Goal: Task Accomplishment & Management: Complete application form

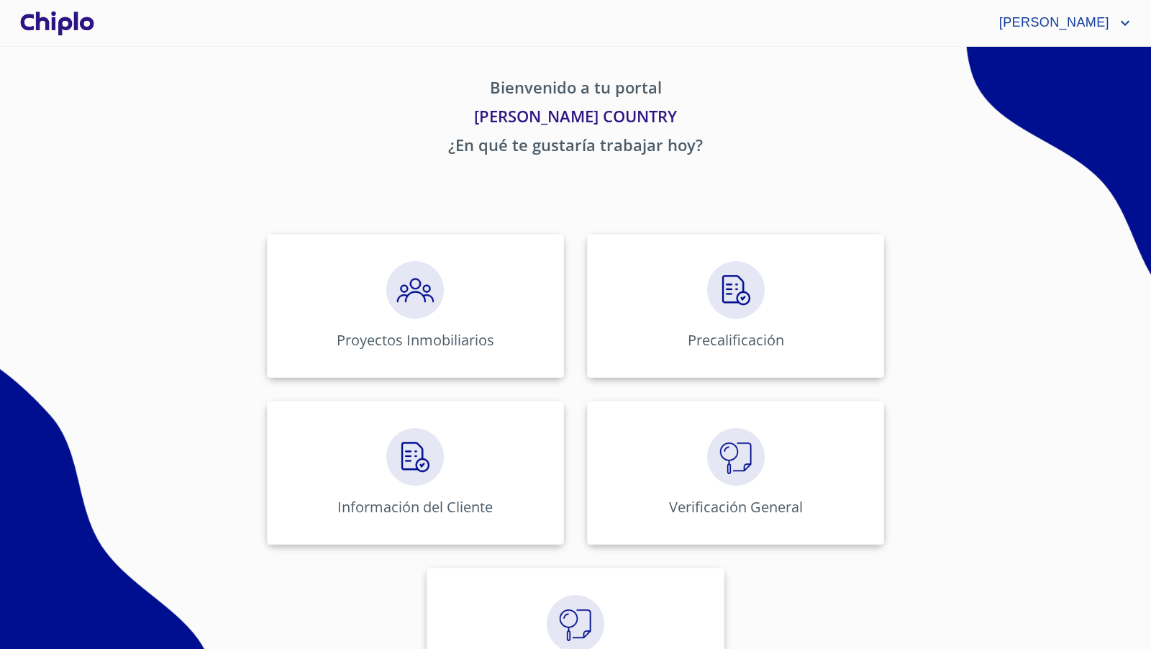
click at [1011, 377] on div "Proyectos Inmobiliarios Precalificación Información del Cliente Verificación Ge…" at bounding box center [575, 472] width 892 height 501
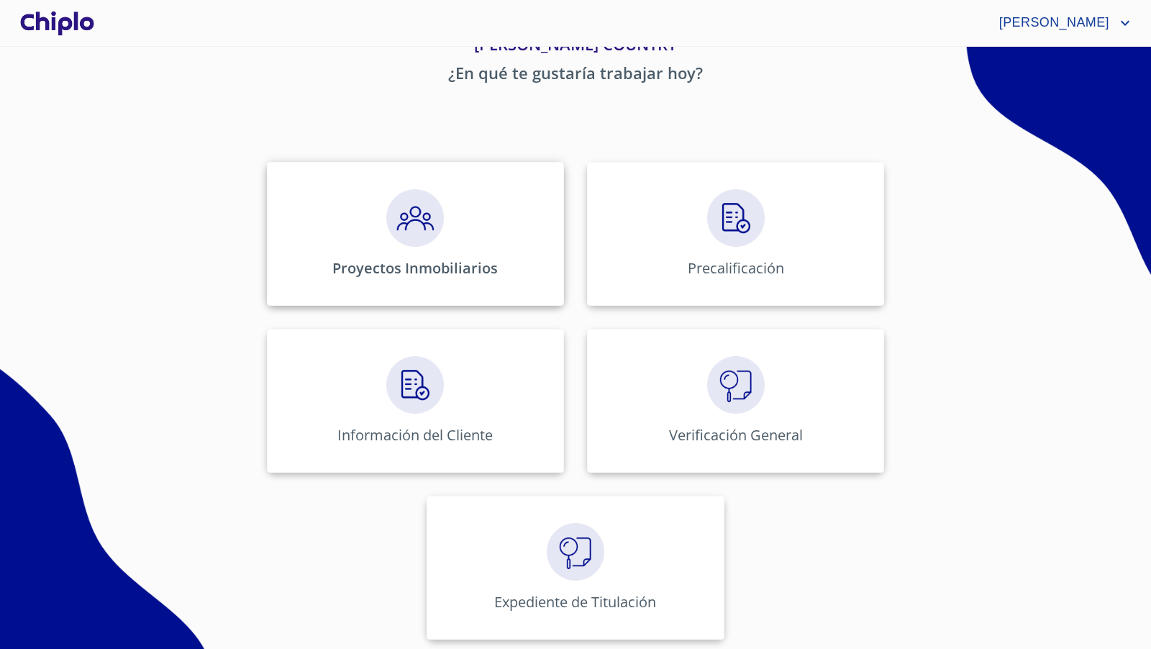
click at [393, 224] on img at bounding box center [415, 218] width 58 height 58
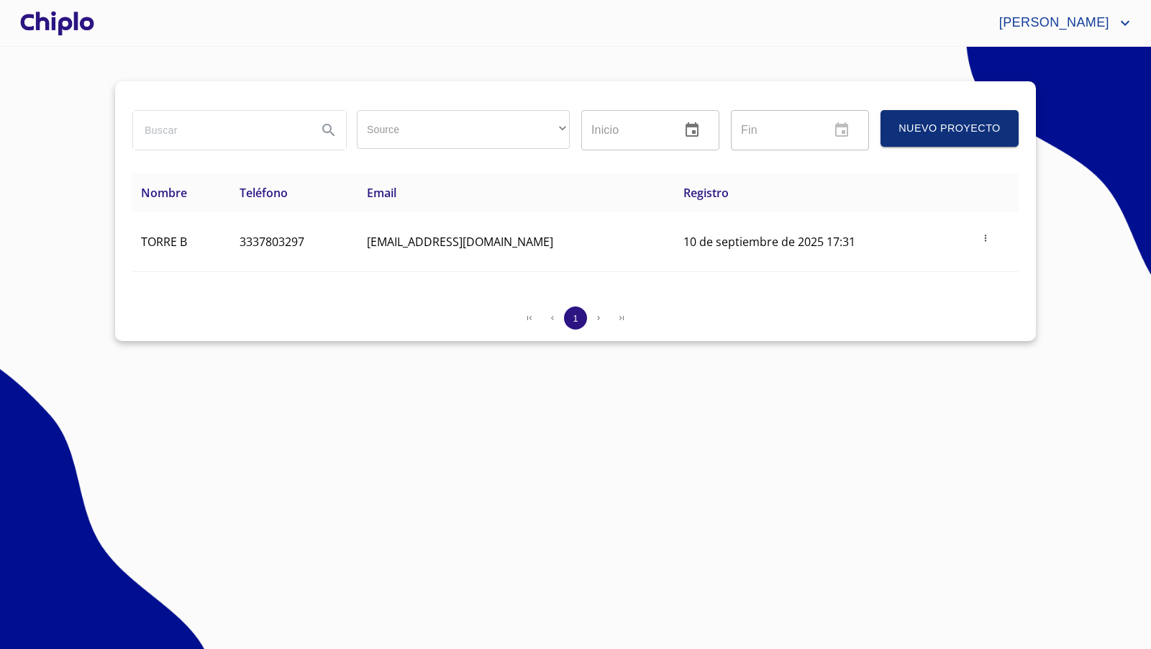
click at [74, 34] on div at bounding box center [57, 23] width 80 height 46
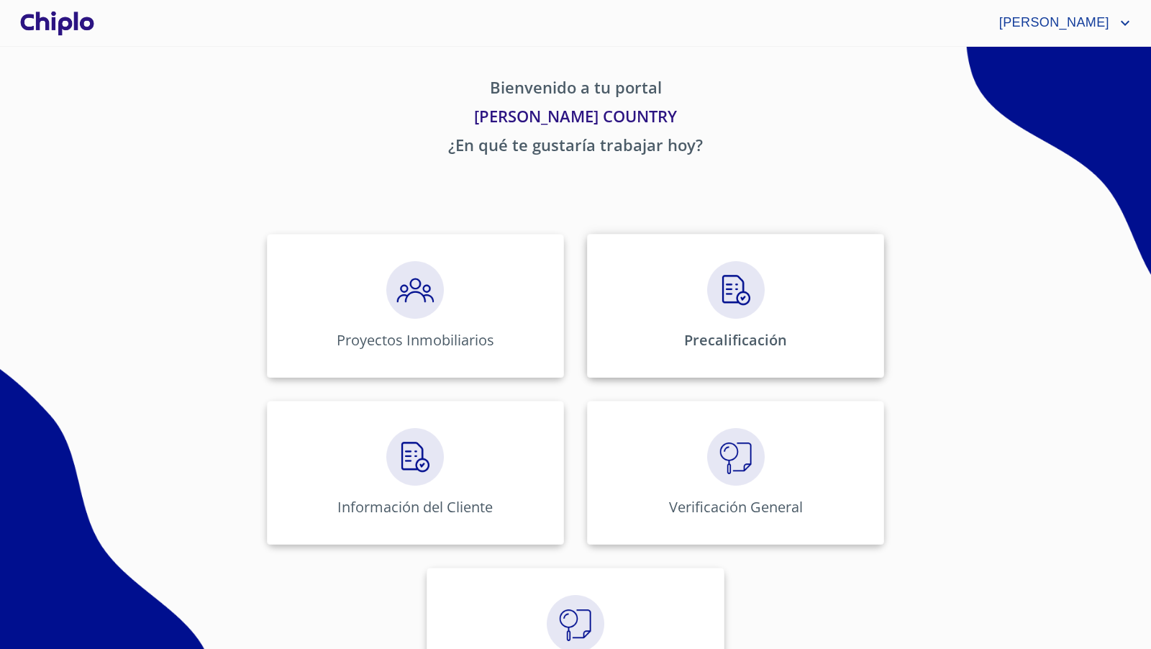
click at [727, 308] on img at bounding box center [736, 290] width 58 height 58
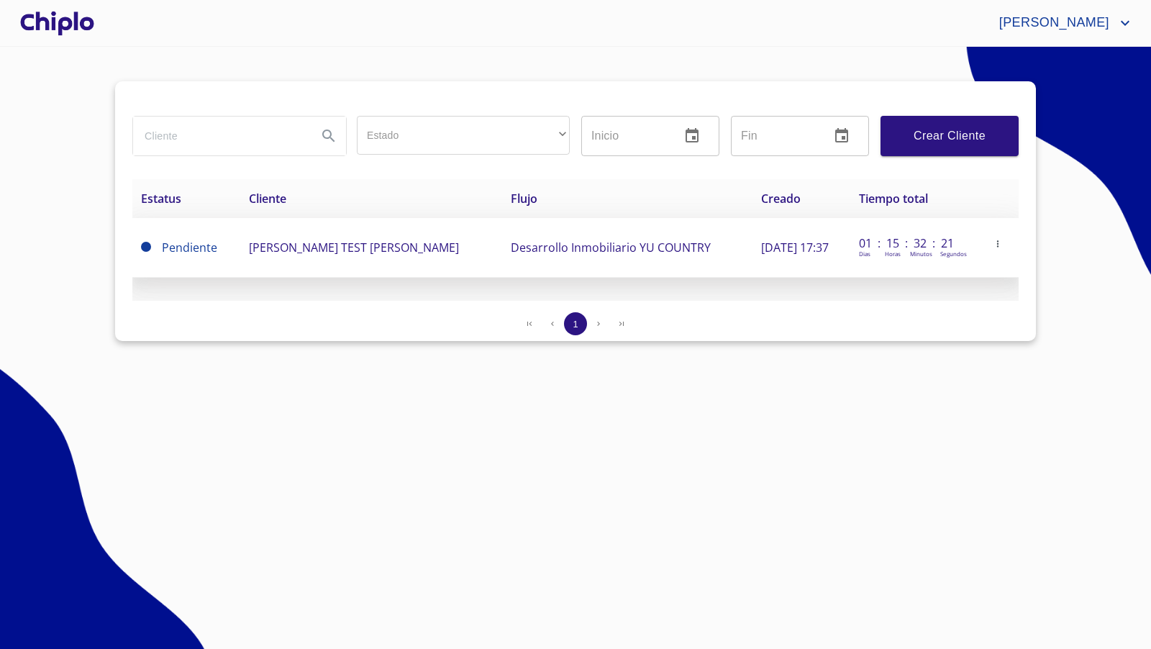
click at [421, 245] on span "[PERSON_NAME] TEST [PERSON_NAME]" at bounding box center [354, 248] width 210 height 16
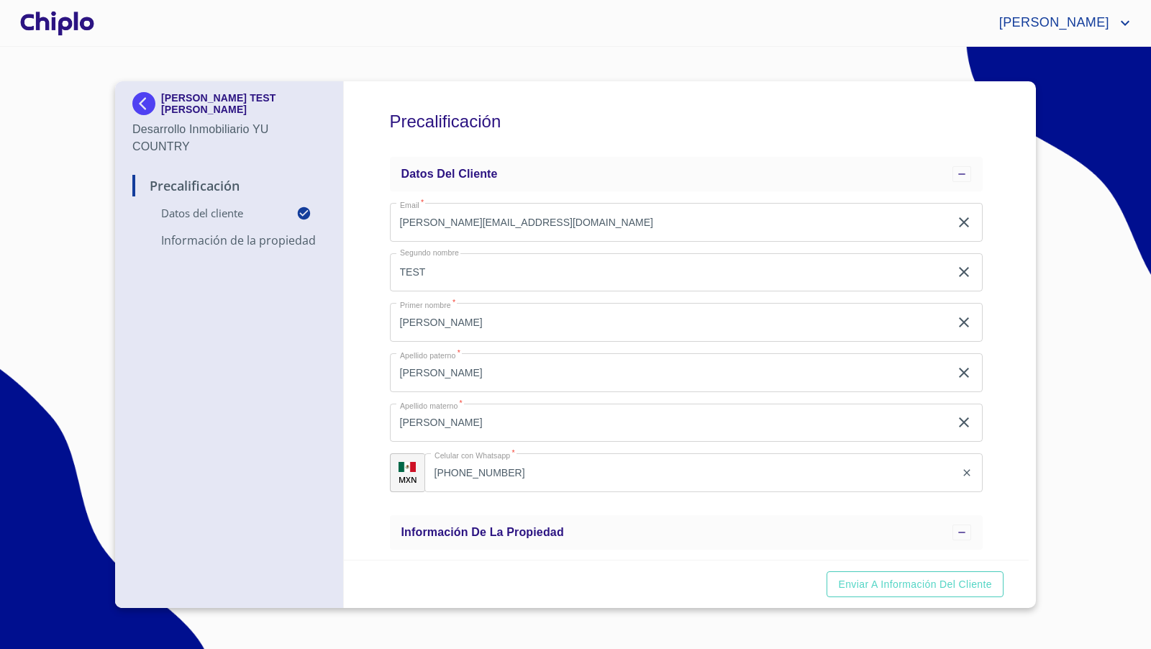
click at [998, 251] on div "Precalificación Datos del cliente Email   * [PERSON_NAME][EMAIL_ADDRESS][DOMAIN…" at bounding box center [687, 320] width 686 height 478
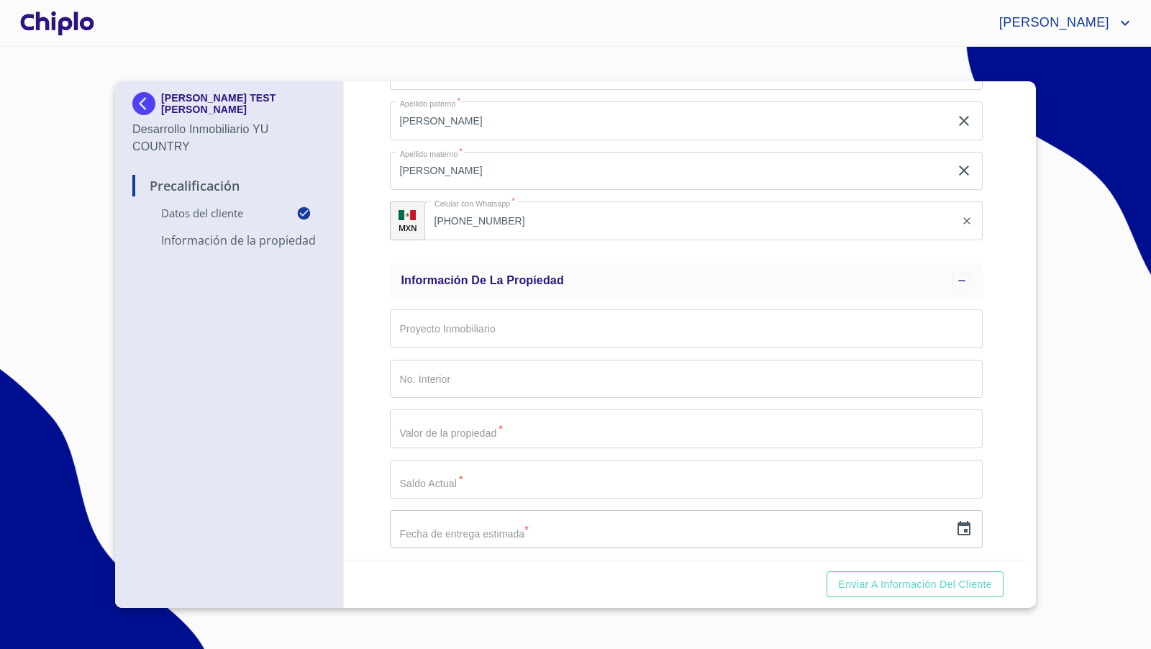
scroll to position [257, 0]
click at [794, 326] on input "Email   *" at bounding box center [686, 323] width 593 height 39
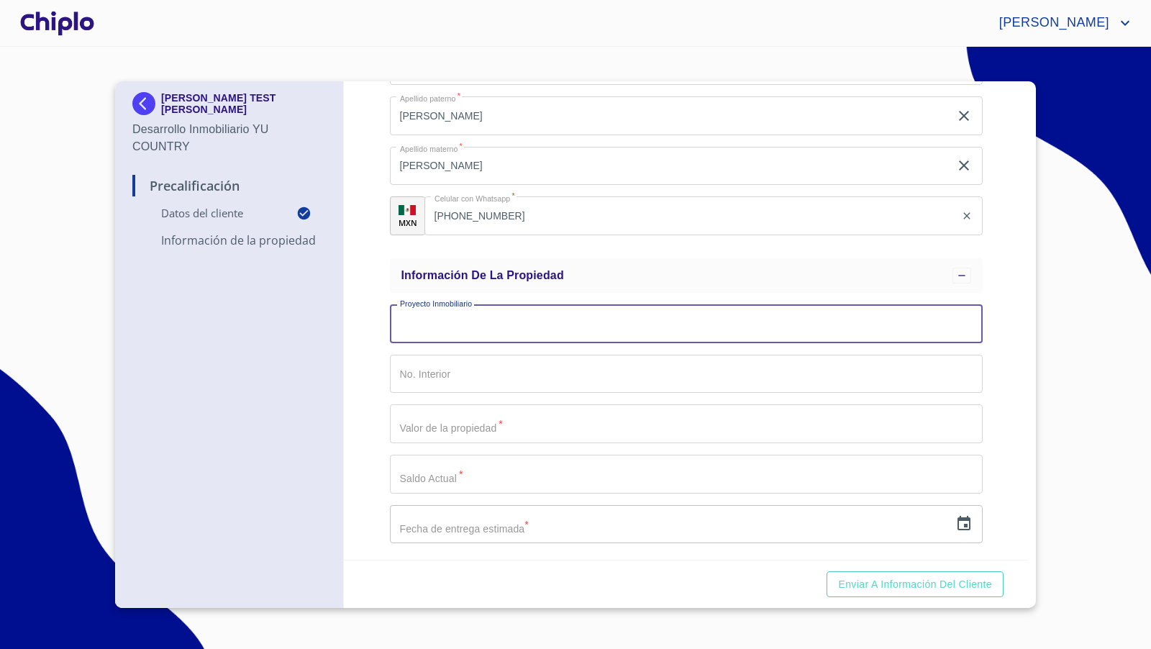
click at [373, 352] on div "Precalificación Datos del cliente Email   * [PERSON_NAME][EMAIL_ADDRESS][DOMAIN…" at bounding box center [687, 320] width 686 height 478
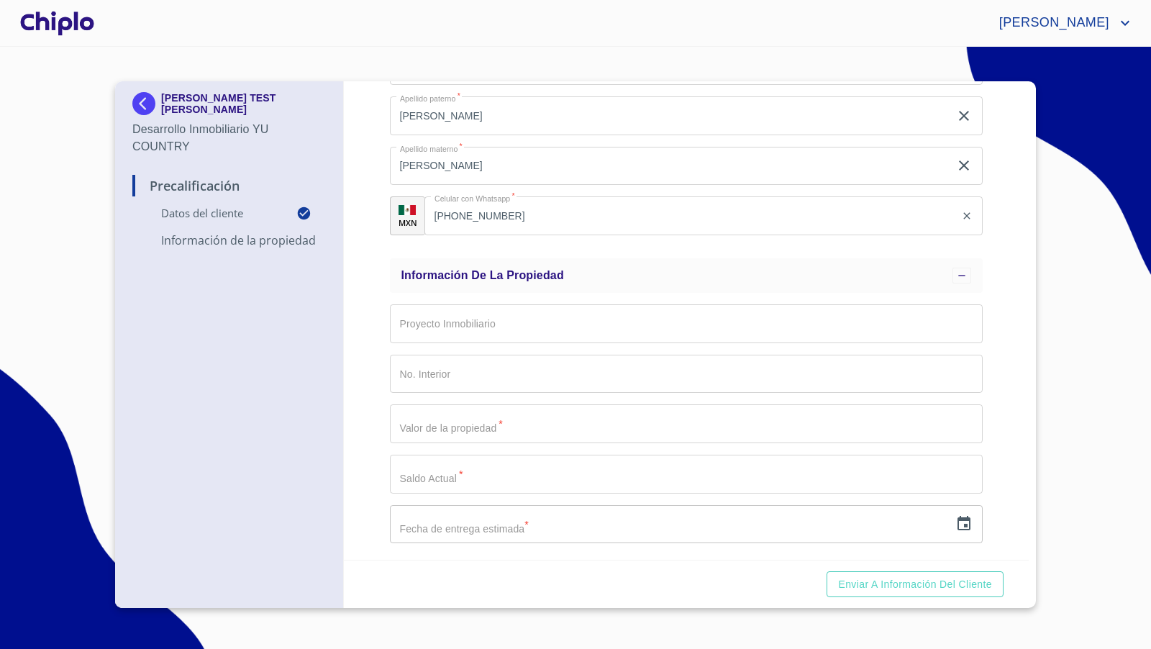
click at [479, 365] on input "Email   *" at bounding box center [686, 374] width 593 height 39
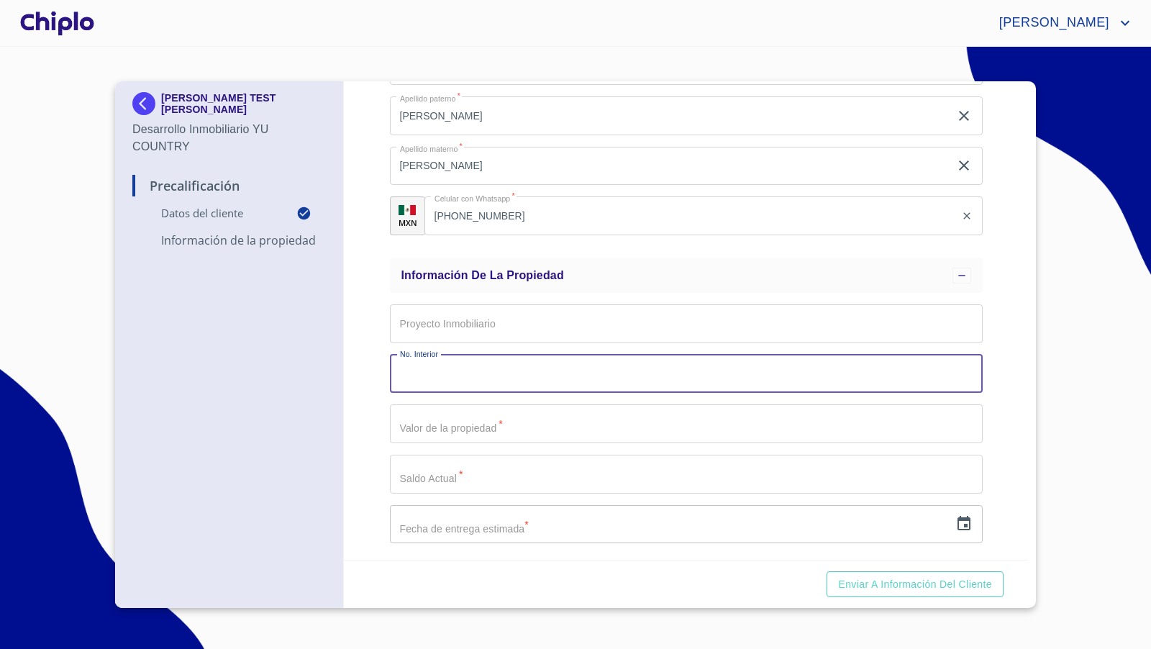
click at [378, 493] on div "Precalificación Datos del cliente Email   * [PERSON_NAME][EMAIL_ADDRESS][DOMAIN…" at bounding box center [687, 320] width 686 height 478
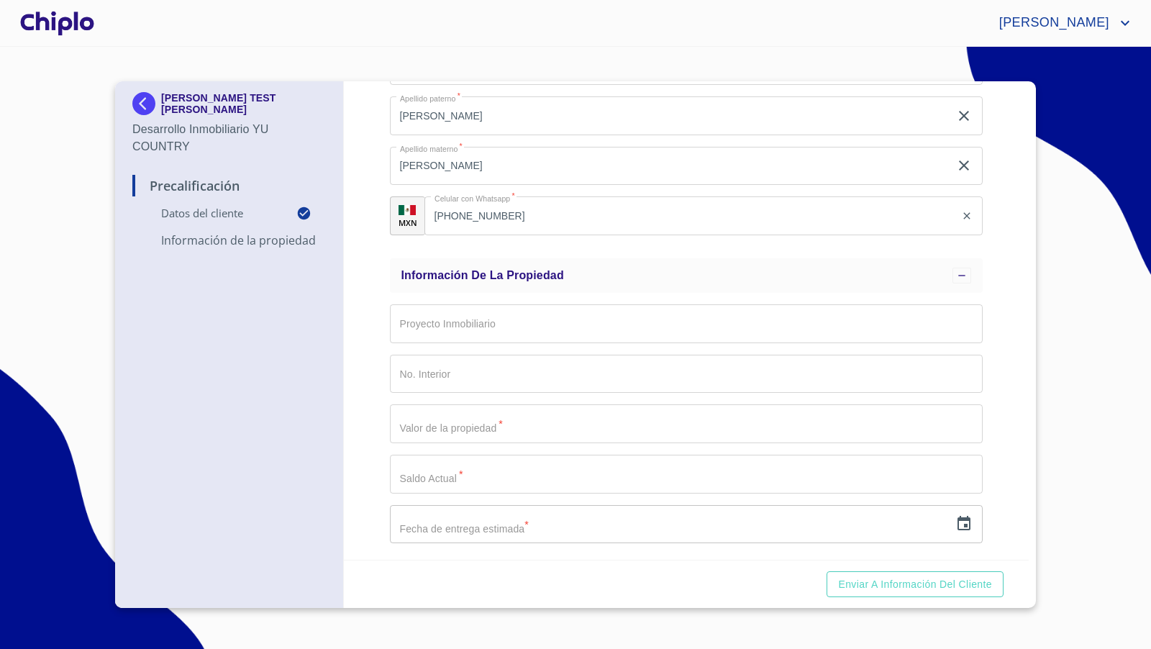
click at [55, 33] on div at bounding box center [57, 23] width 80 height 46
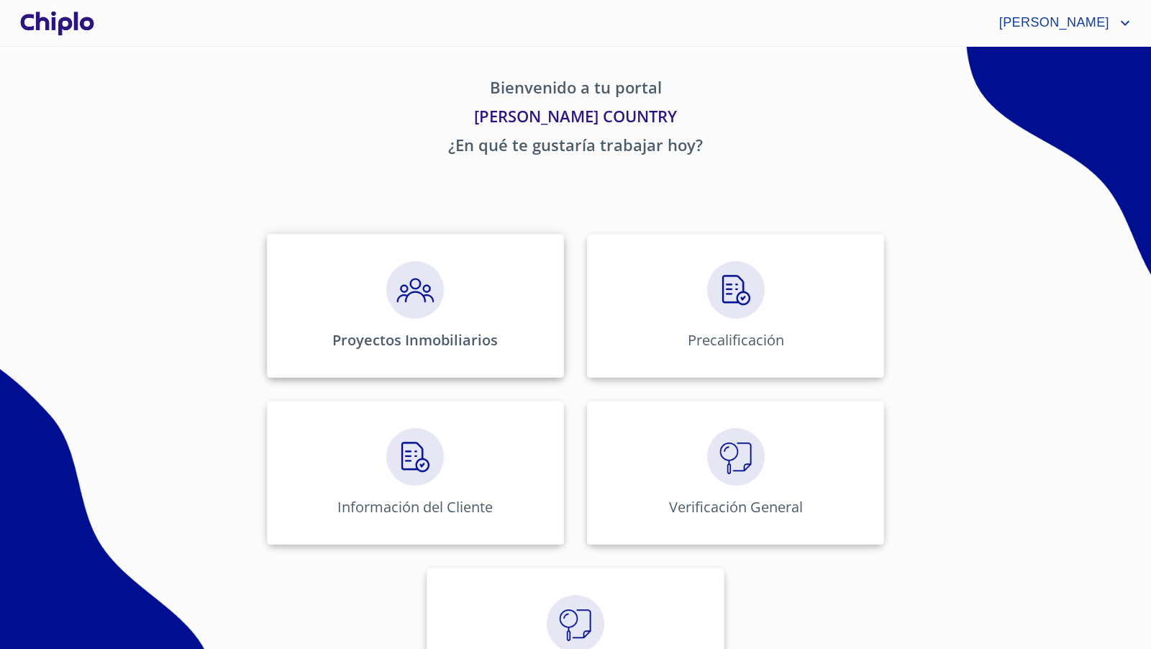
click at [419, 283] on img at bounding box center [415, 290] width 58 height 58
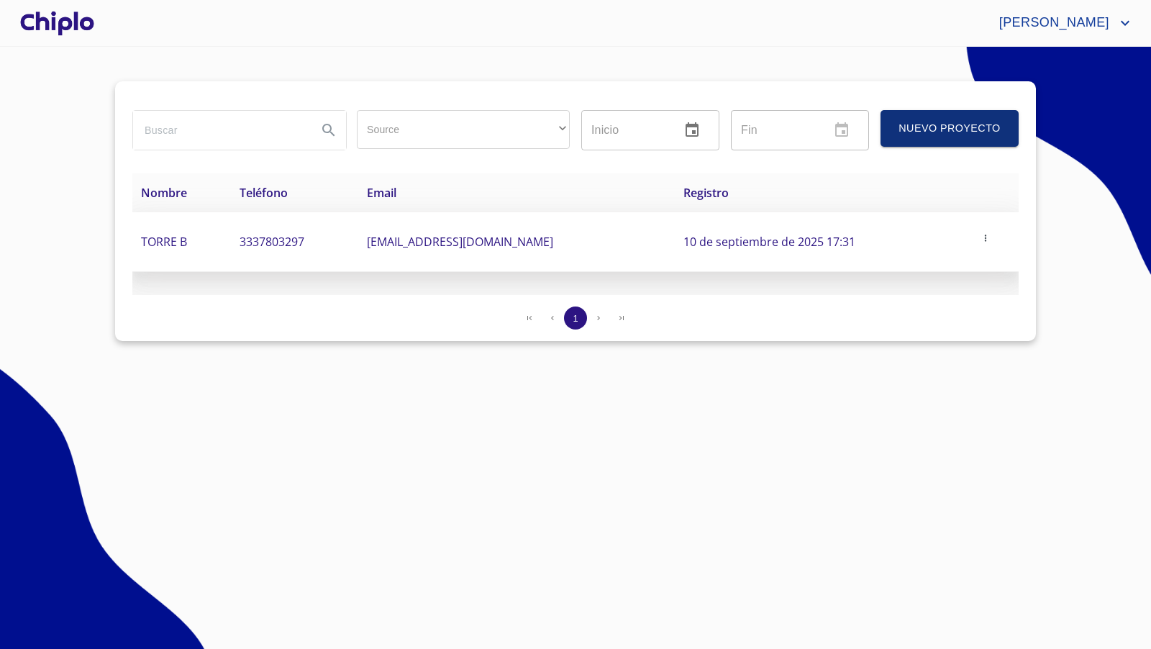
click at [196, 246] on td "TORRE B" at bounding box center [181, 242] width 99 height 60
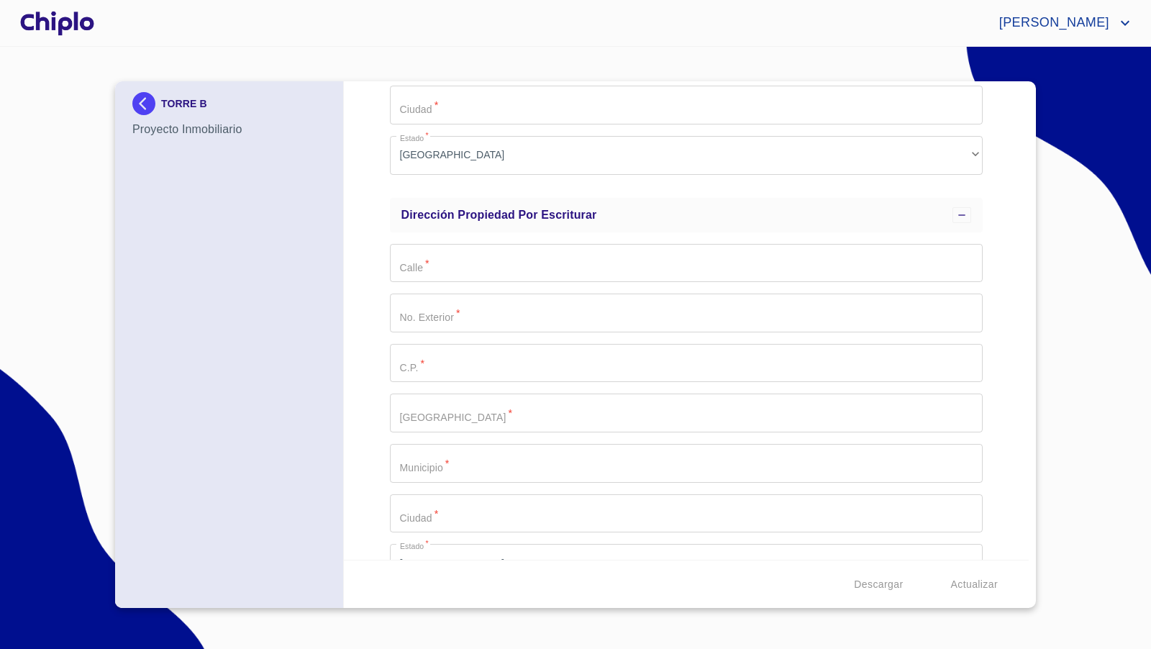
scroll to position [465, 0]
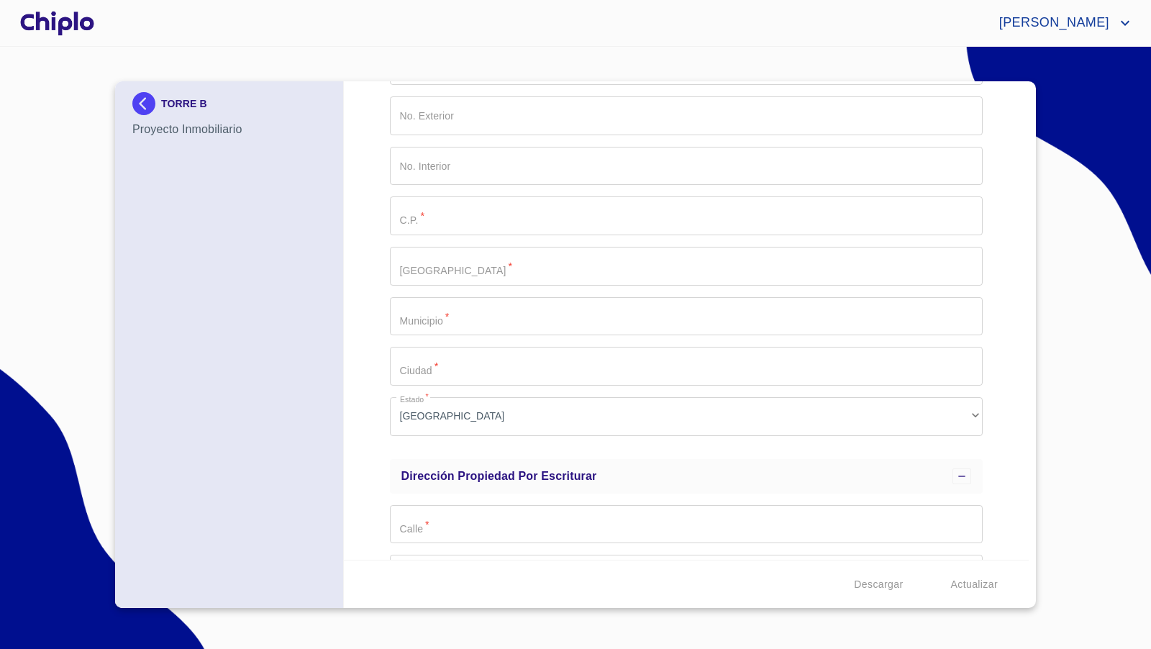
click at [70, 28] on div at bounding box center [57, 23] width 80 height 46
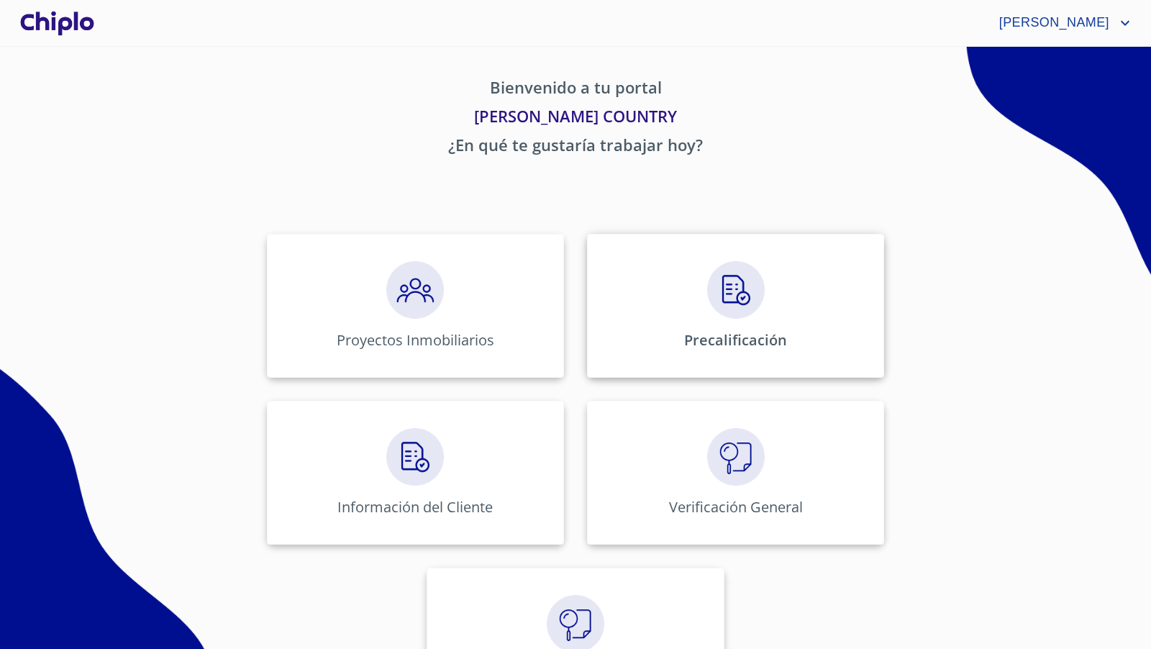
click at [732, 312] on img at bounding box center [736, 290] width 58 height 58
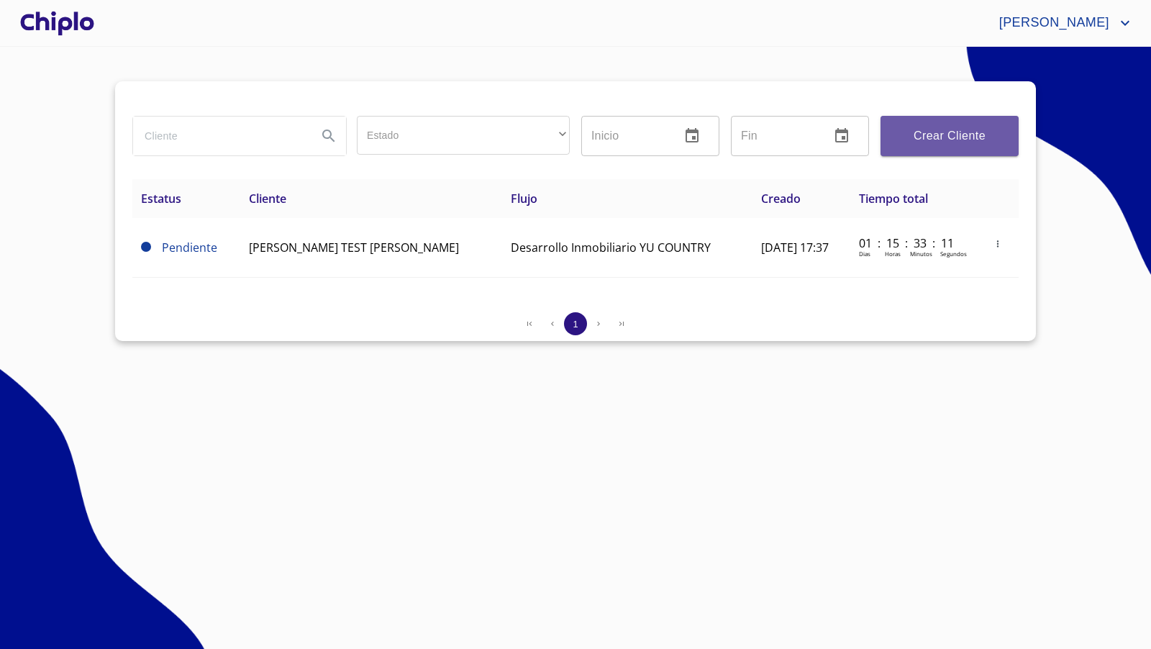
click at [974, 134] on span "Crear Cliente" at bounding box center [949, 136] width 115 height 20
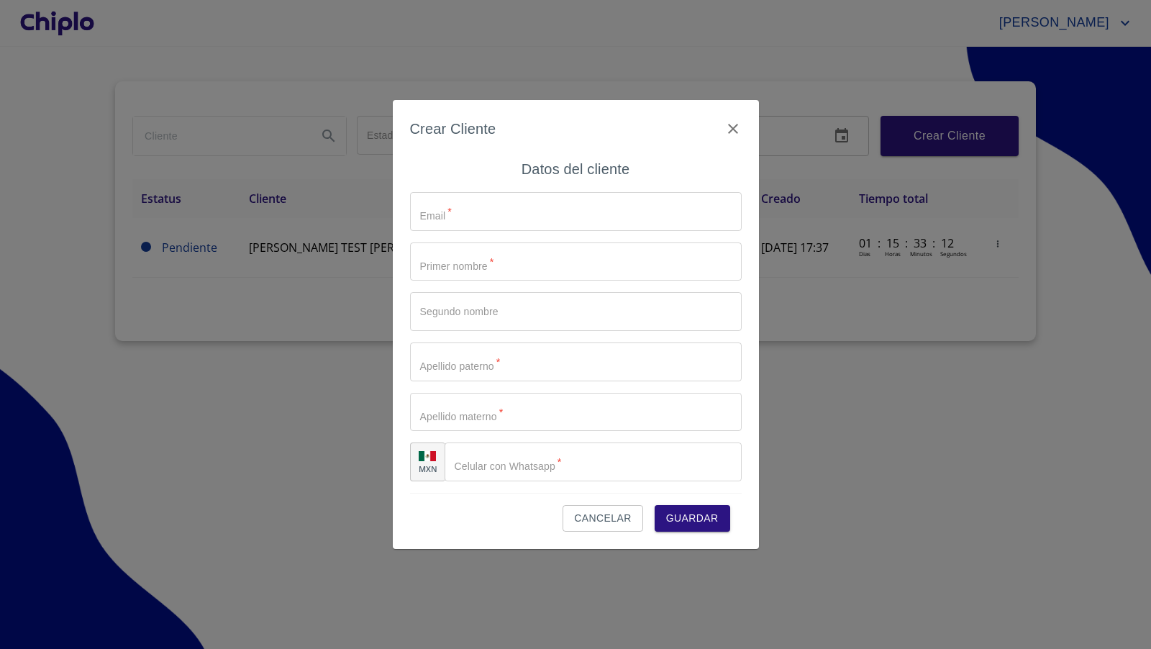
click at [609, 517] on span "Cancelar" at bounding box center [602, 518] width 57 height 18
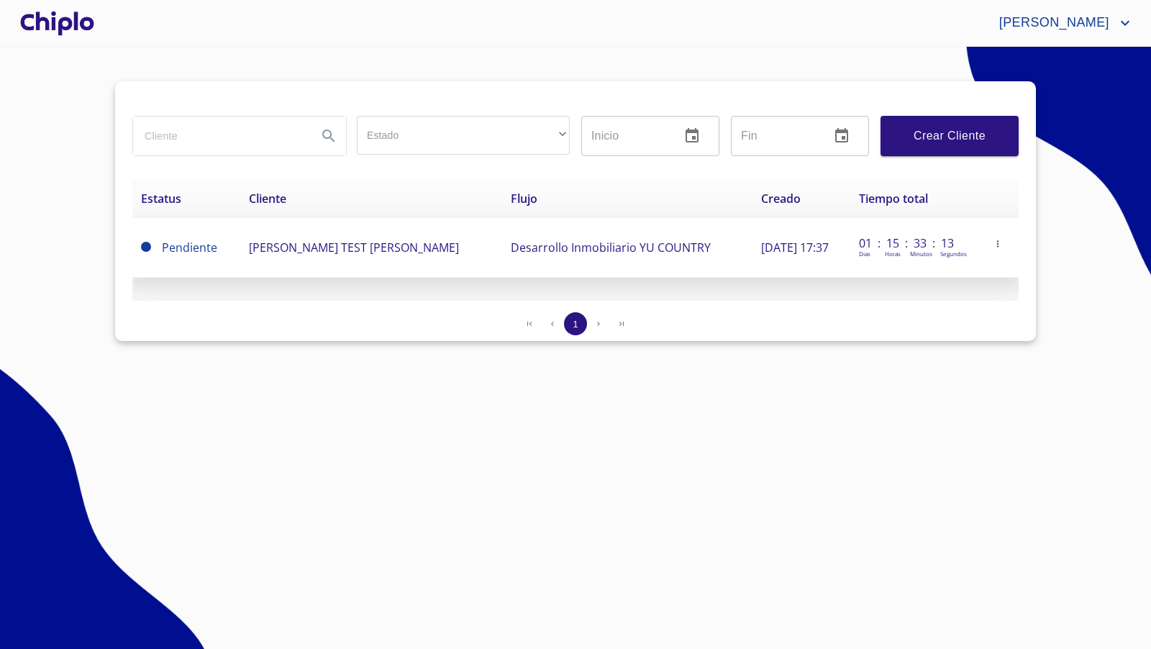
click at [381, 243] on span "[PERSON_NAME] TEST [PERSON_NAME]" at bounding box center [354, 248] width 210 height 16
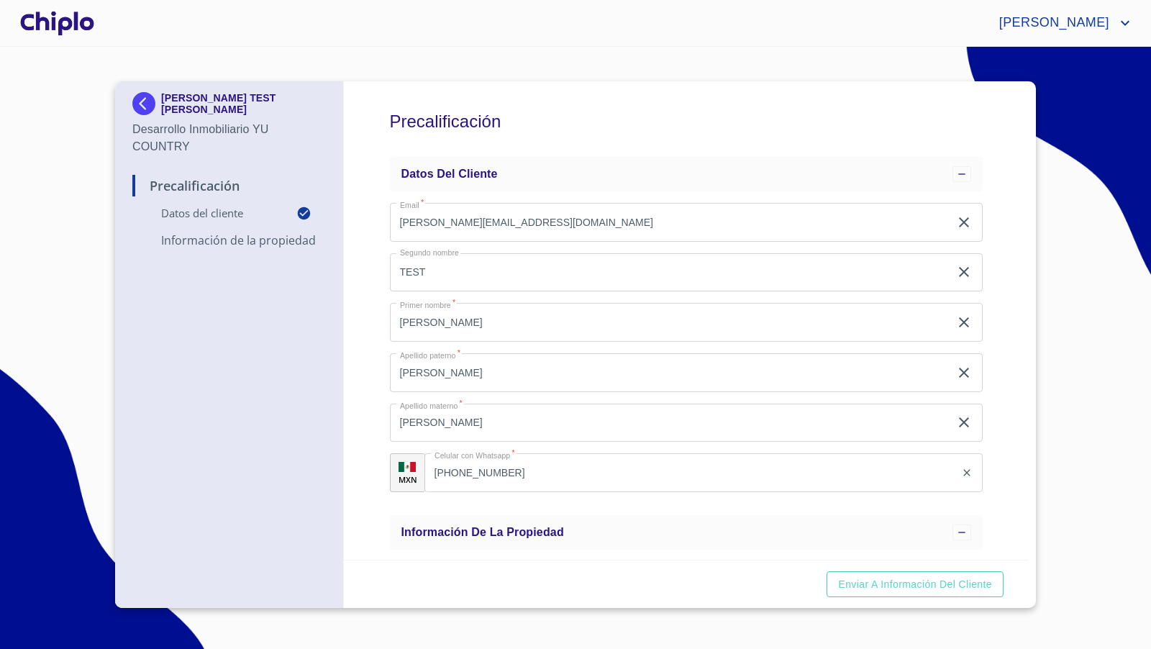
click at [988, 286] on div "Precalificación Datos del cliente Email   * [PERSON_NAME][EMAIL_ADDRESS][DOMAIN…" at bounding box center [687, 320] width 686 height 478
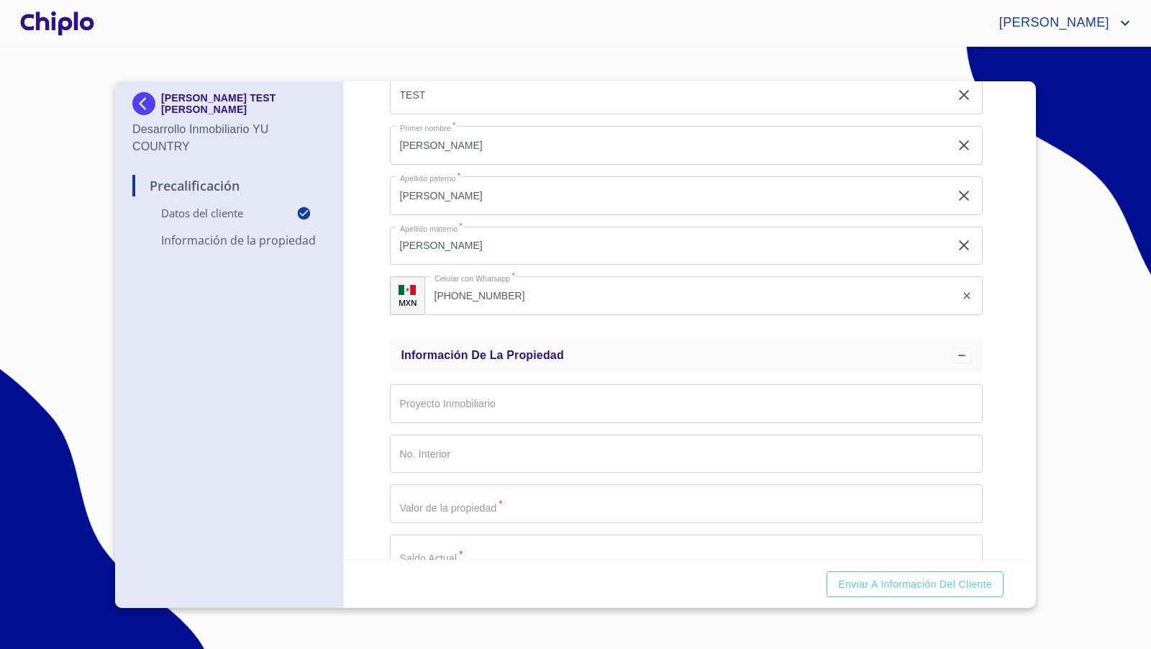
scroll to position [196, 0]
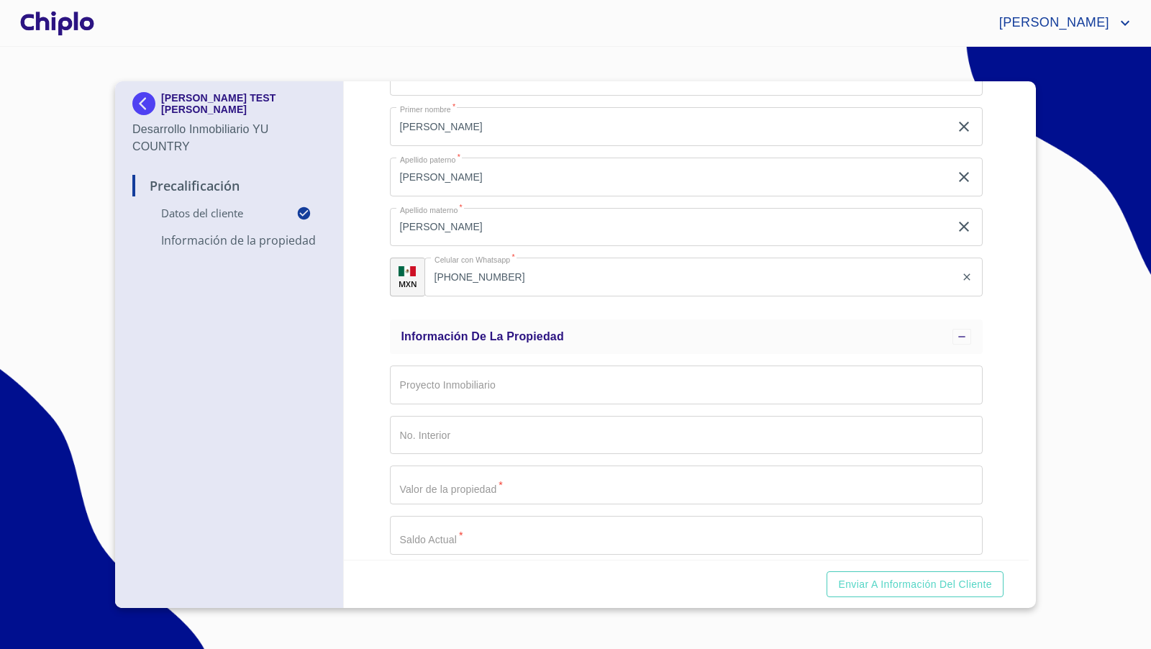
click at [606, 389] on input "Email   *" at bounding box center [686, 384] width 593 height 39
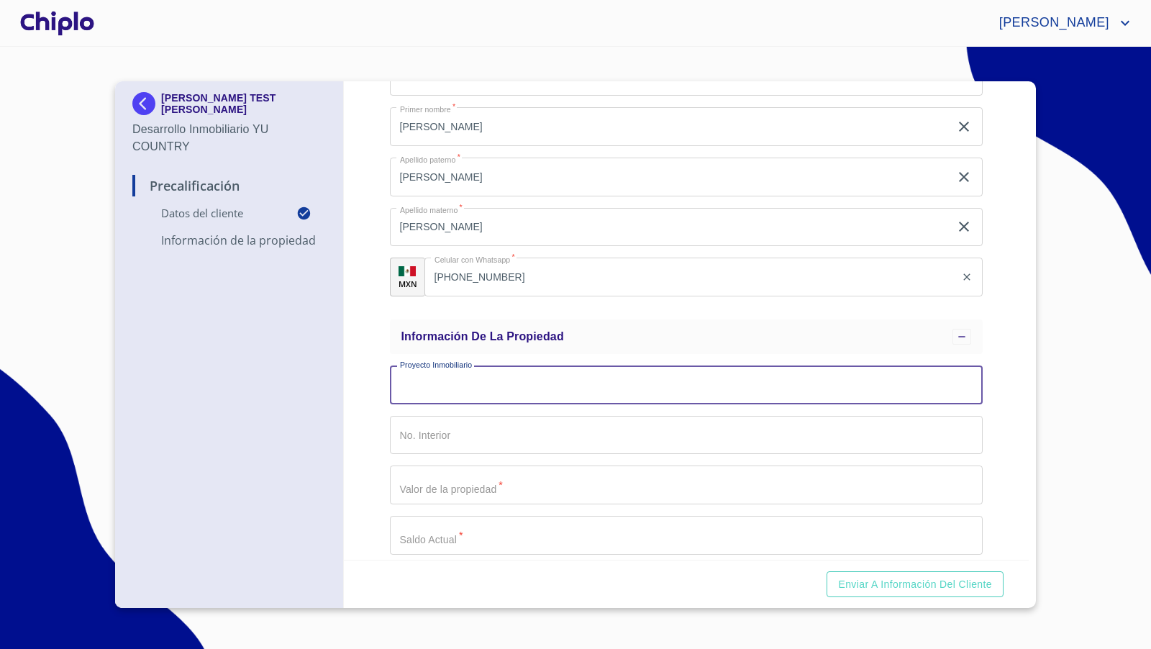
click at [874, 393] on input "Email   *" at bounding box center [686, 384] width 593 height 39
type input "y"
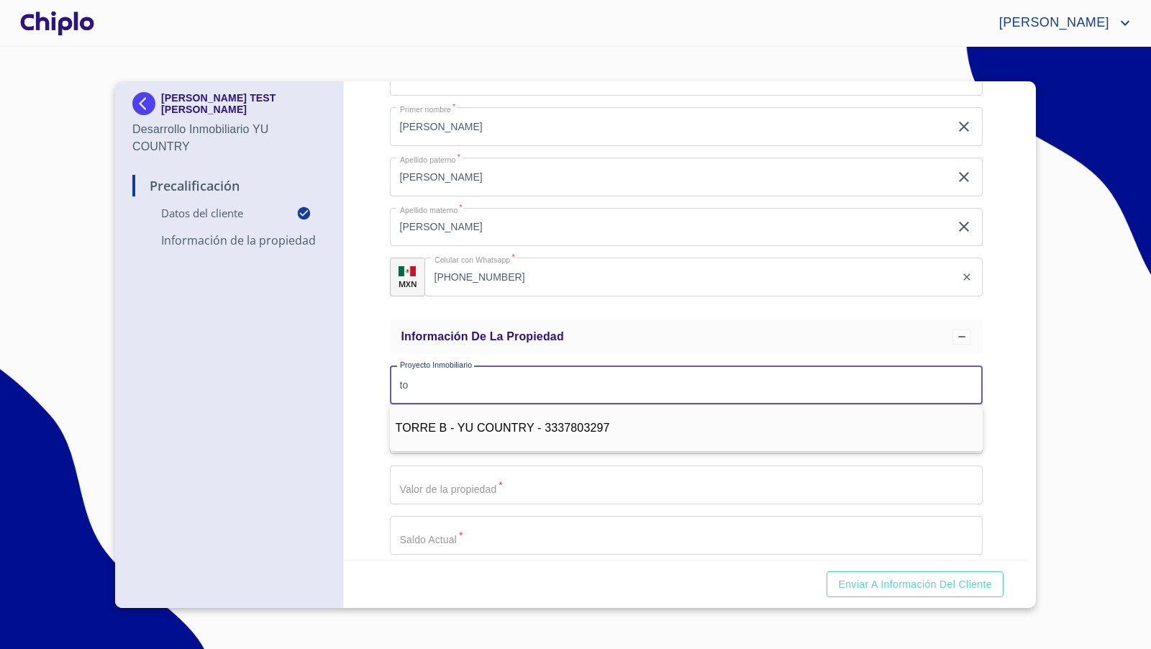
type input "t"
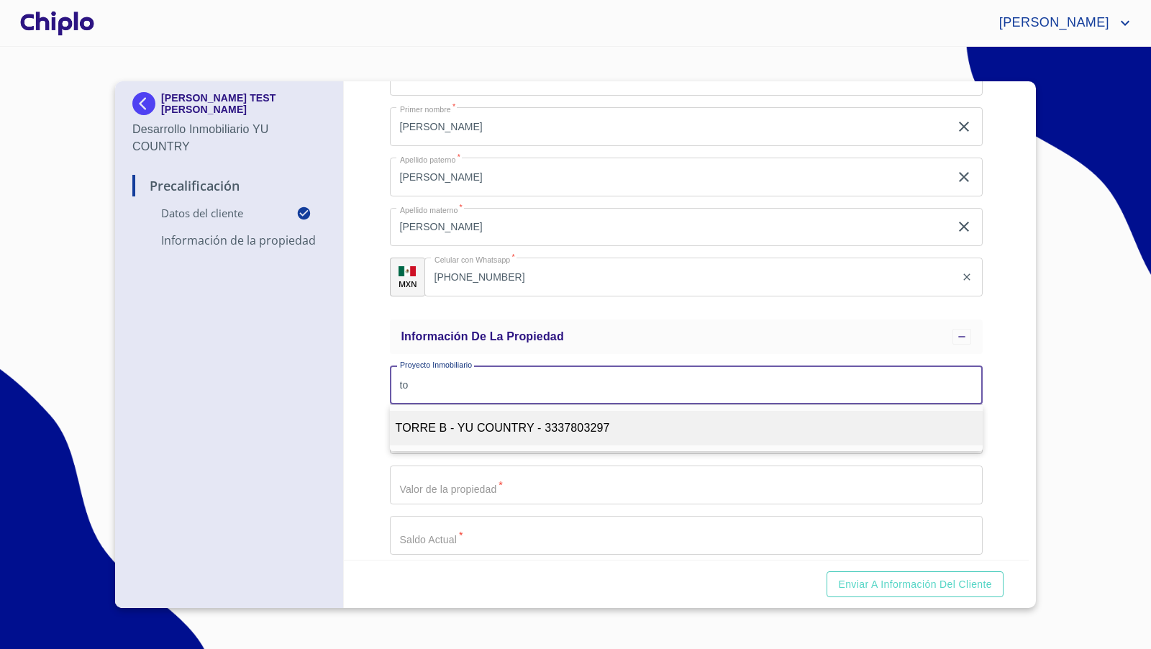
type input "t"
type input "g"
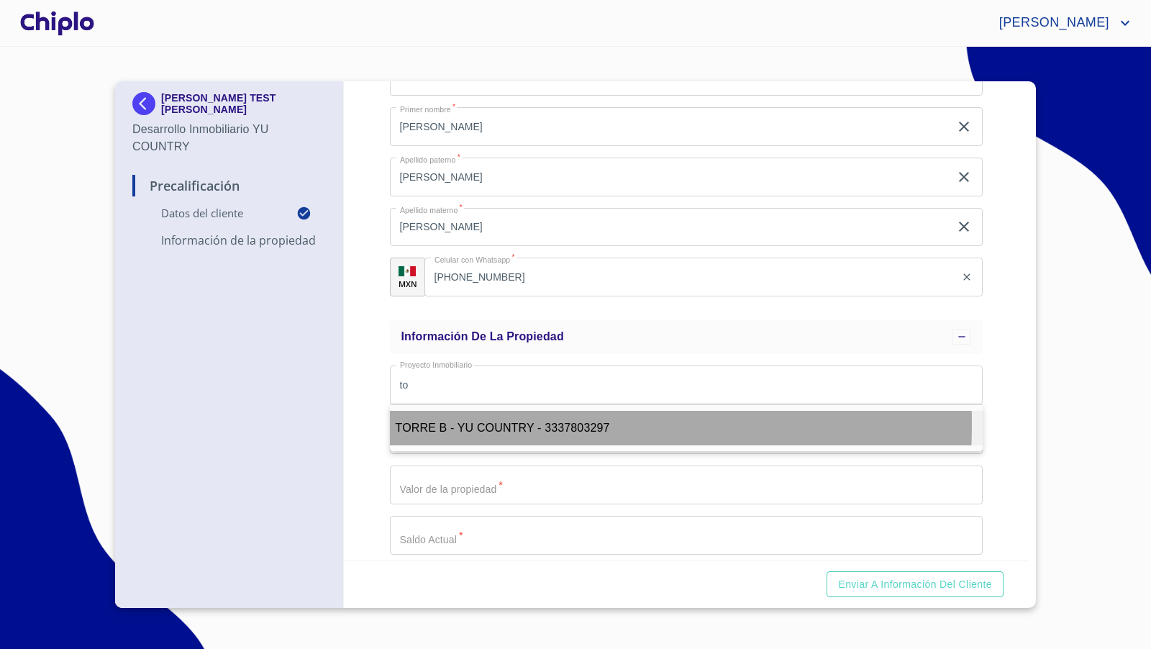
click at [460, 424] on span "TORRE B - YU COUNTRY - 3337803297" at bounding box center [503, 428] width 214 height 12
type input "TORRE B - YU COUNTRY - 3337803297"
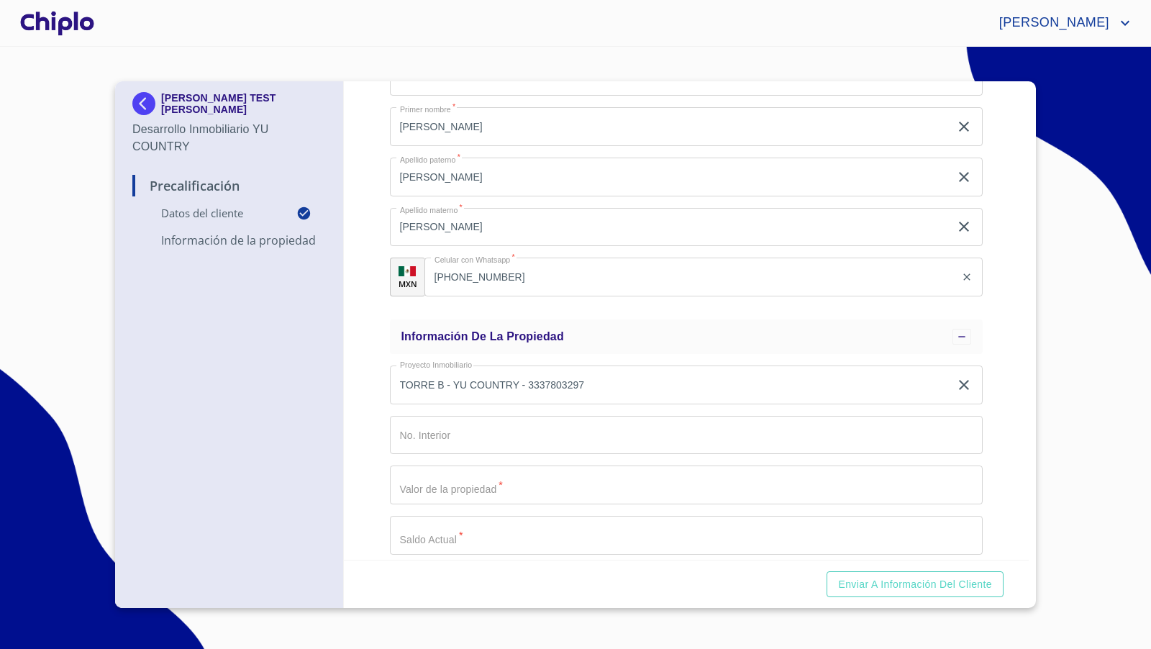
click at [992, 397] on div "Precalificación Datos del cliente Email   * [PERSON_NAME][EMAIL_ADDRESS][DOMAIN…" at bounding box center [687, 320] width 686 height 478
click at [501, 440] on input "Email   *" at bounding box center [686, 435] width 593 height 39
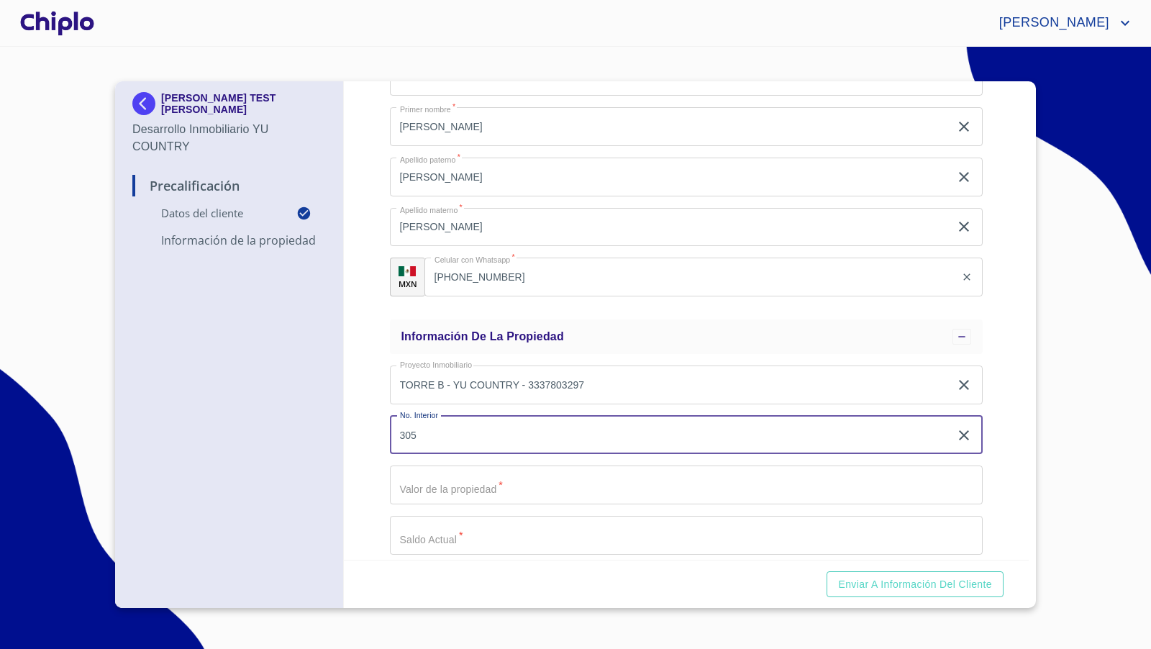
type input "305"
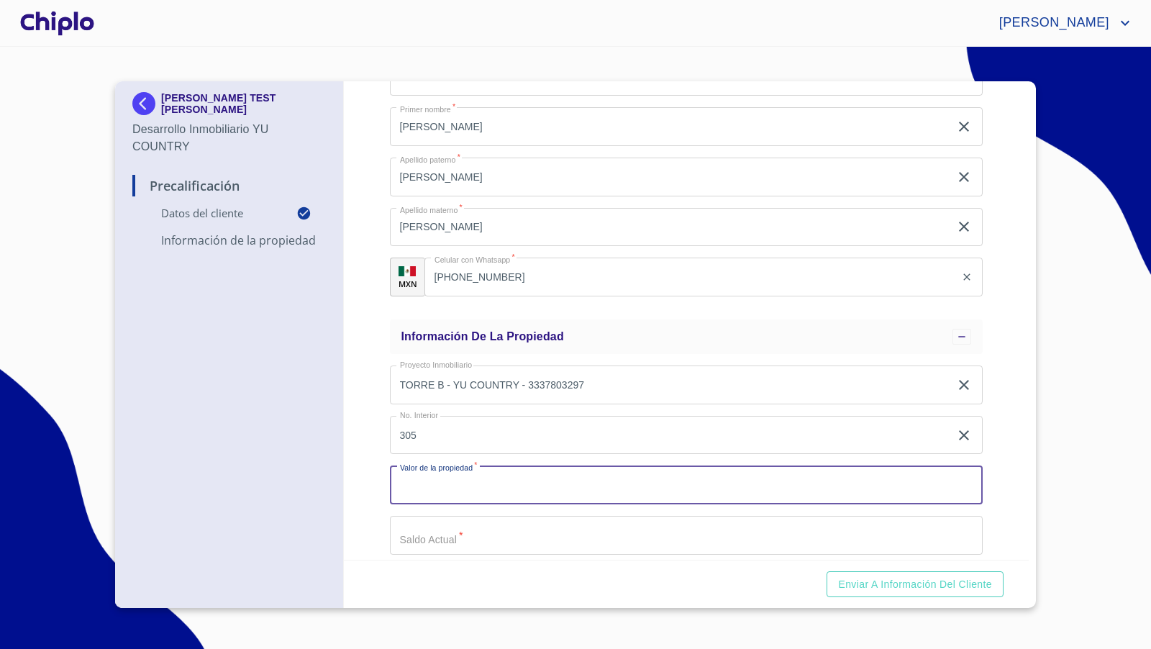
click at [427, 483] on input "Email   *" at bounding box center [686, 484] width 593 height 39
type input "$4,000,000"
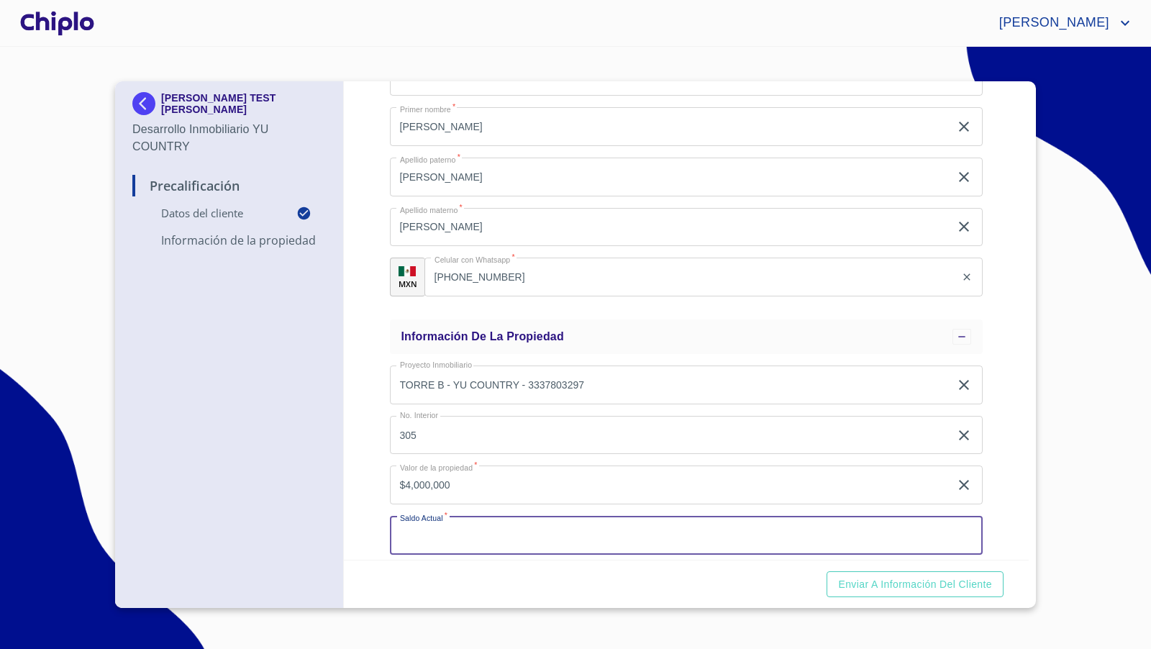
click at [439, 532] on input "Email   *" at bounding box center [686, 535] width 593 height 39
type input "$2,500,000"
click at [997, 433] on div "Precalificación Datos del cliente Email   * [PERSON_NAME][EMAIL_ADDRESS][DOMAIN…" at bounding box center [687, 320] width 686 height 478
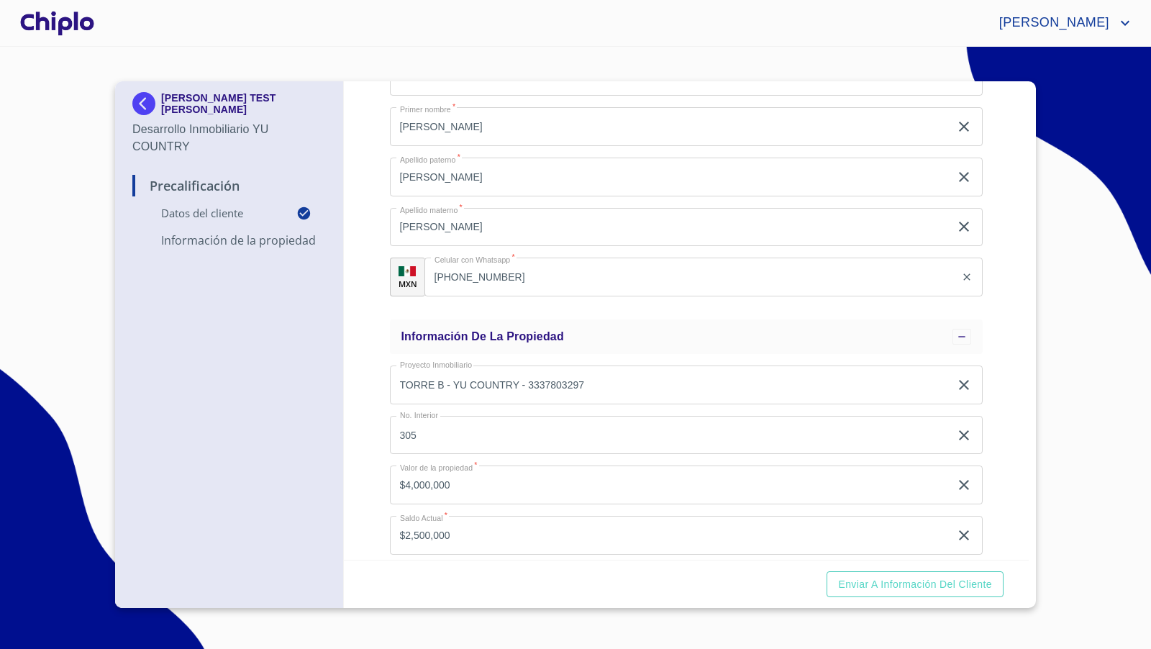
scroll to position [257, 0]
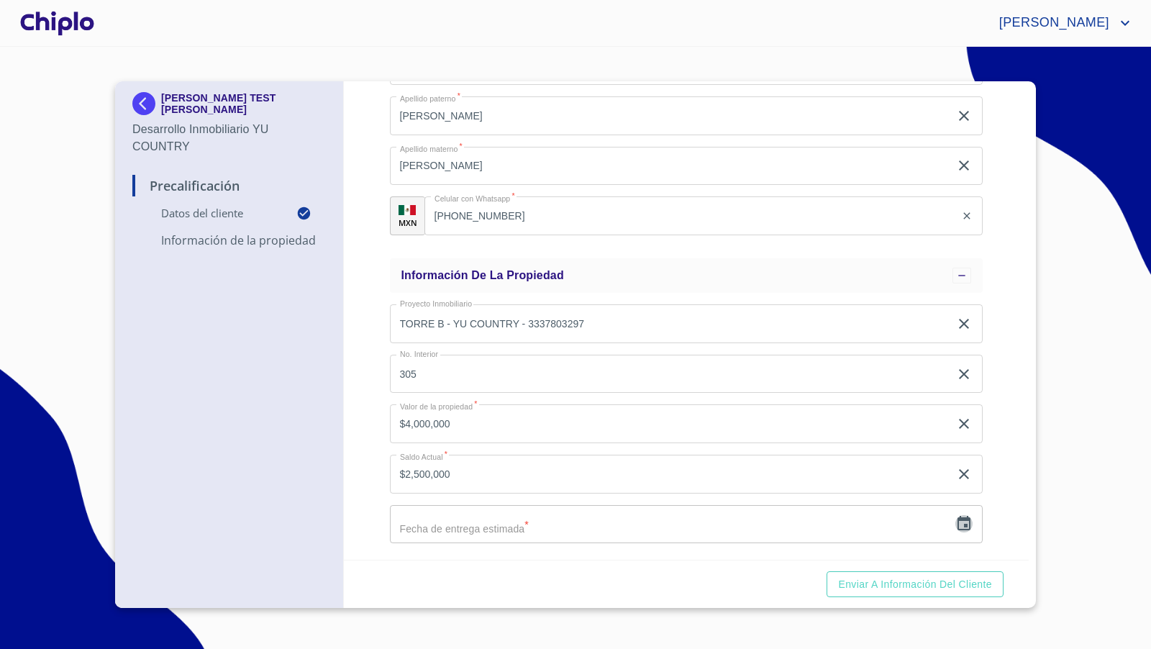
click at [958, 528] on icon "button" at bounding box center [964, 523] width 13 height 14
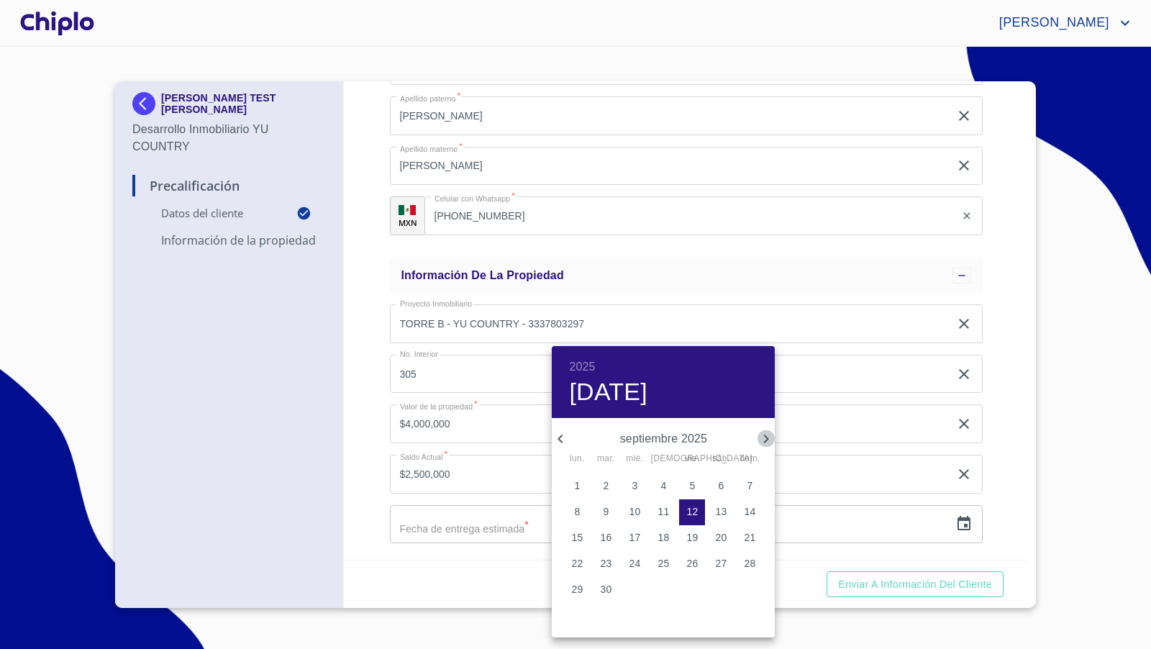
click at [766, 440] on icon "button" at bounding box center [766, 439] width 5 height 9
click at [723, 535] on p "15" at bounding box center [721, 537] width 12 height 14
type input "15 de nov. de 2025"
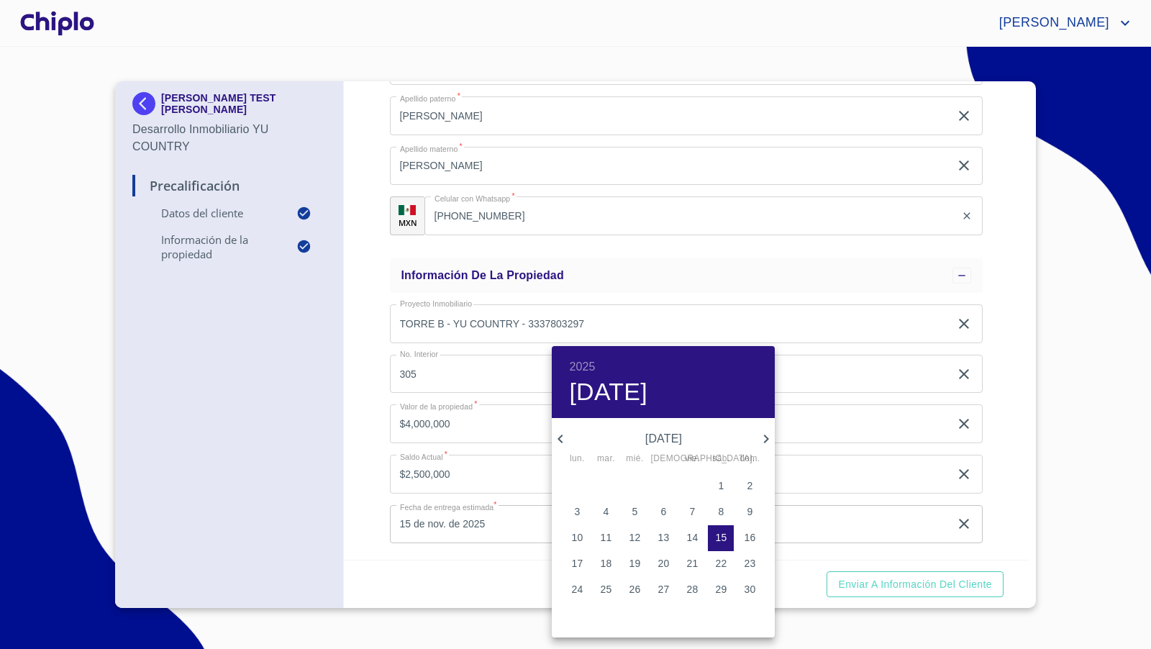
click at [1001, 414] on div at bounding box center [575, 324] width 1151 height 649
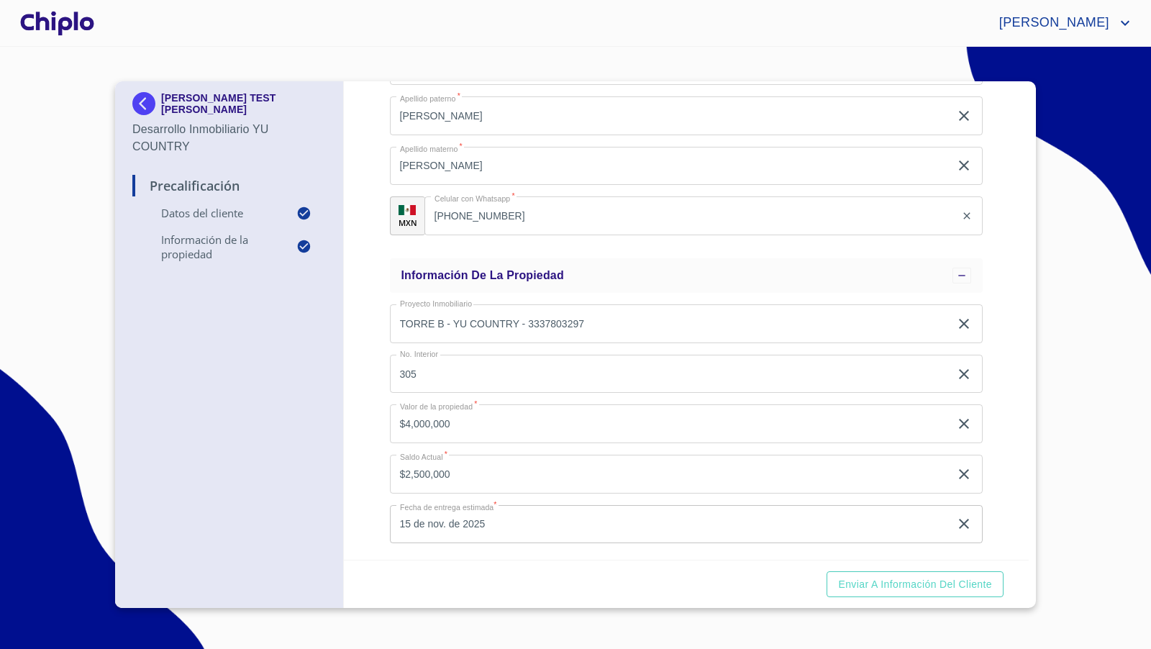
click at [55, 16] on div at bounding box center [57, 23] width 80 height 46
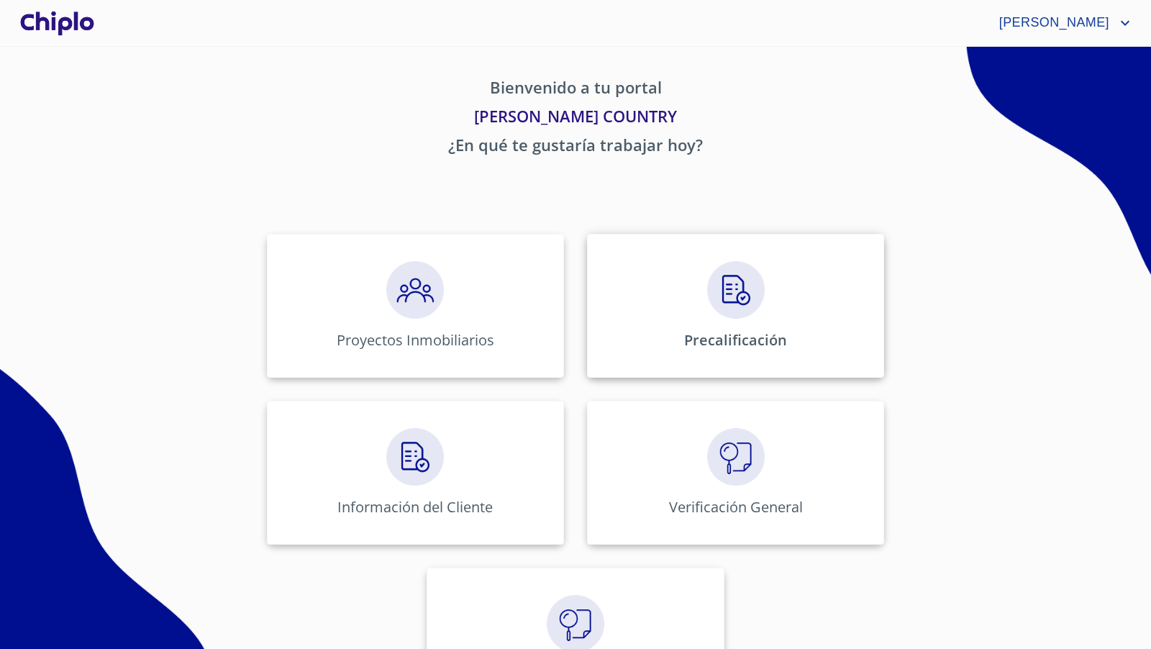
click at [734, 304] on img at bounding box center [736, 290] width 58 height 58
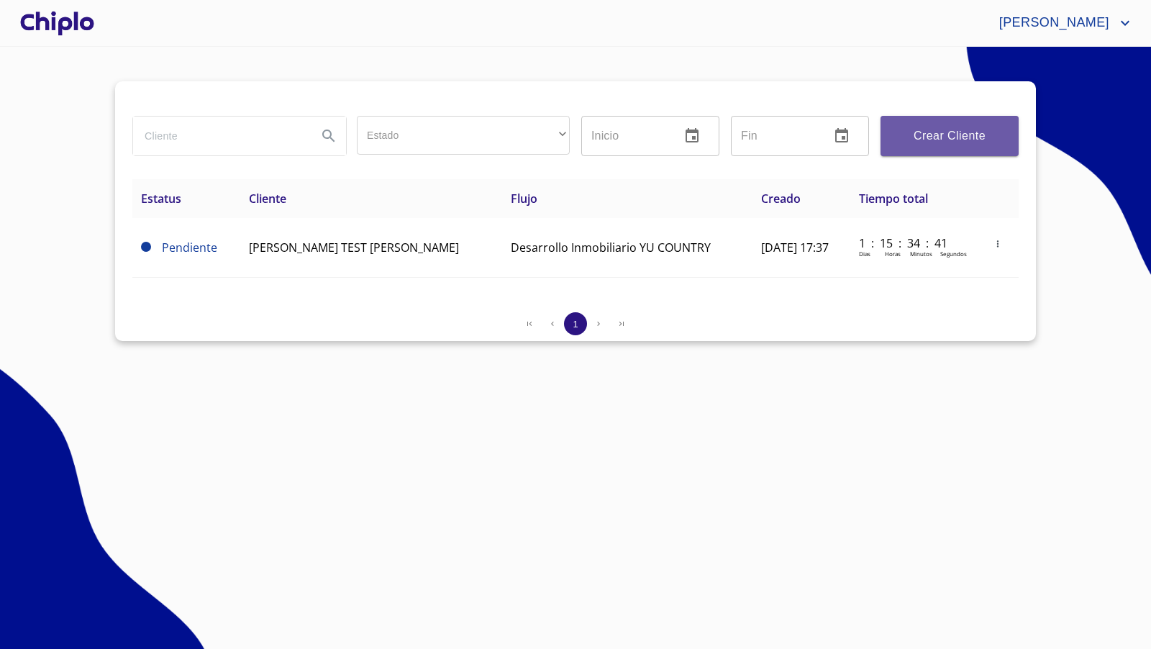
click at [926, 127] on span "Crear Cliente" at bounding box center [949, 136] width 115 height 20
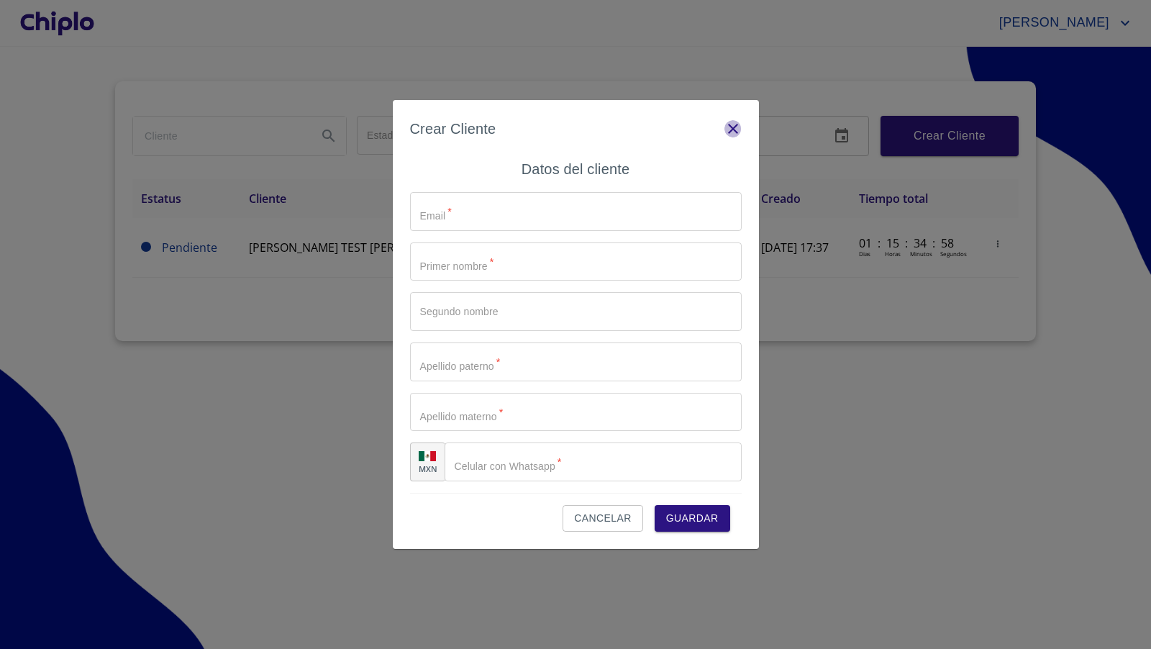
click at [739, 122] on icon "button" at bounding box center [732, 128] width 17 height 17
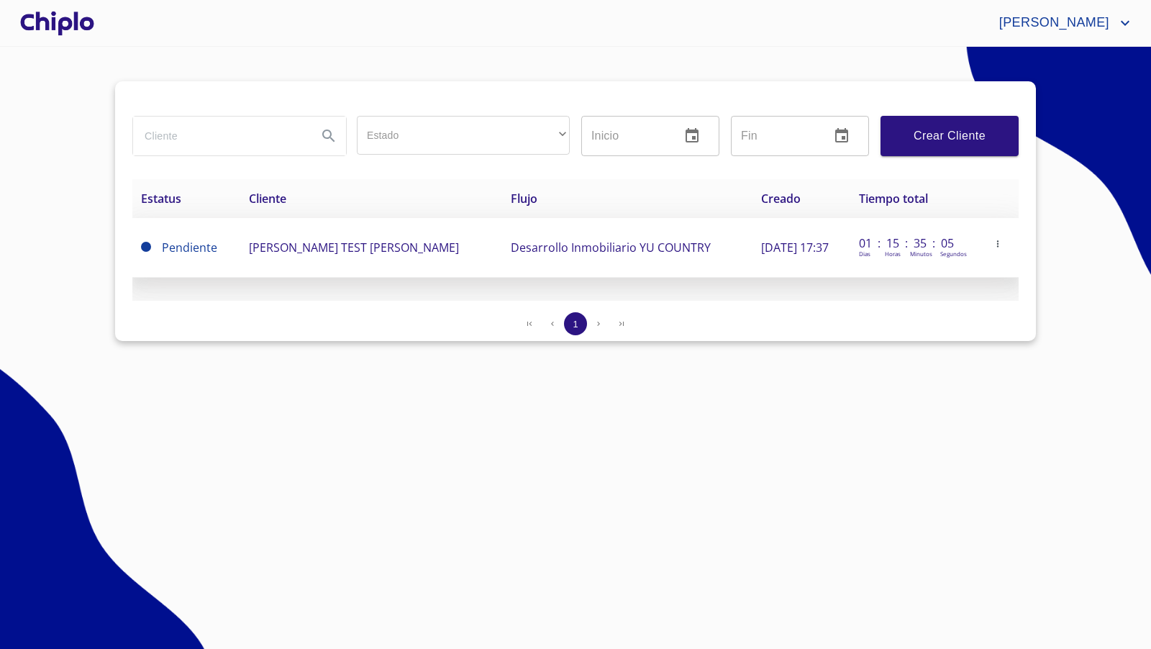
click at [375, 250] on span "[PERSON_NAME] TEST [PERSON_NAME]" at bounding box center [354, 248] width 210 height 16
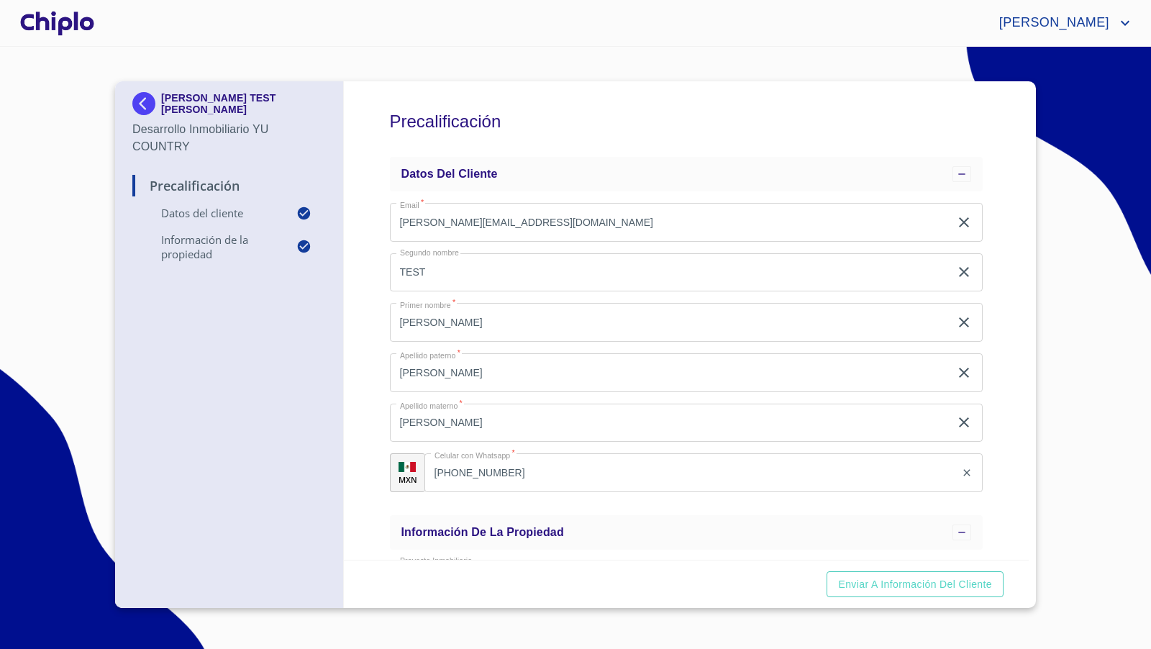
click at [360, 447] on div "Precalificación Datos del cliente Email   * [PERSON_NAME][EMAIL_ADDRESS][DOMAIN…" at bounding box center [687, 320] width 686 height 478
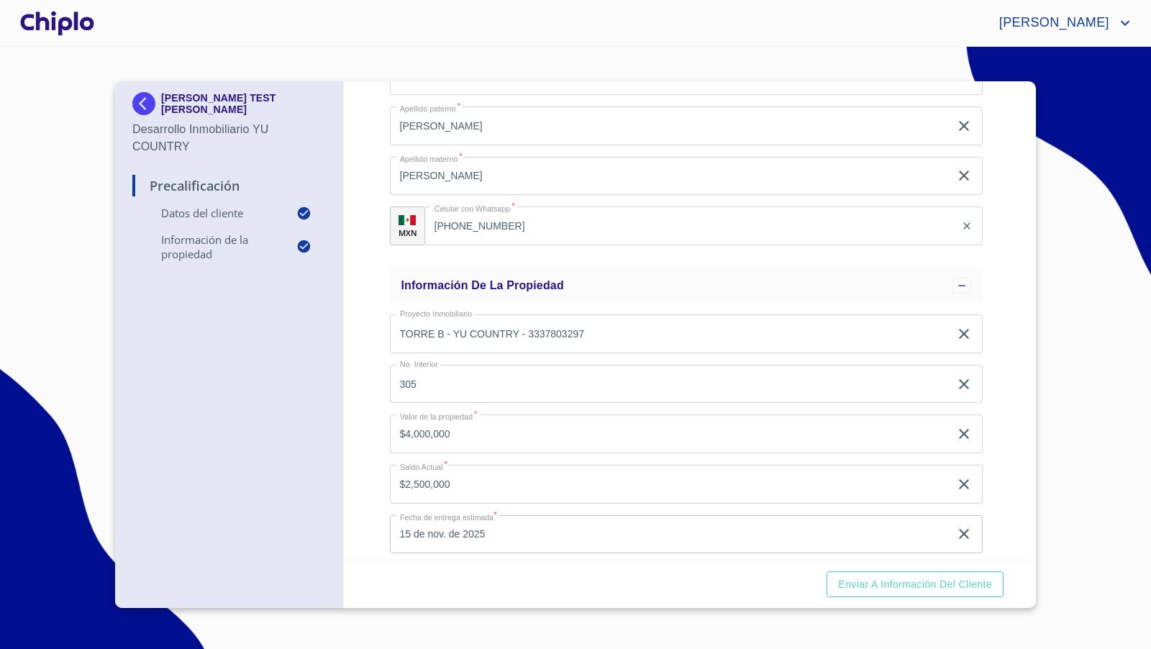
scroll to position [257, 0]
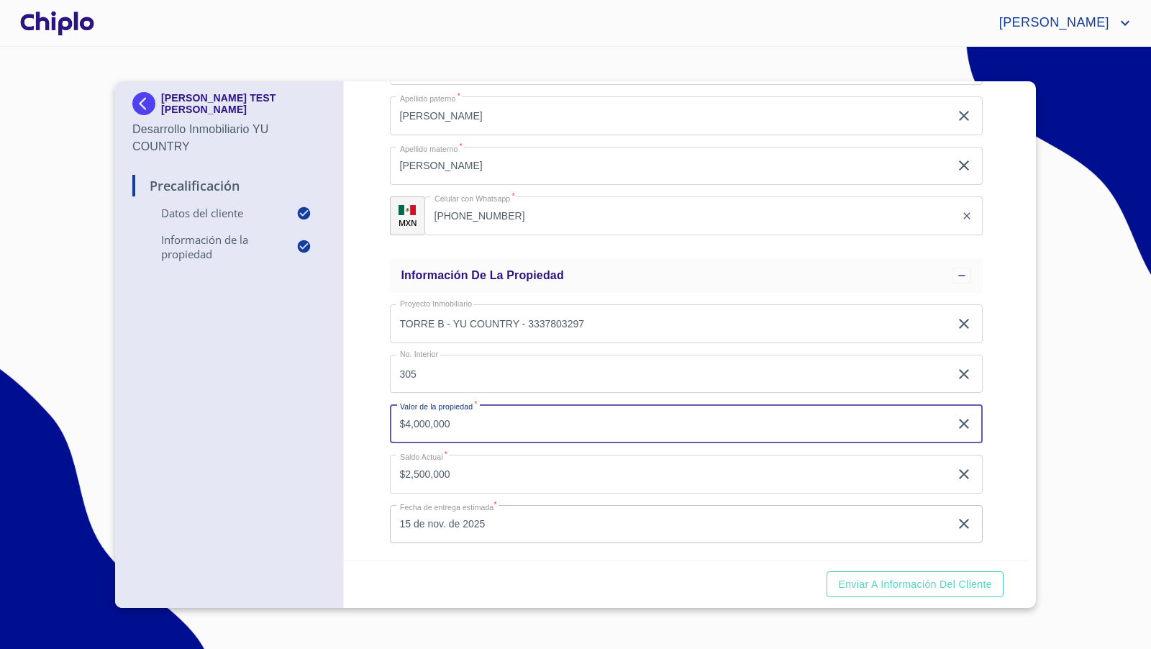
drag, startPoint x: 459, startPoint y: 428, endPoint x: 379, endPoint y: 431, distance: 79.9
click at [379, 431] on div "Precalificación Datos del cliente Email   * [PERSON_NAME][EMAIL_ADDRESS][DOMAIN…" at bounding box center [687, 320] width 686 height 478
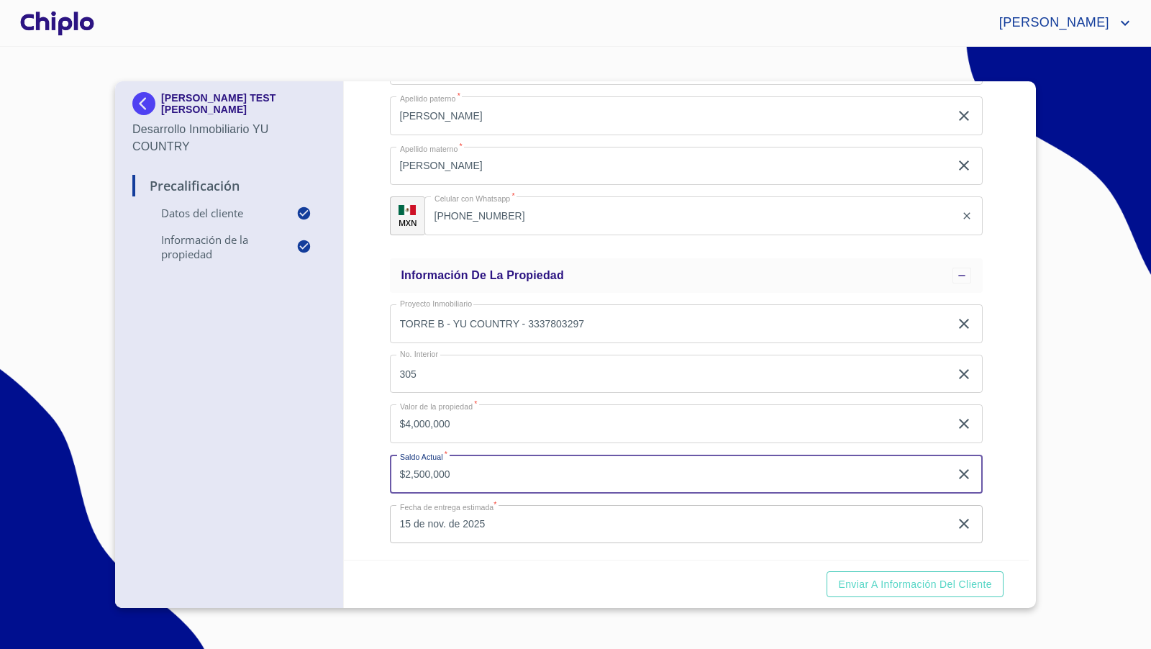
drag, startPoint x: 460, startPoint y: 476, endPoint x: 373, endPoint y: 473, distance: 87.1
click at [373, 473] on div "Precalificación Datos del cliente Email   * [PERSON_NAME][EMAIL_ADDRESS][DOMAIN…" at bounding box center [687, 320] width 686 height 478
click at [373, 472] on div "Precalificación Datos del cliente Email   * [PERSON_NAME][EMAIL_ADDRESS][DOMAIN…" at bounding box center [687, 320] width 686 height 478
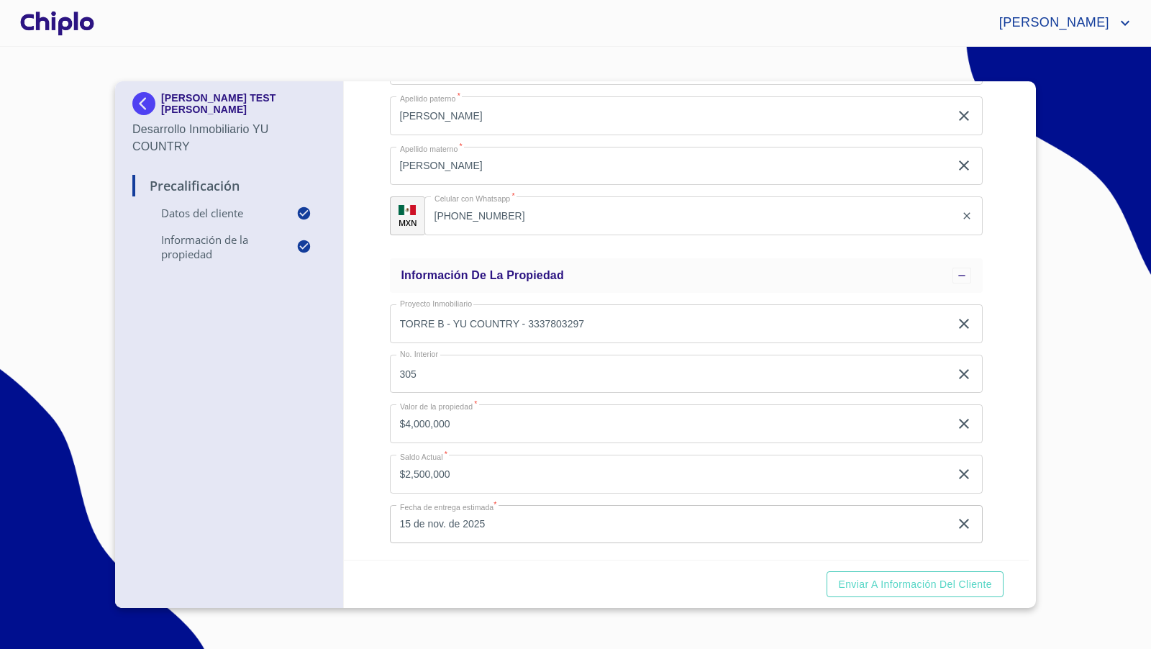
click at [382, 410] on div "Precalificación Datos del cliente Email   * [PERSON_NAME][EMAIL_ADDRESS][DOMAIN…" at bounding box center [687, 320] width 686 height 478
click at [938, 591] on span "Enviar a Información del Cliente" at bounding box center [915, 585] width 154 height 18
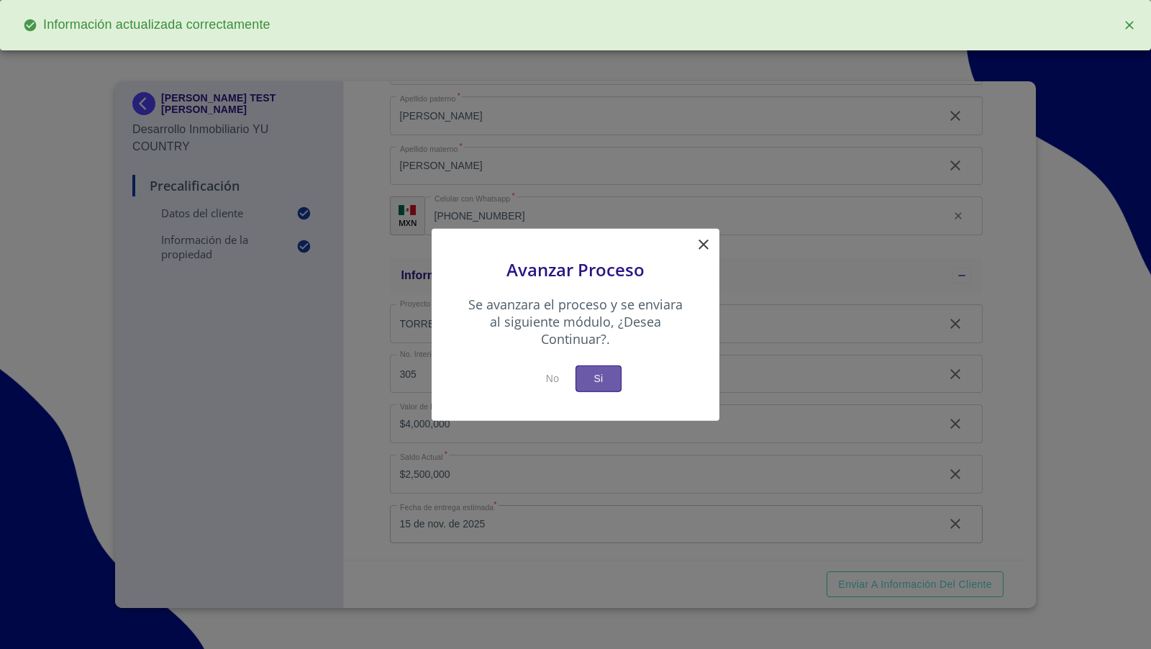
click at [606, 382] on span "Si" at bounding box center [598, 379] width 23 height 18
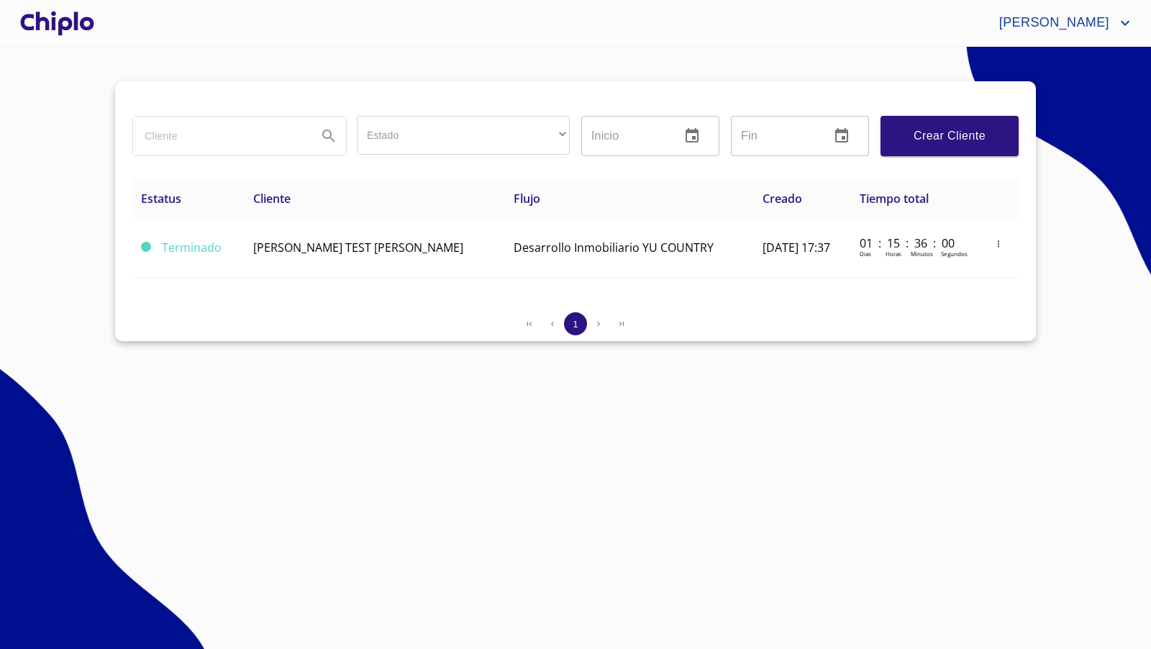
click at [46, 13] on div at bounding box center [57, 23] width 80 height 46
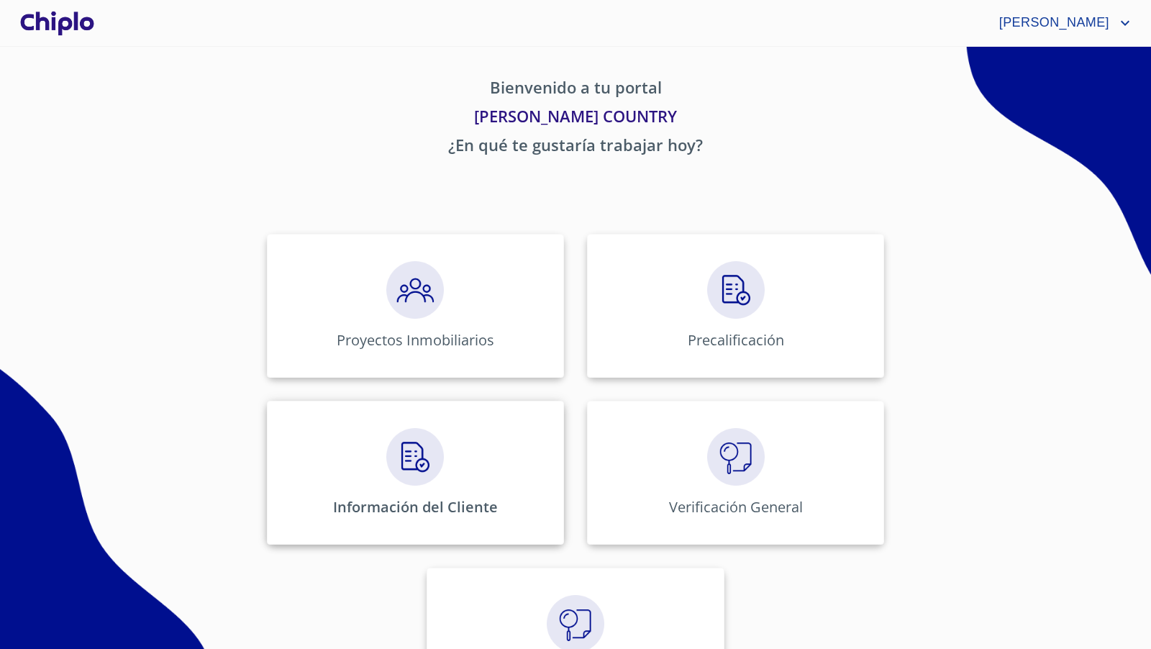
click at [405, 475] on img at bounding box center [415, 457] width 58 height 58
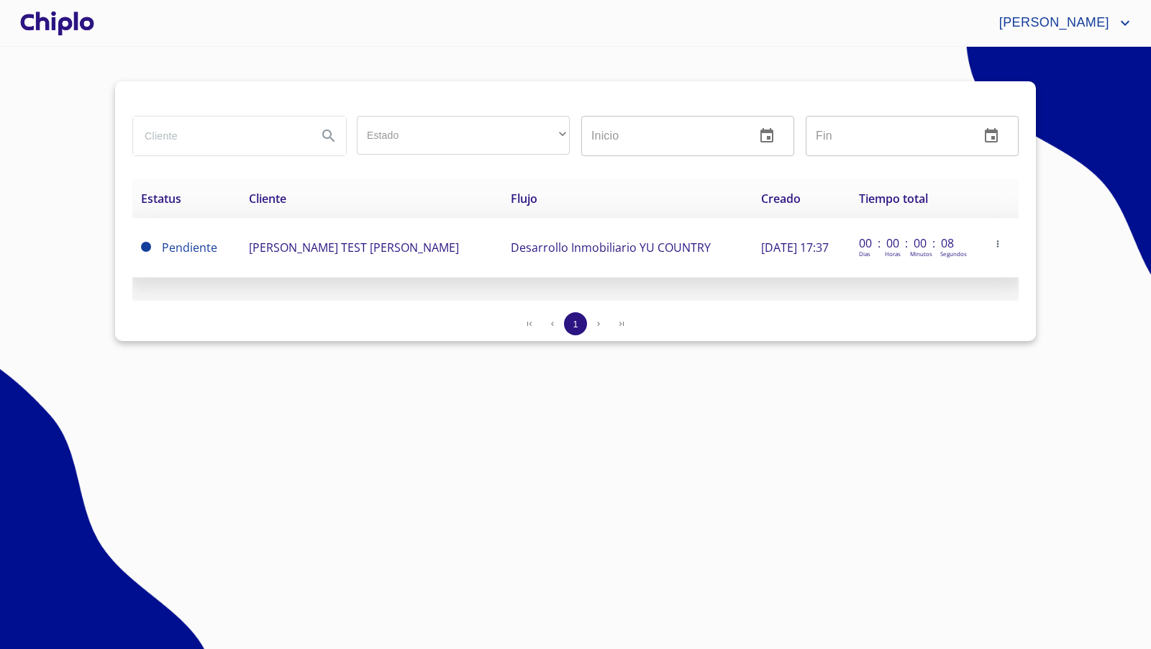
click at [394, 253] on span "[PERSON_NAME] TEST [PERSON_NAME]" at bounding box center [354, 248] width 210 height 16
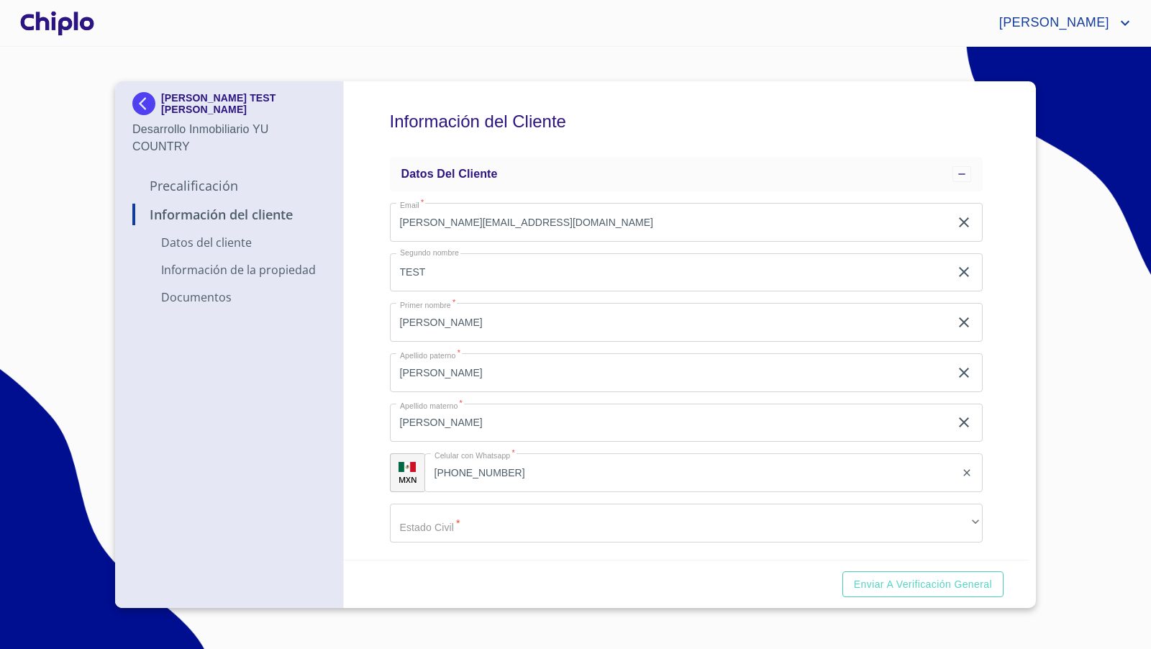
click at [365, 394] on div "Información del Cliente Datos del cliente Email   * [PERSON_NAME][EMAIL_ADDRESS…" at bounding box center [687, 320] width 686 height 478
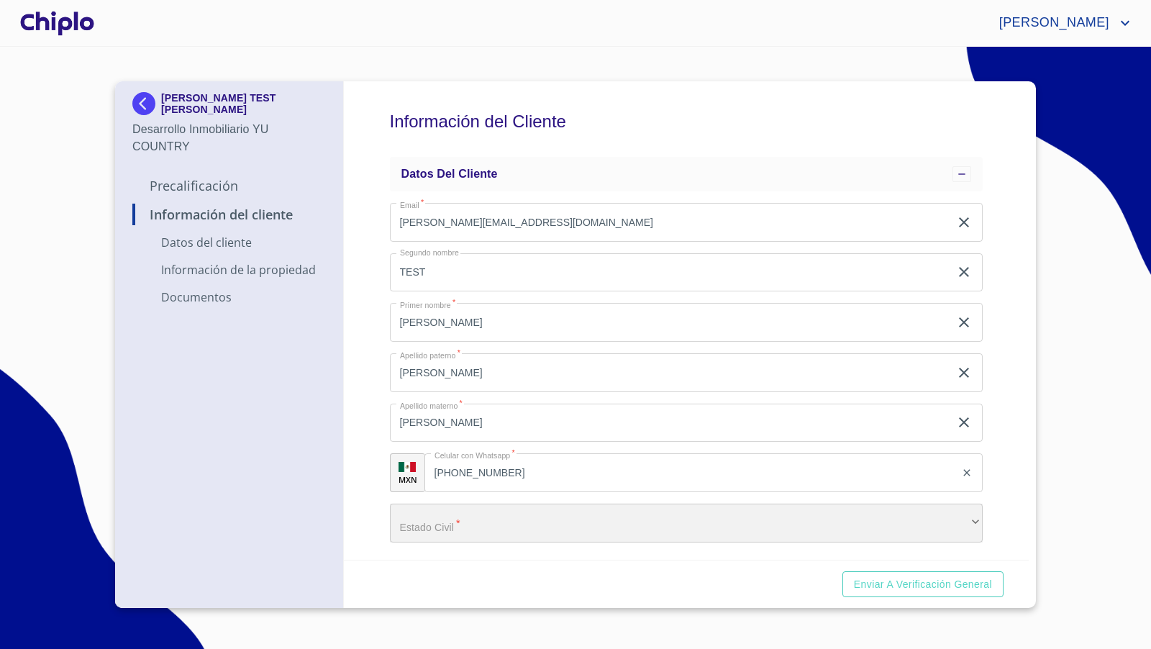
click at [524, 538] on div "​" at bounding box center [686, 523] width 593 height 39
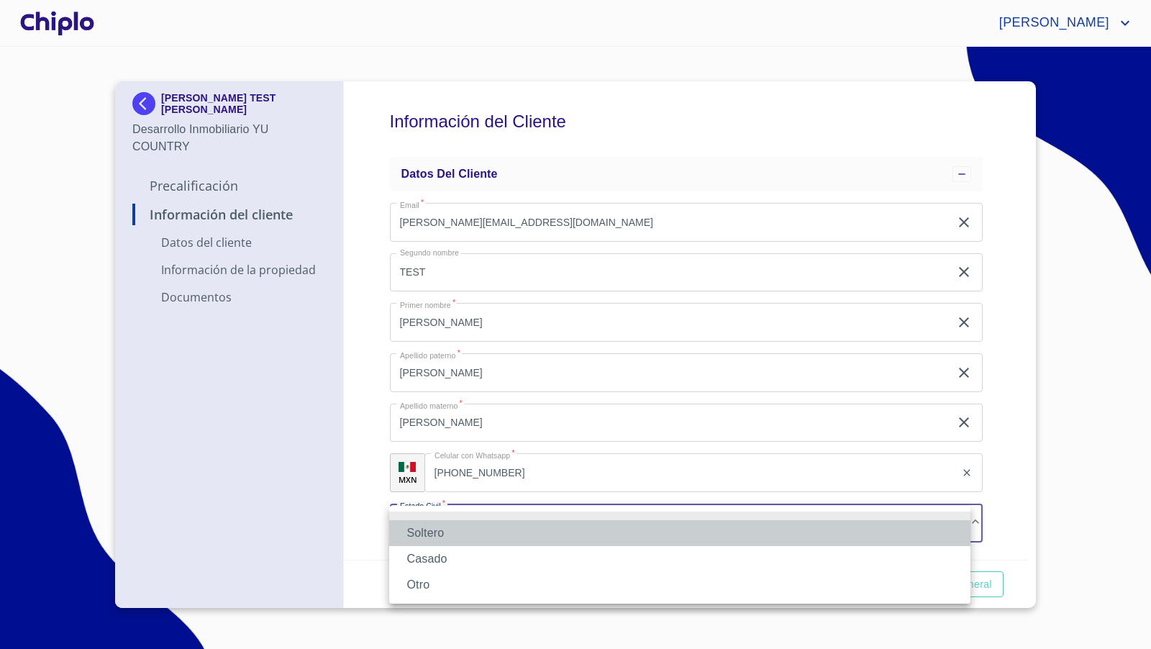
click at [470, 532] on li "Soltero" at bounding box center [679, 533] width 581 height 26
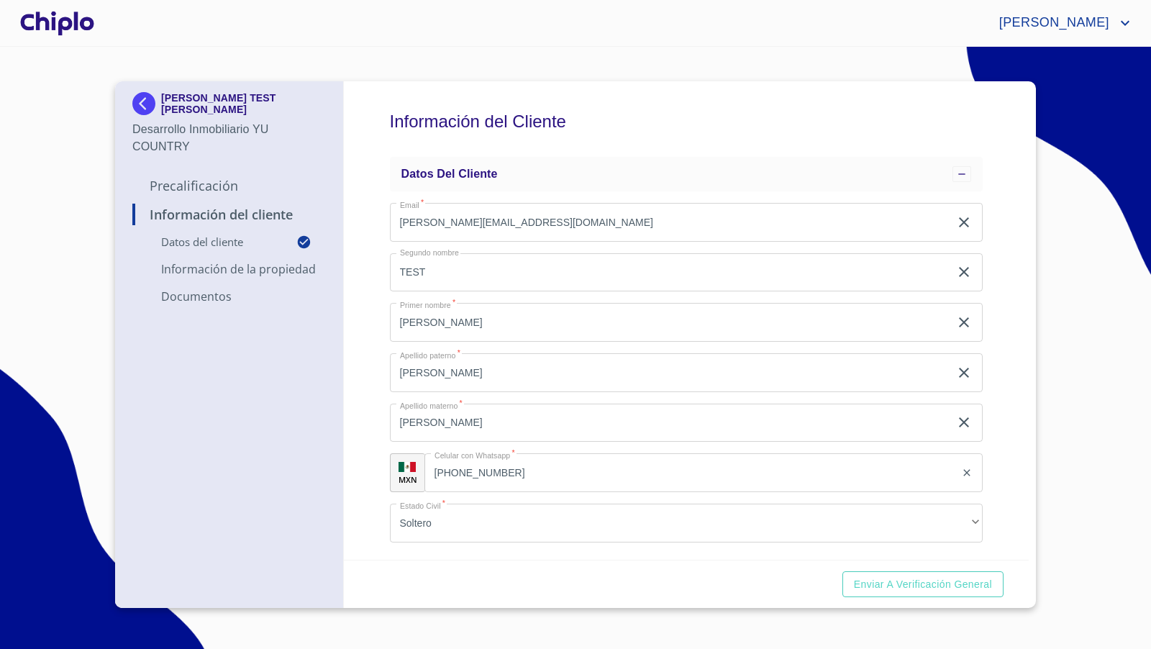
click at [360, 494] on div "Información del Cliente Datos del cliente Email   * [PERSON_NAME][EMAIL_ADDRESS…" at bounding box center [687, 320] width 686 height 478
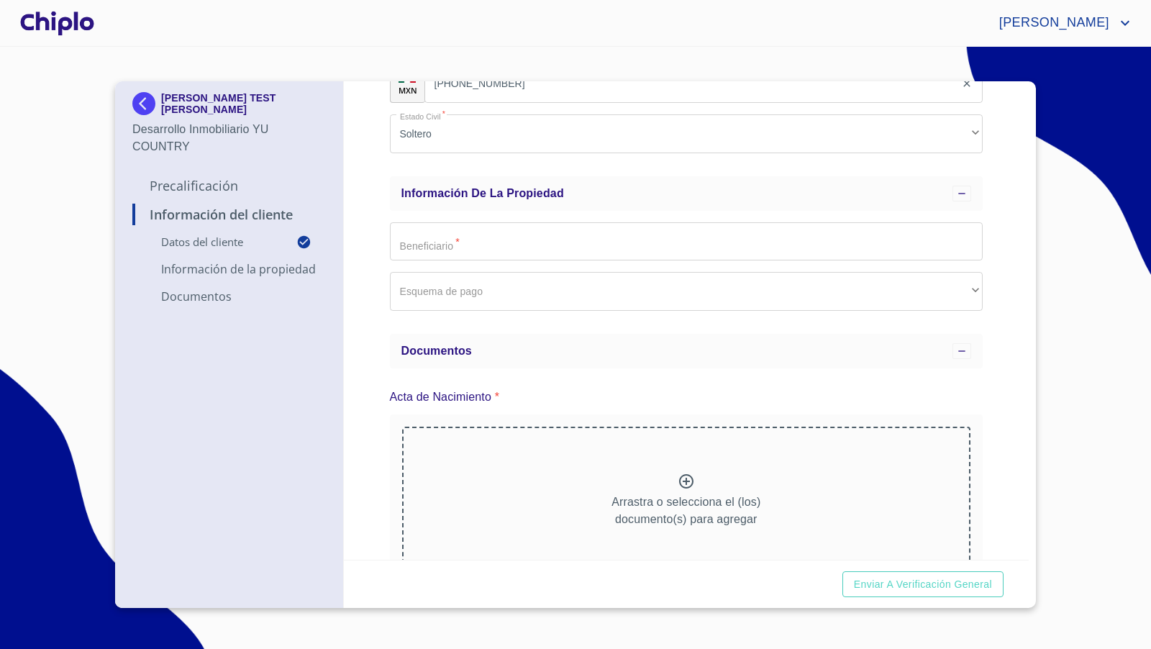
scroll to position [390, 0]
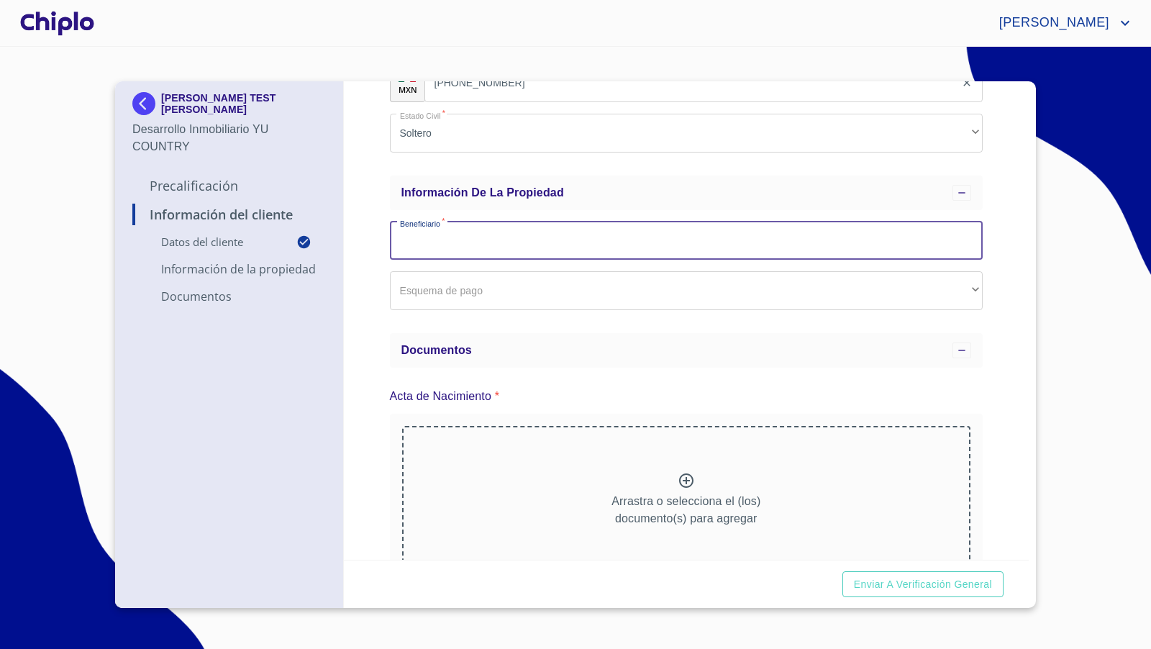
click at [479, 229] on input "Email   *" at bounding box center [686, 241] width 593 height 39
type input "[PERSON_NAME] - HIJO"
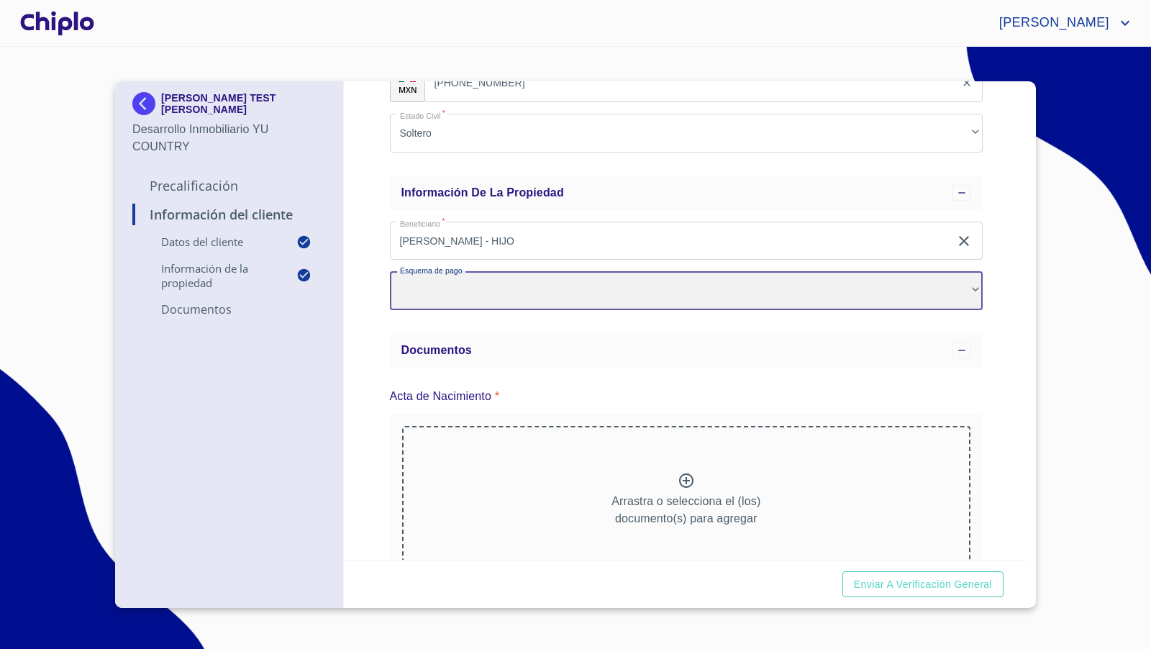
click at [438, 288] on div "​" at bounding box center [686, 290] width 593 height 39
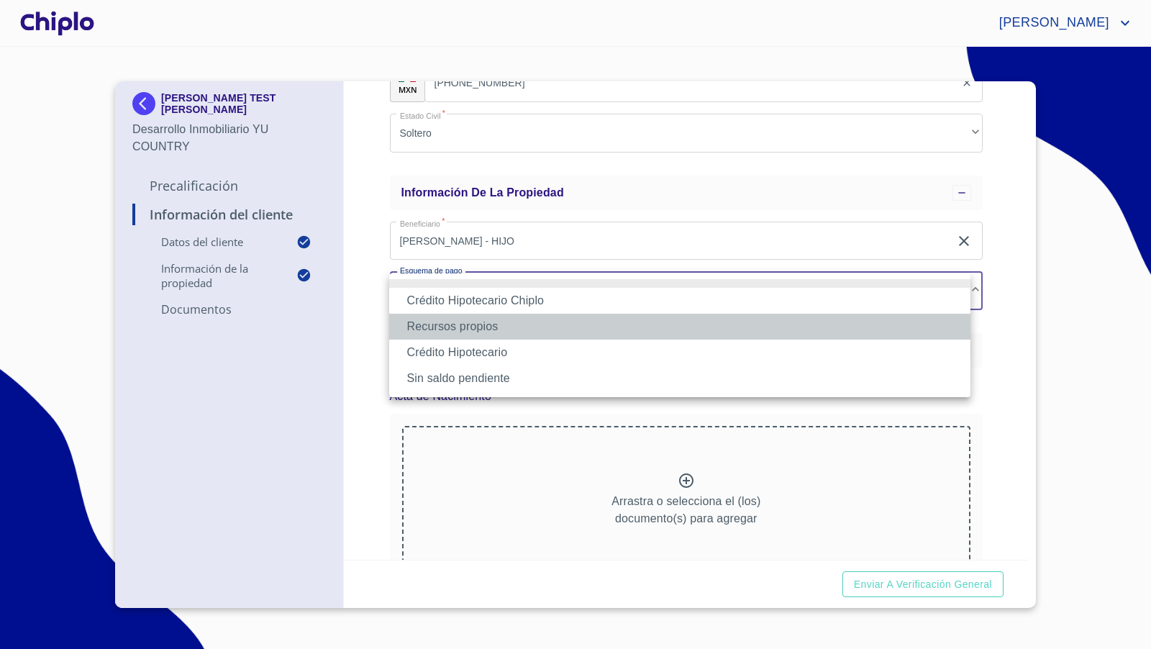
click at [442, 321] on li "Recursos propios" at bounding box center [679, 327] width 581 height 26
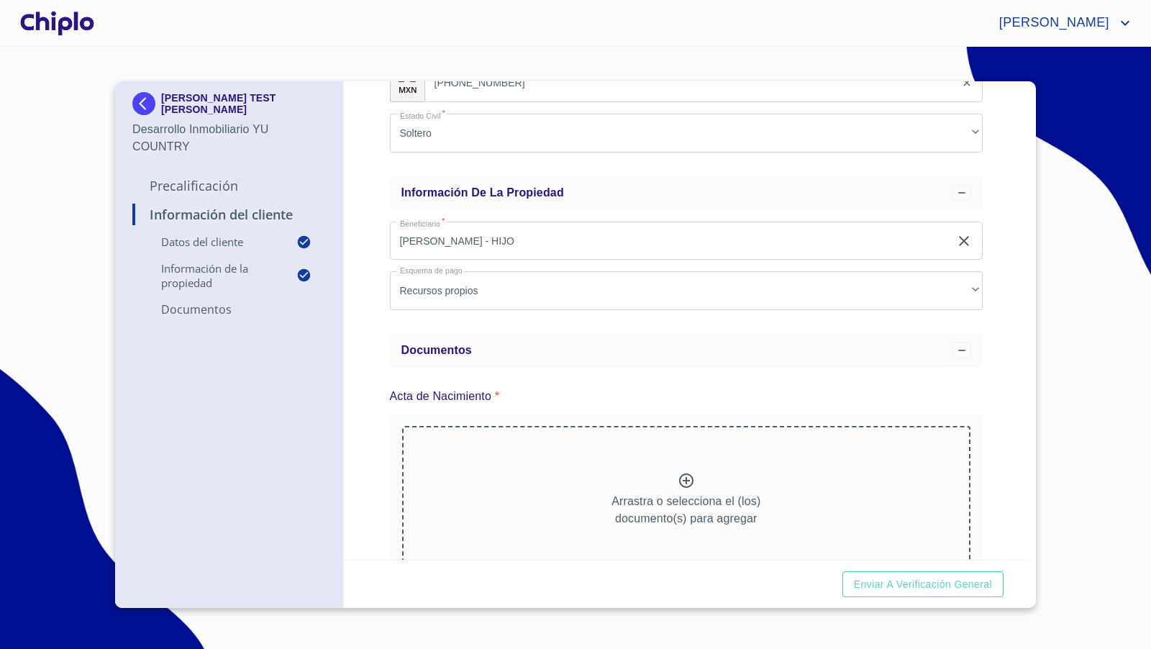
click at [388, 352] on div "Información del Cliente Datos del cliente Email   * [PERSON_NAME][EMAIL_ADDRESS…" at bounding box center [687, 320] width 686 height 478
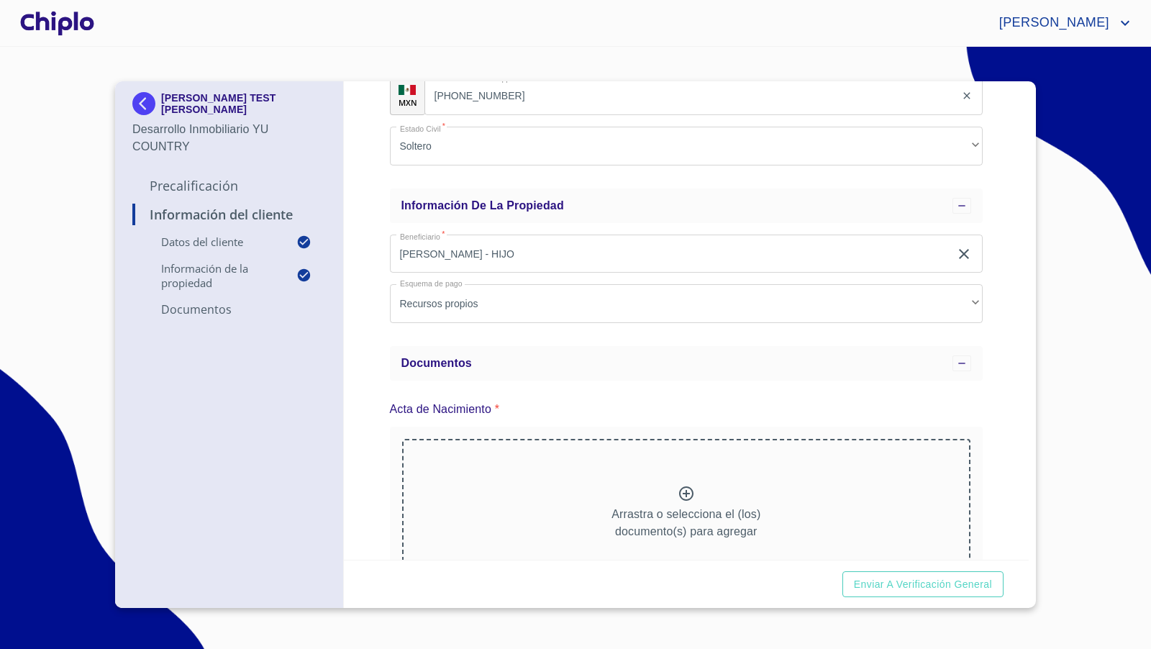
scroll to position [370, 0]
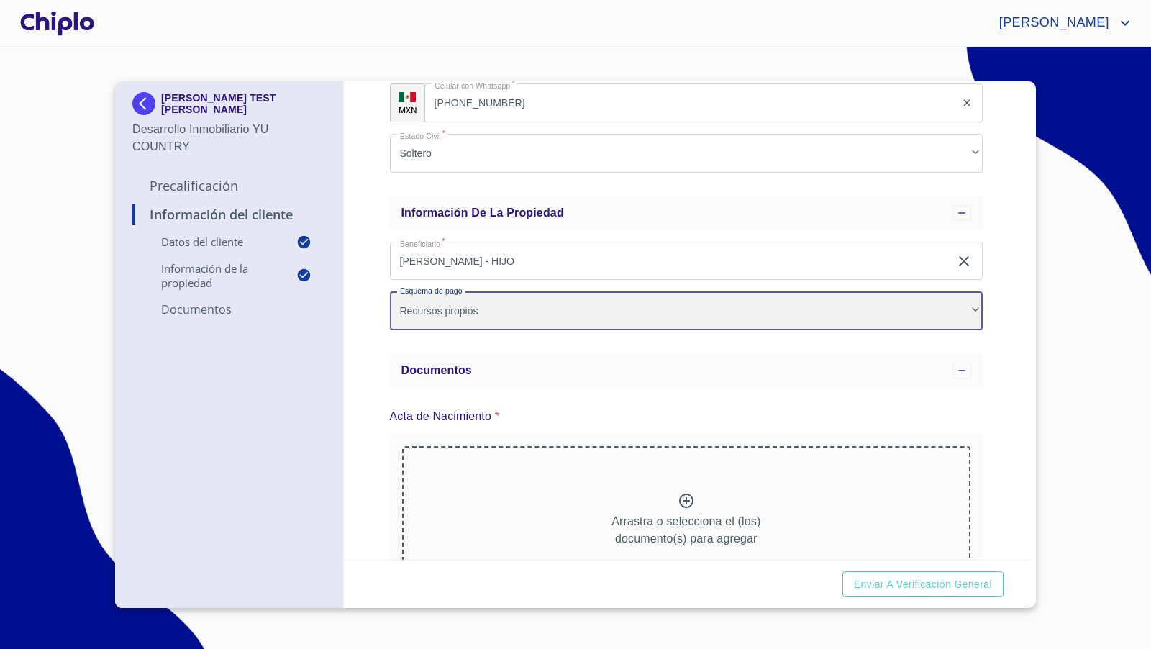
click at [558, 308] on div "Recursos propios" at bounding box center [686, 310] width 593 height 39
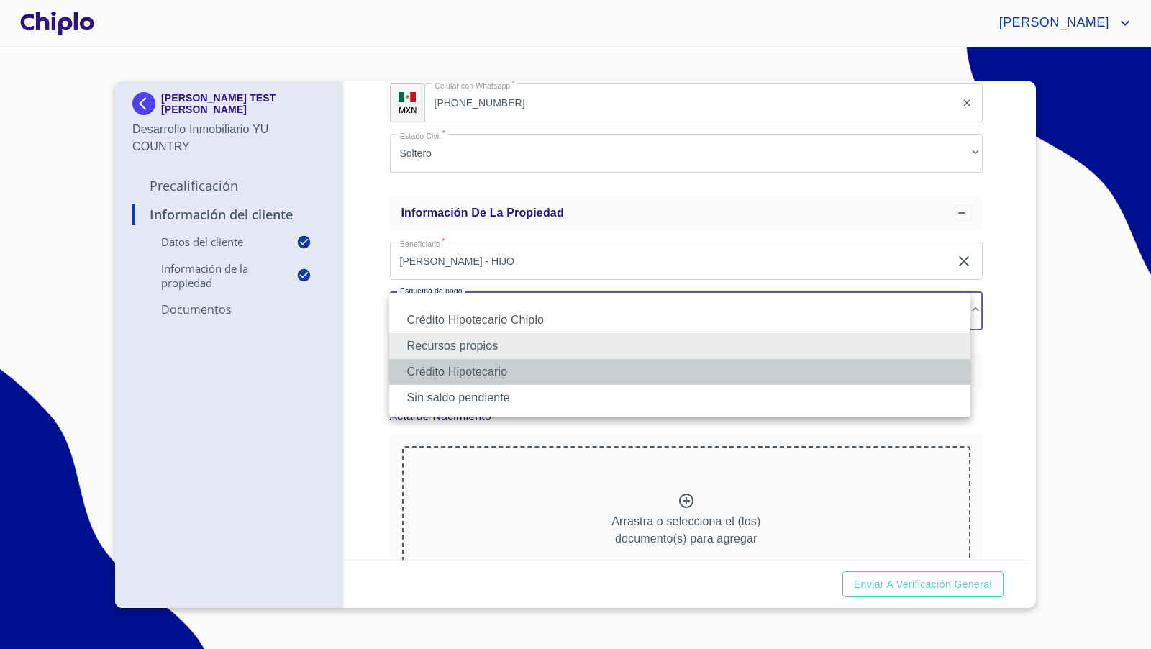
click at [502, 368] on li "Crédito Hipotecario" at bounding box center [679, 372] width 581 height 26
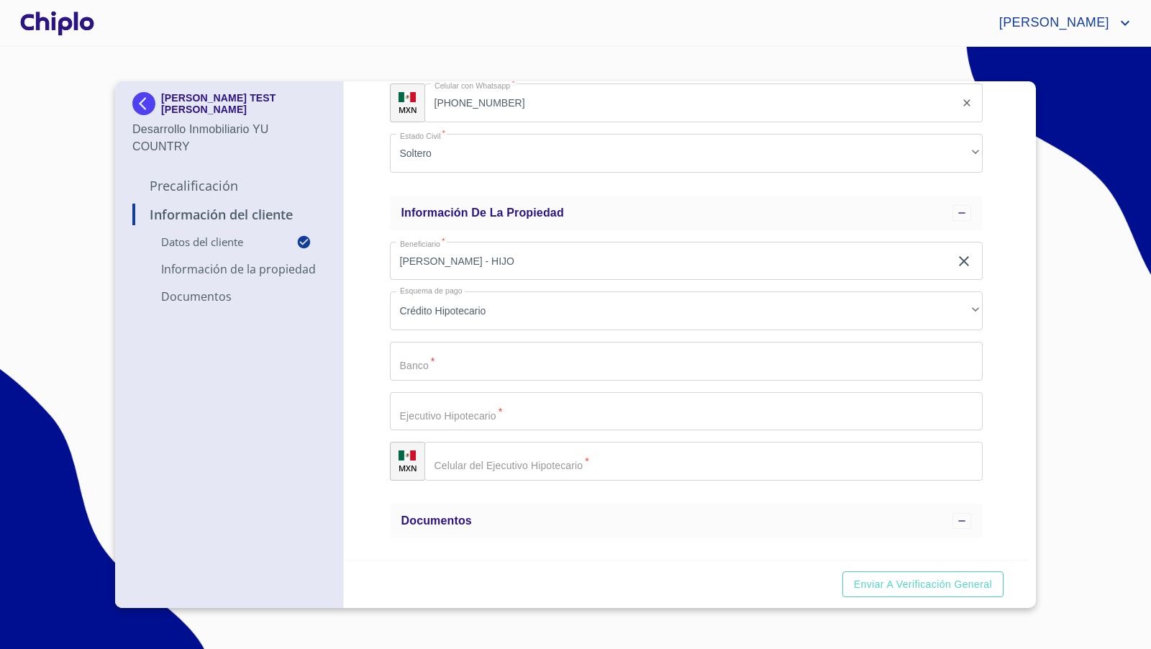
click at [369, 408] on div "Información del Cliente Datos del cliente Email   * [PERSON_NAME][EMAIL_ADDRESS…" at bounding box center [687, 320] width 686 height 478
click at [419, 367] on input "Email   *" at bounding box center [686, 361] width 593 height 39
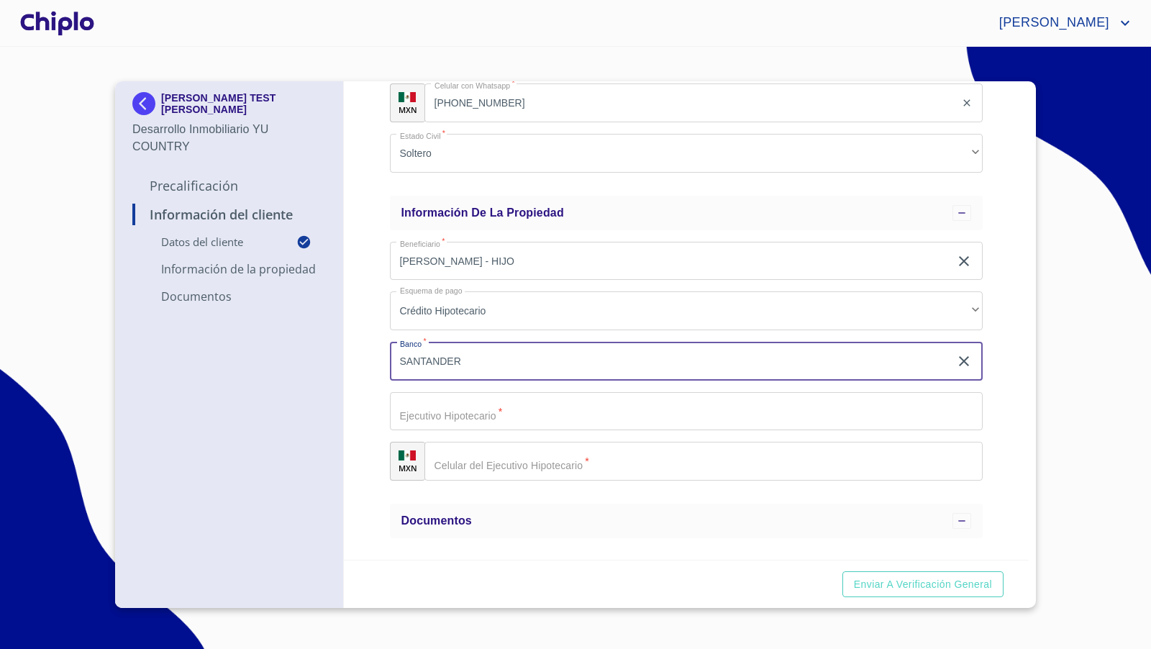
type input "SANTANDER"
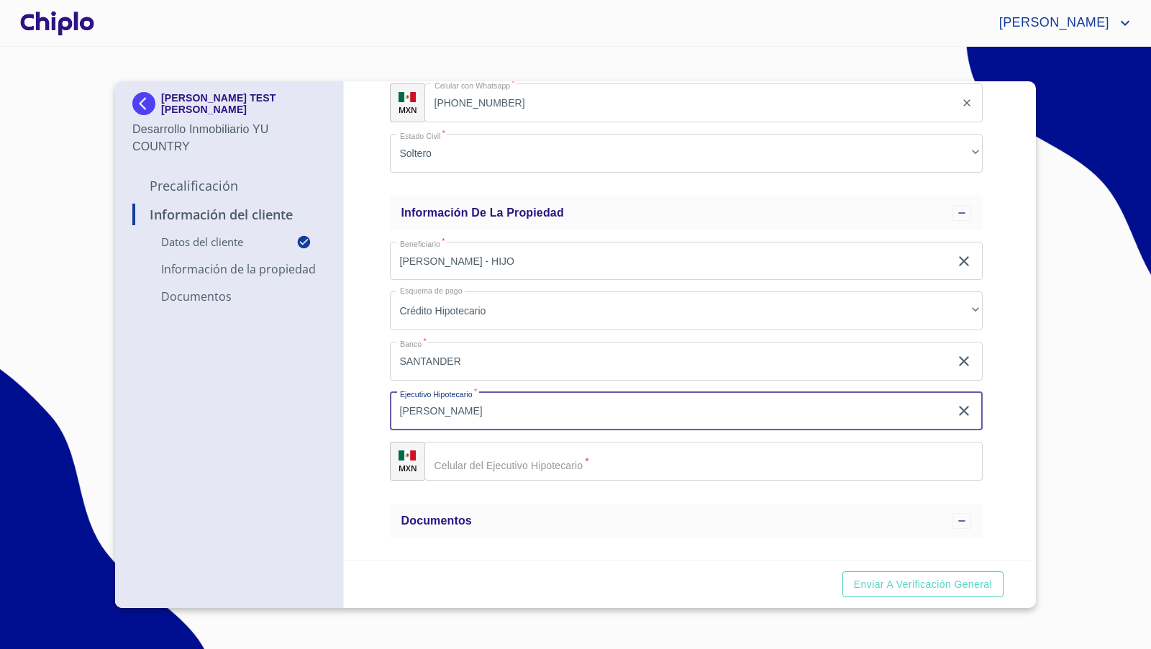
type input "[PERSON_NAME]"
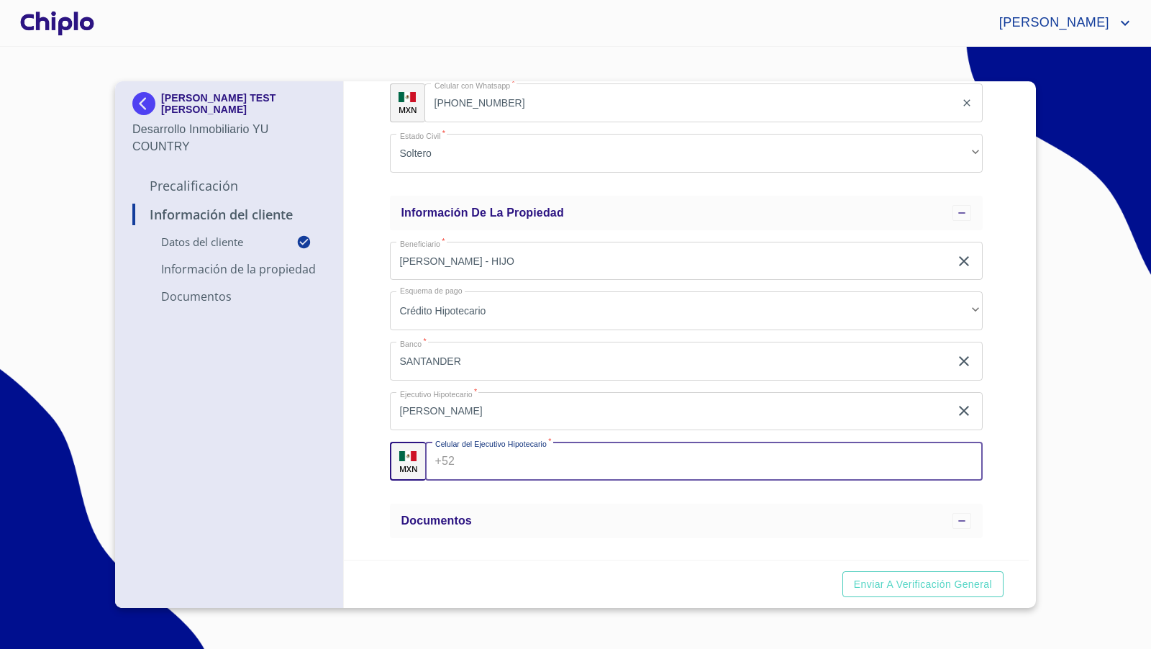
click at [468, 467] on input "Email   *" at bounding box center [721, 461] width 522 height 39
type input "[PHONE_NUMBER]"
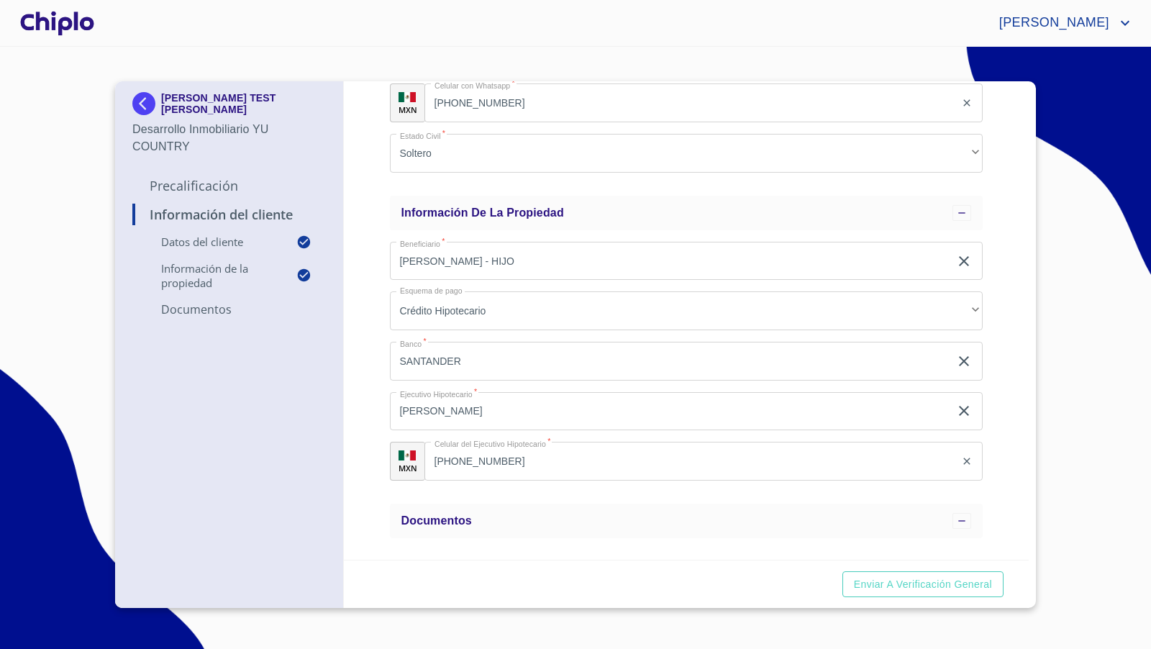
click at [367, 425] on div "Información del Cliente Datos del cliente Email   * [PERSON_NAME][EMAIL_ADDRESS…" at bounding box center [687, 320] width 686 height 478
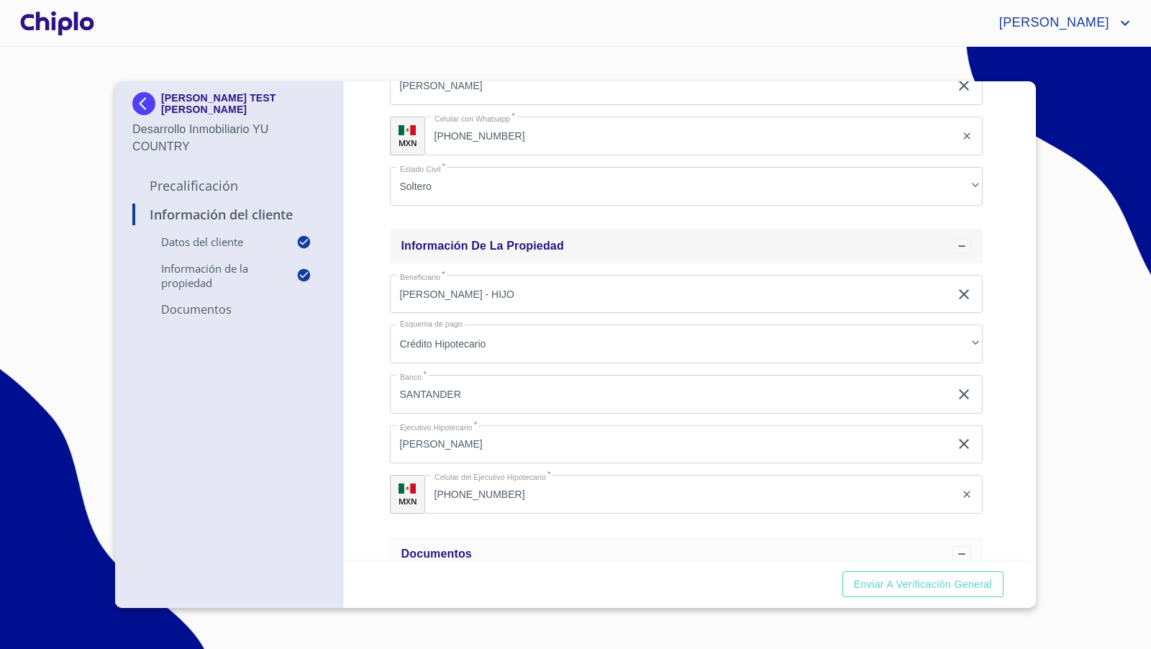
scroll to position [337, 0]
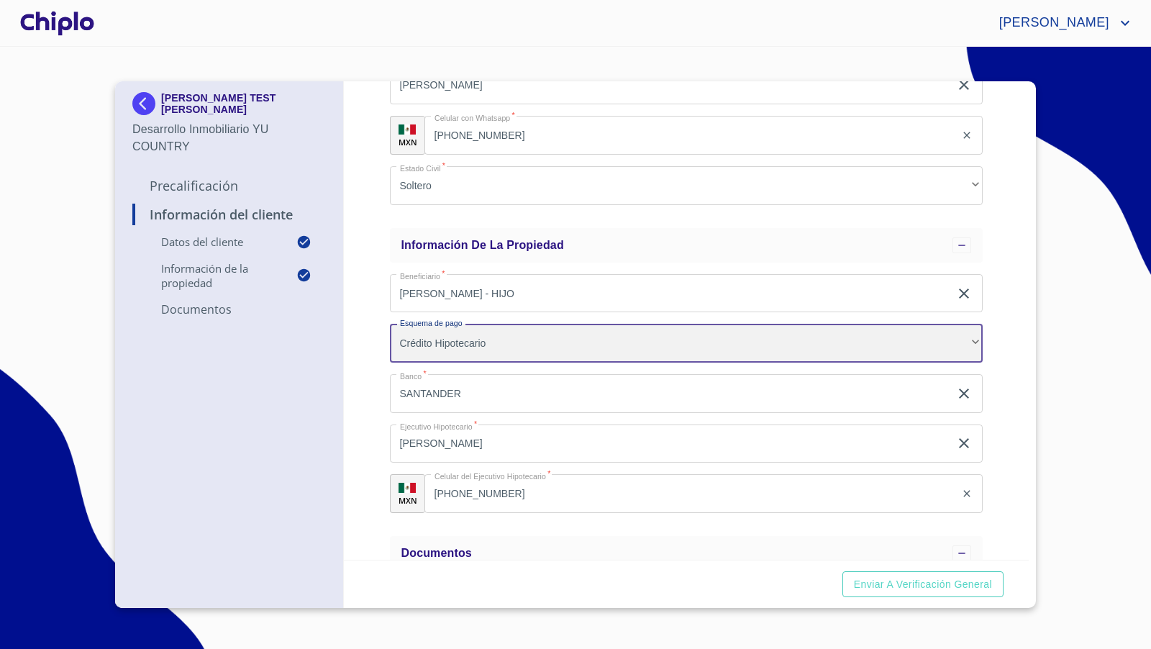
click at [470, 337] on div "Crédito Hipotecario" at bounding box center [686, 343] width 593 height 39
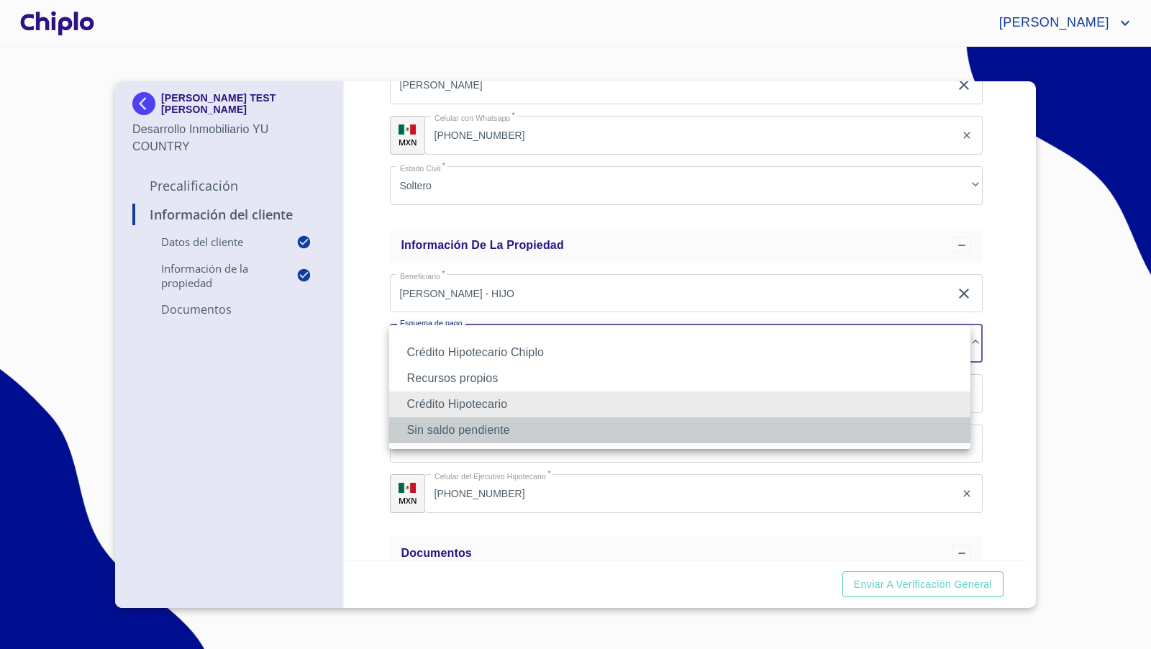
click at [447, 435] on li "Sin saldo pendiente" at bounding box center [679, 430] width 581 height 26
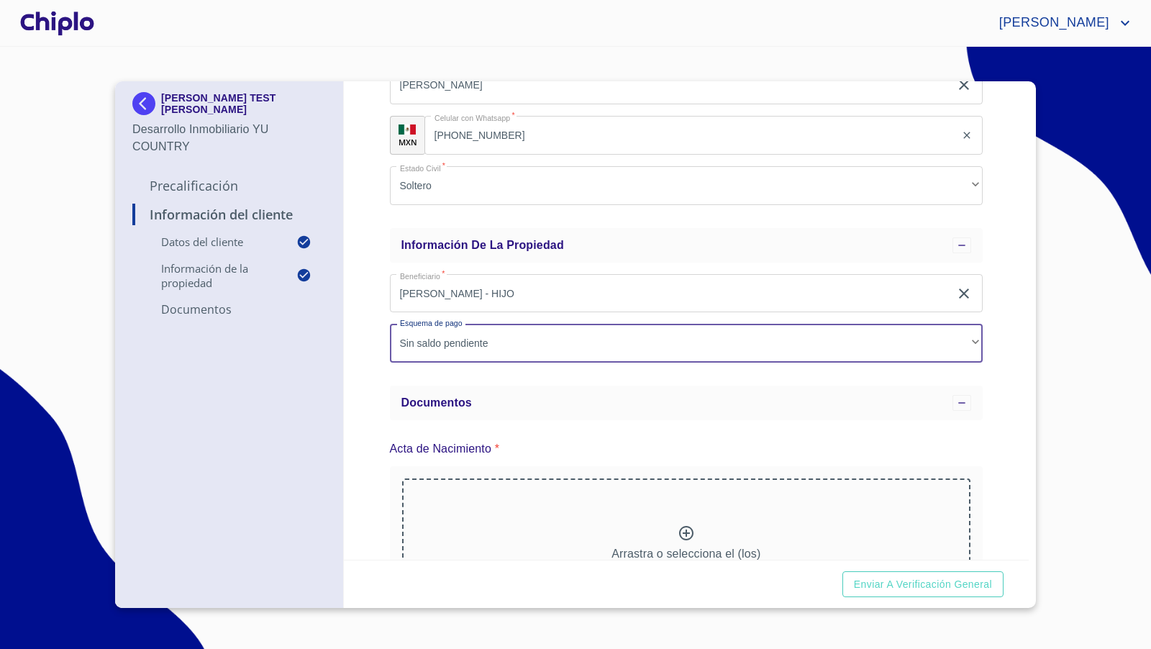
click at [368, 437] on div "Información del Cliente Datos del cliente Email   * [PERSON_NAME][EMAIL_ADDRESS…" at bounding box center [687, 320] width 686 height 478
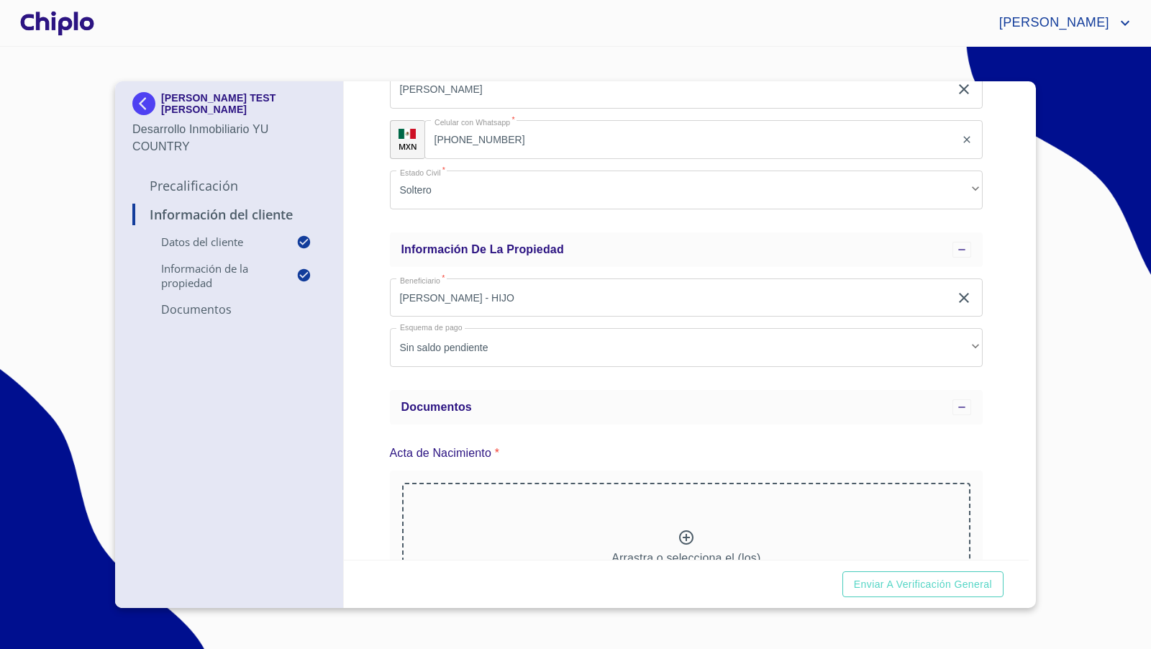
scroll to position [306, 0]
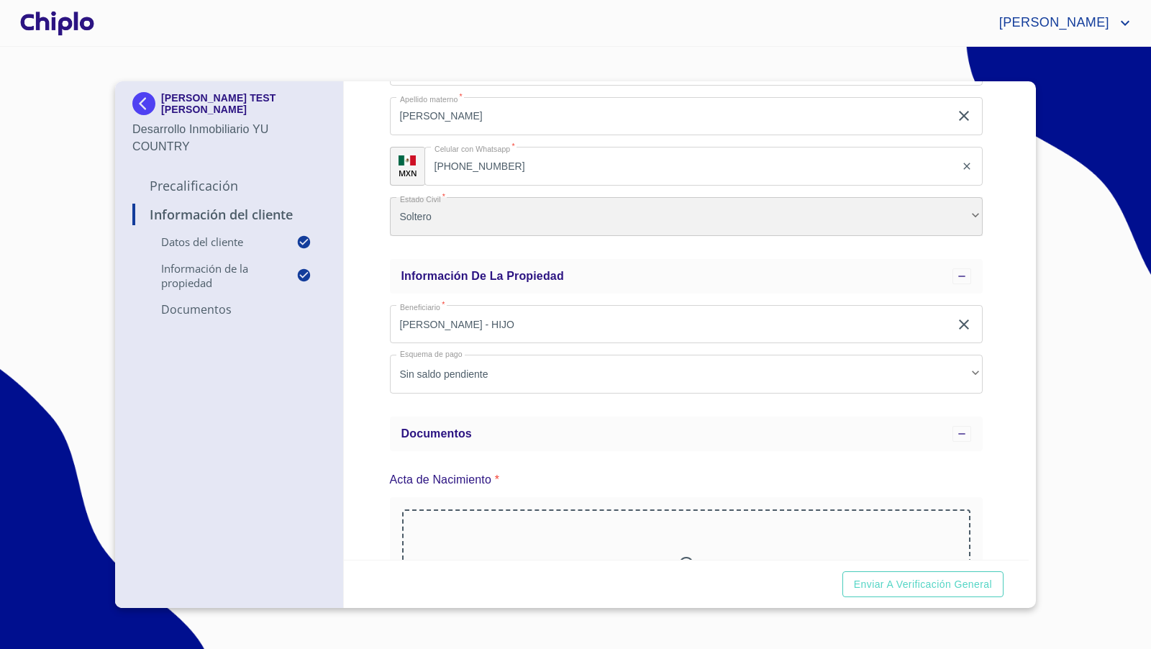
click at [450, 219] on div "Soltero" at bounding box center [686, 216] width 593 height 39
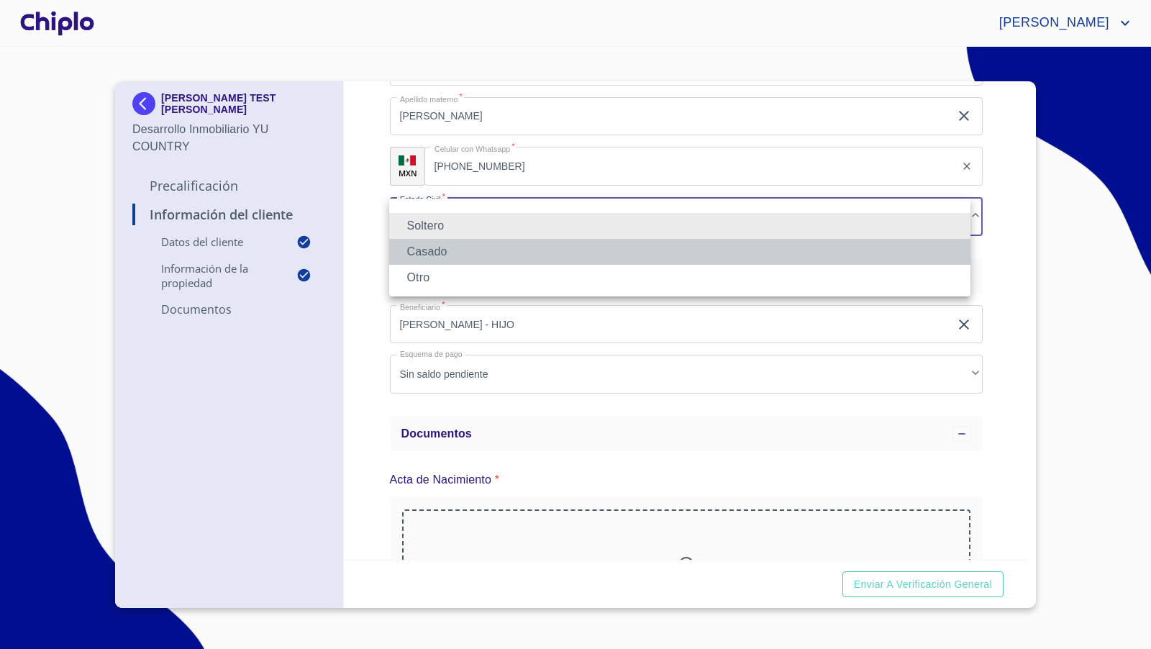
click at [437, 252] on li "Casado" at bounding box center [679, 252] width 581 height 26
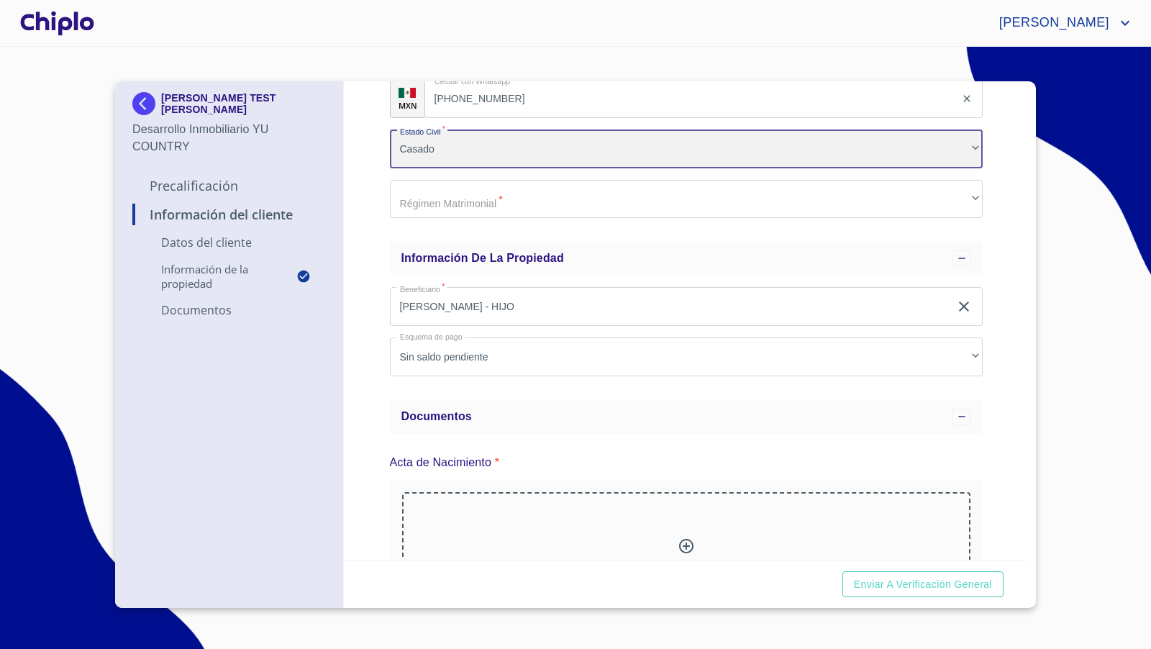
scroll to position [372, 0]
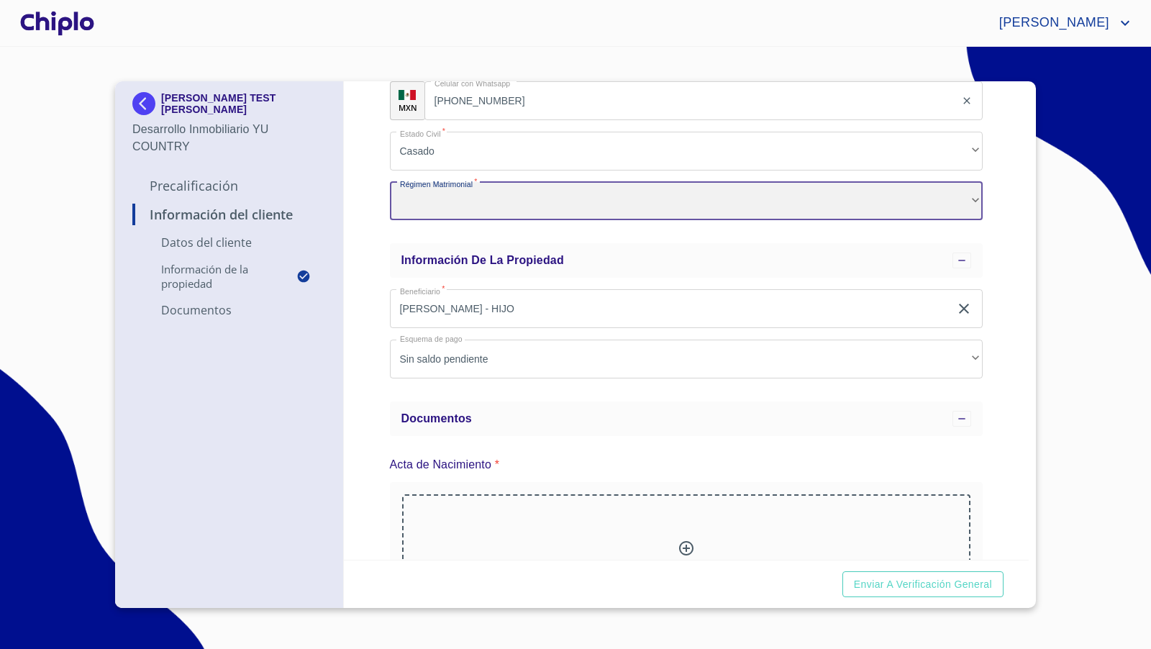
click at [435, 196] on div "​" at bounding box center [686, 201] width 593 height 39
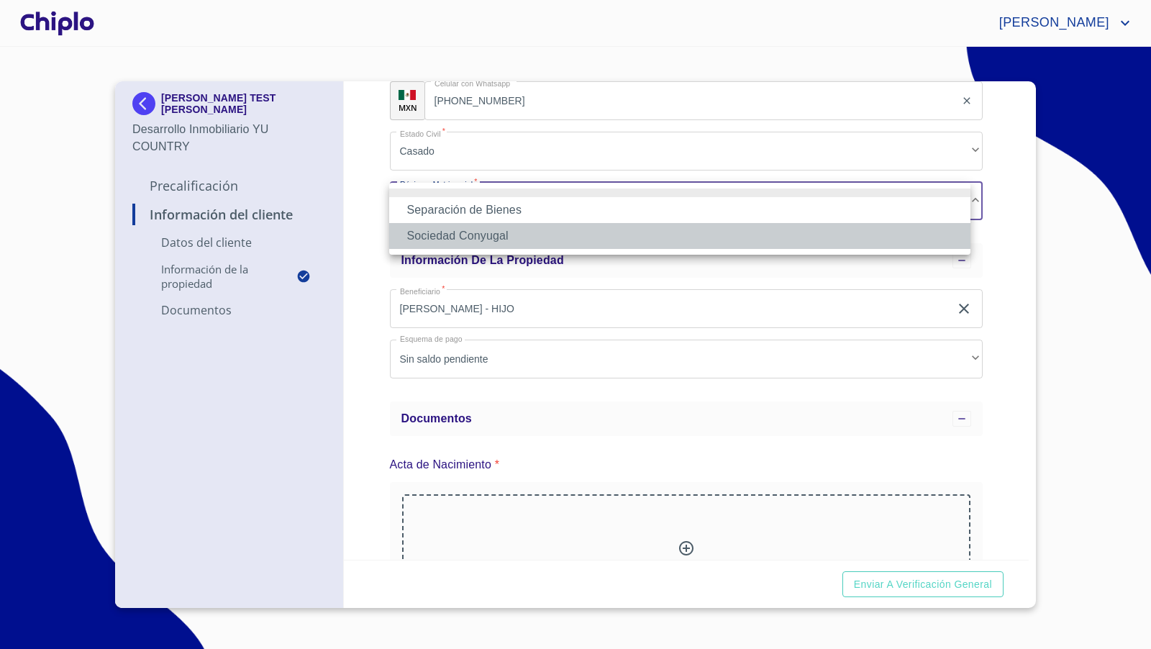
click at [438, 234] on li "Sociedad Conyugal" at bounding box center [679, 236] width 581 height 26
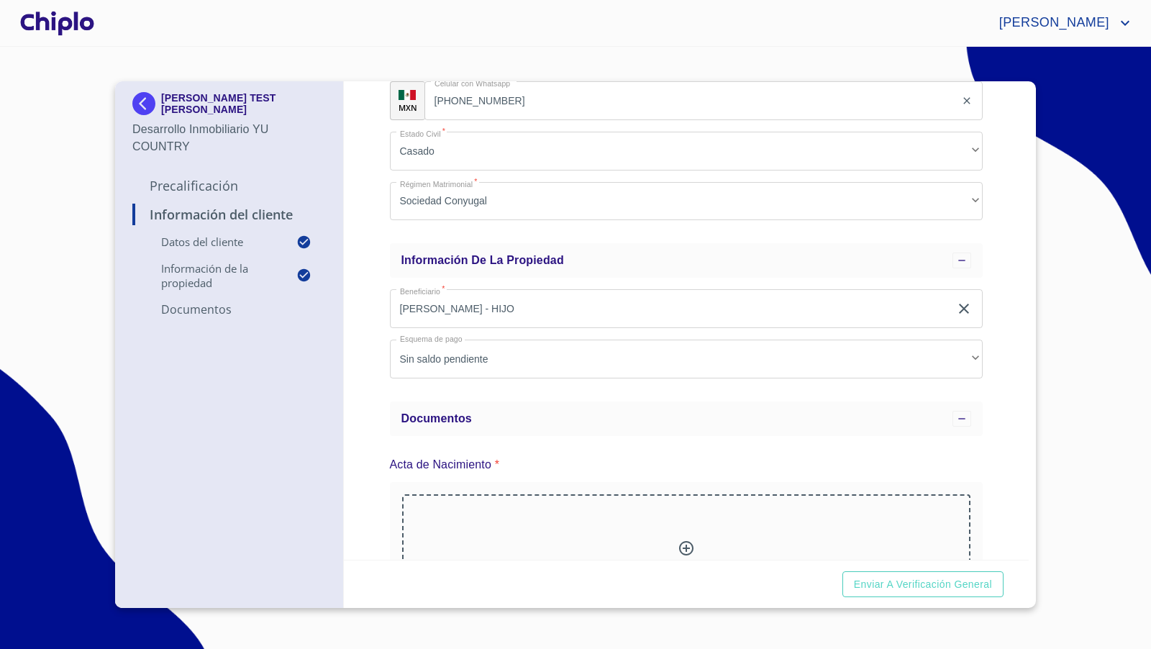
click at [352, 409] on div "Información del Cliente Datos del cliente Email   * [PERSON_NAME][EMAIL_ADDRESS…" at bounding box center [687, 320] width 686 height 478
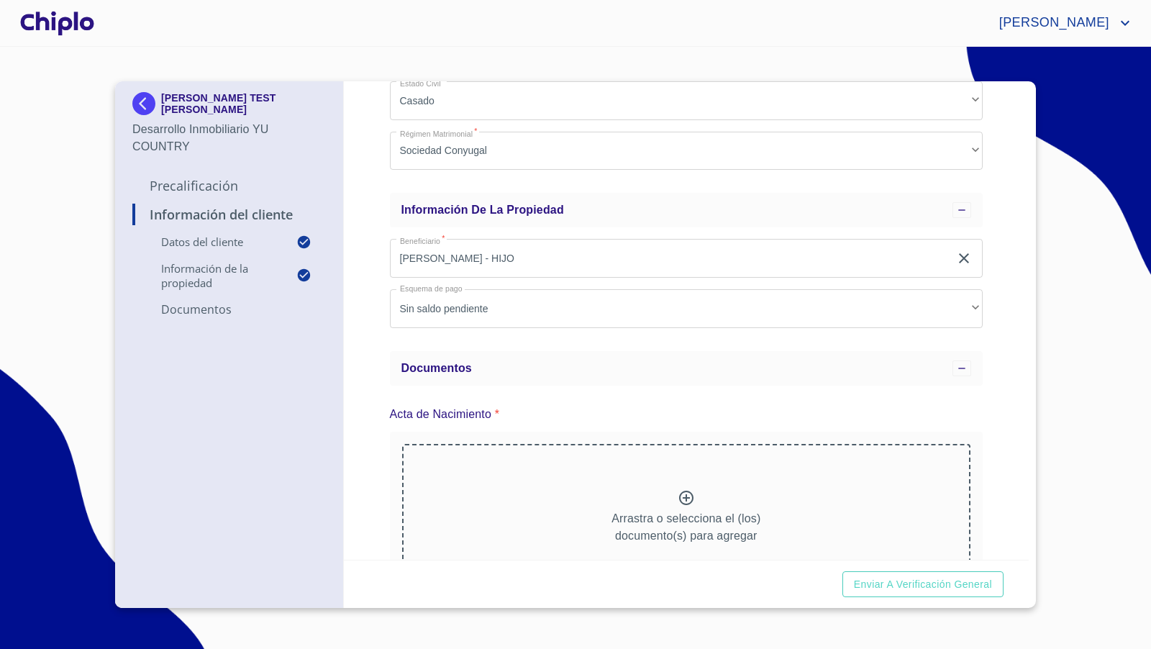
scroll to position [406, 0]
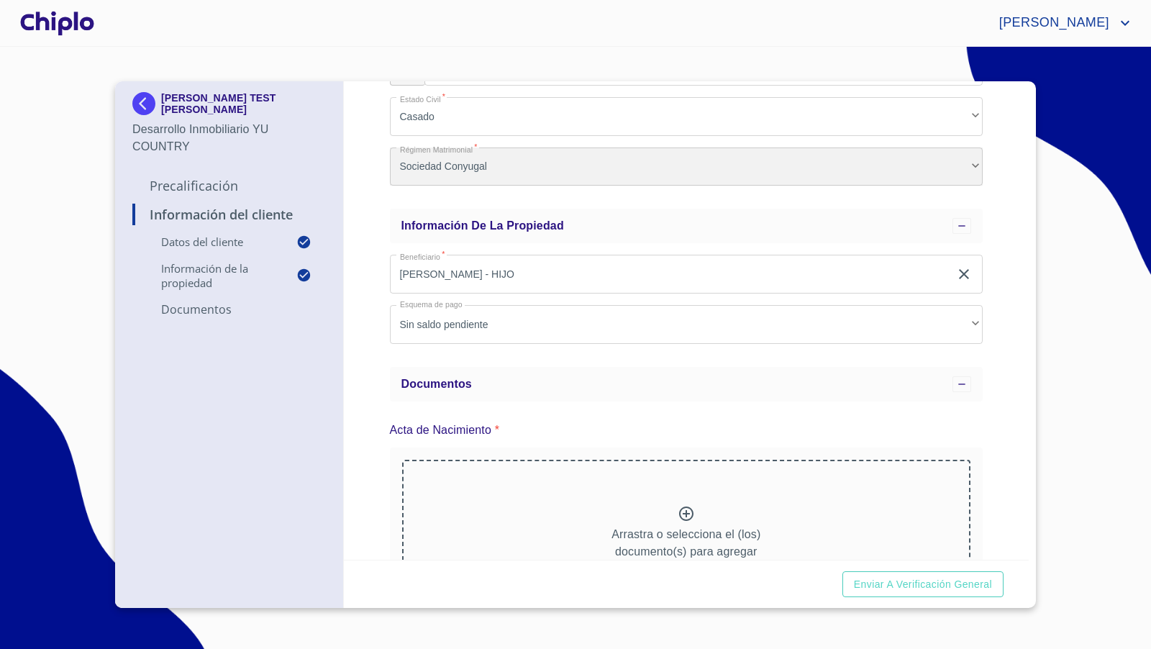
click at [479, 164] on div "Sociedad Conyugal" at bounding box center [686, 166] width 593 height 39
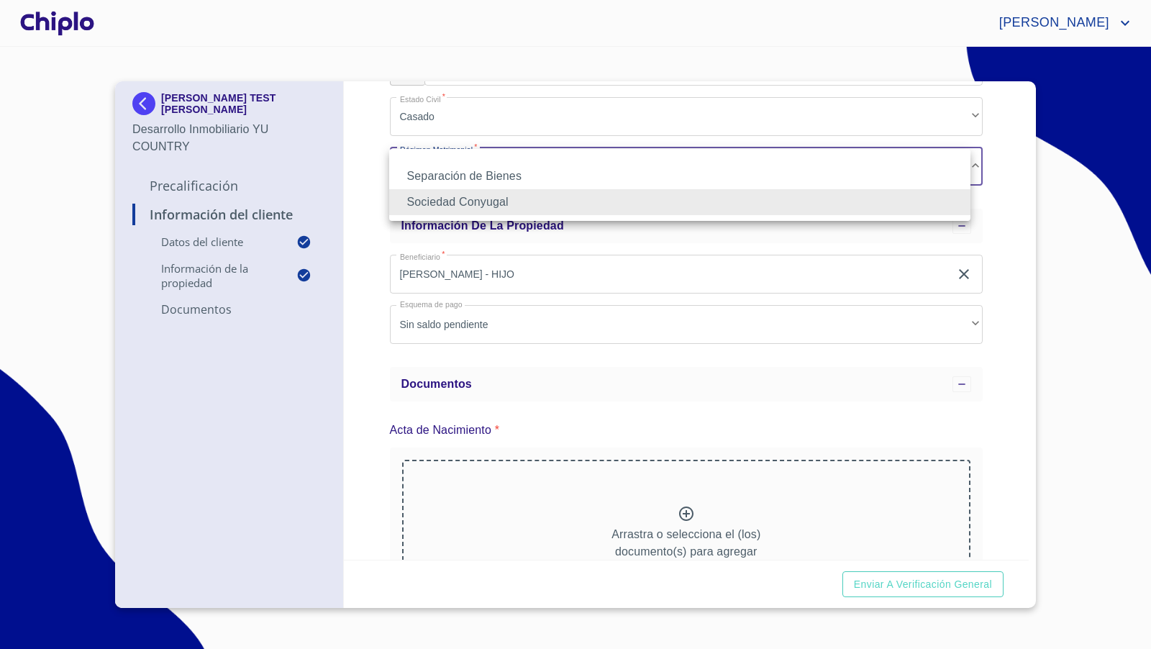
click at [465, 177] on li "Separación de Bienes" at bounding box center [679, 176] width 581 height 26
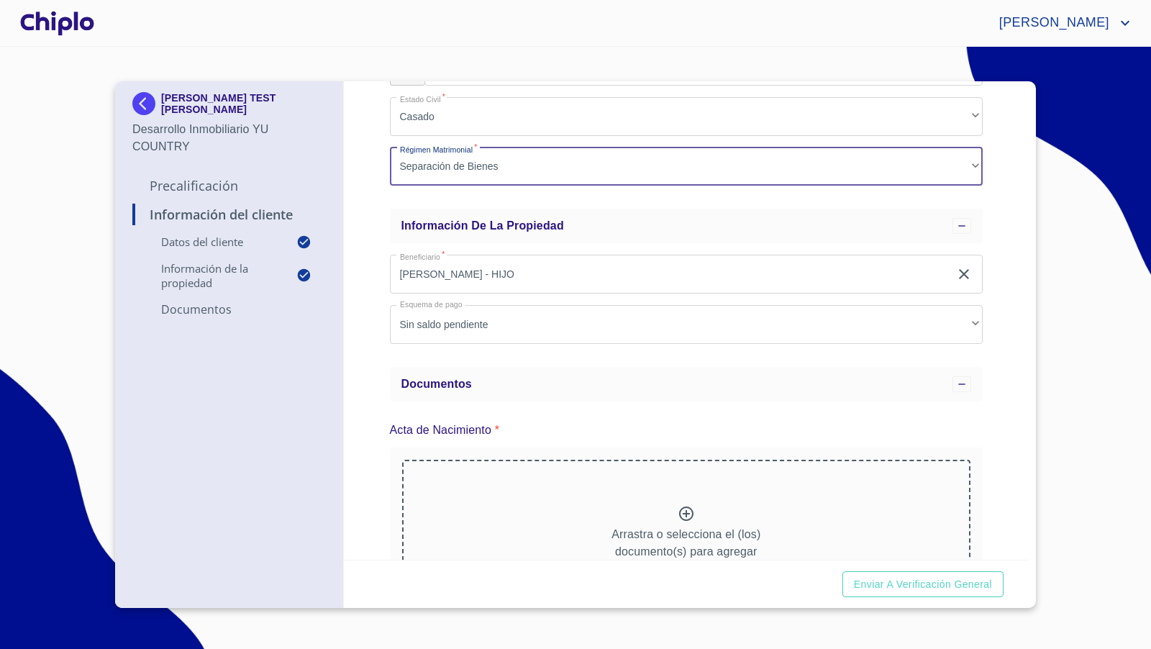
click at [372, 292] on div "Información del Cliente Datos del cliente Email   * [PERSON_NAME][EMAIL_ADDRESS…" at bounding box center [687, 320] width 686 height 478
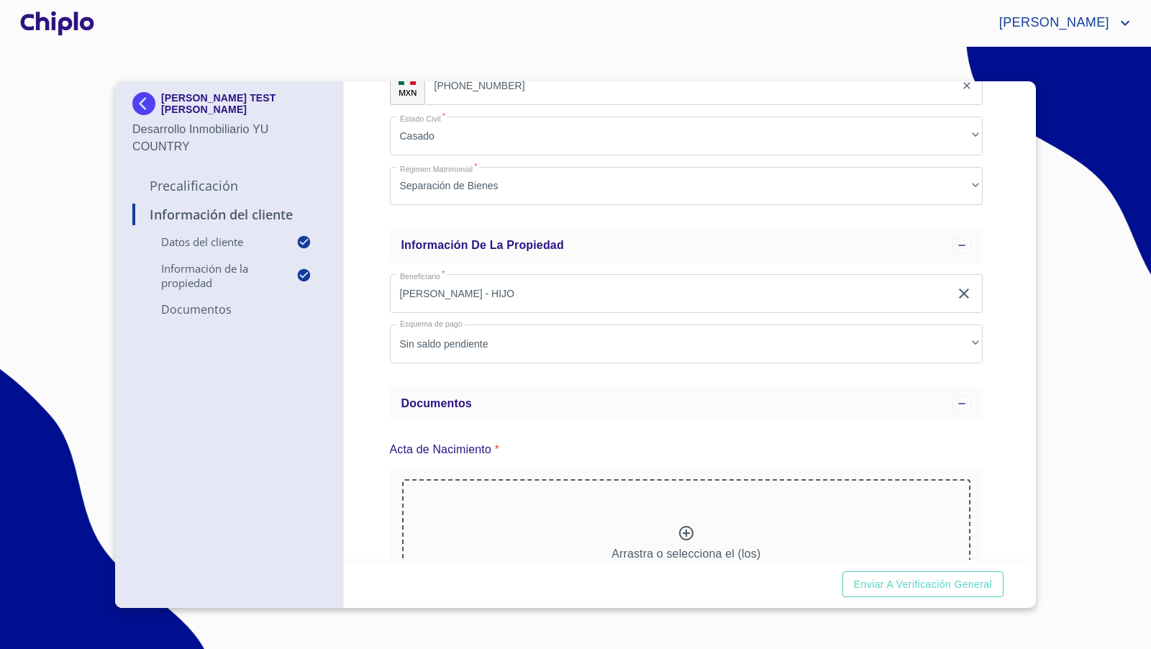
scroll to position [378, 0]
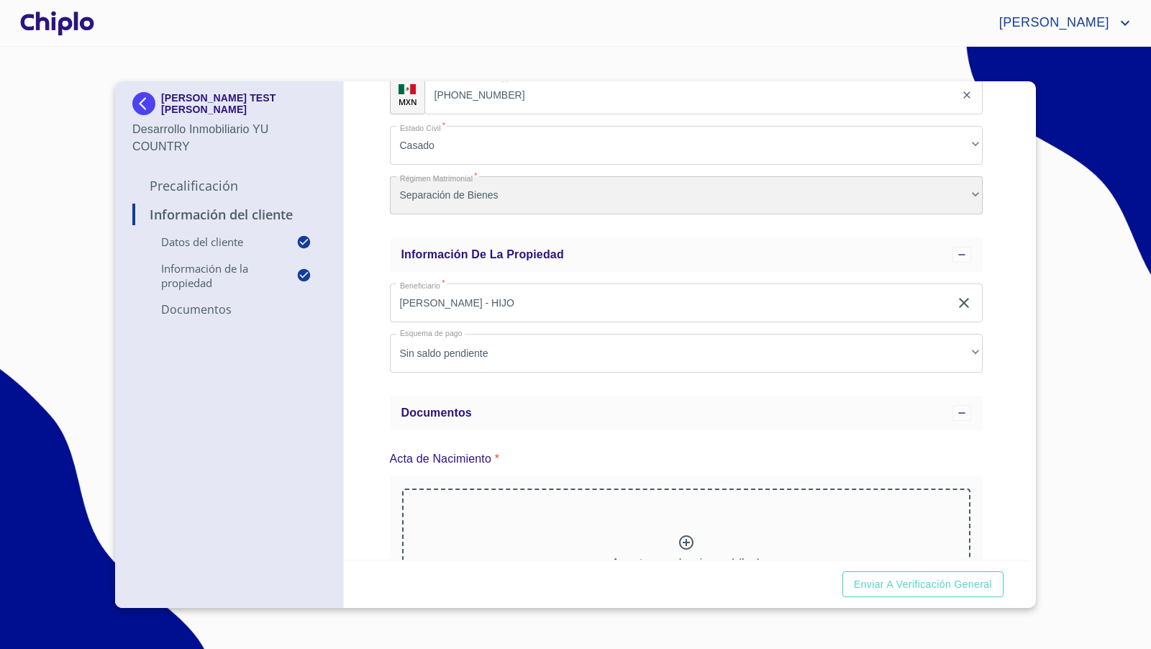
click at [435, 196] on div "Separación de Bienes" at bounding box center [686, 195] width 593 height 39
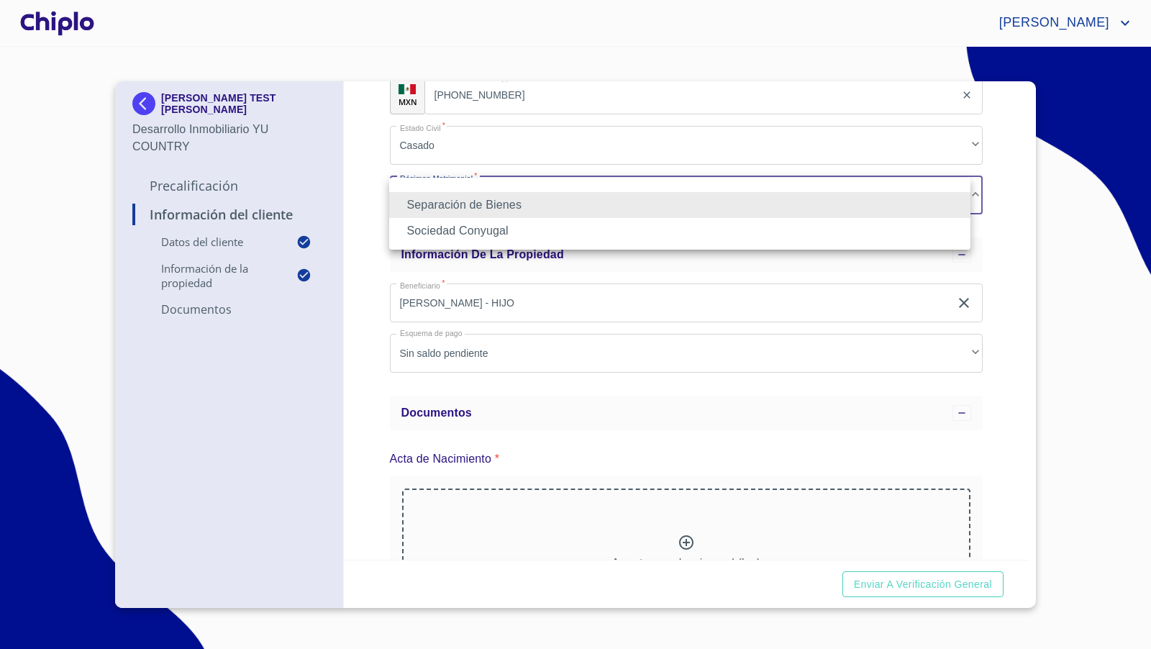
click at [435, 232] on li "Sociedad Conyugal" at bounding box center [679, 231] width 581 height 26
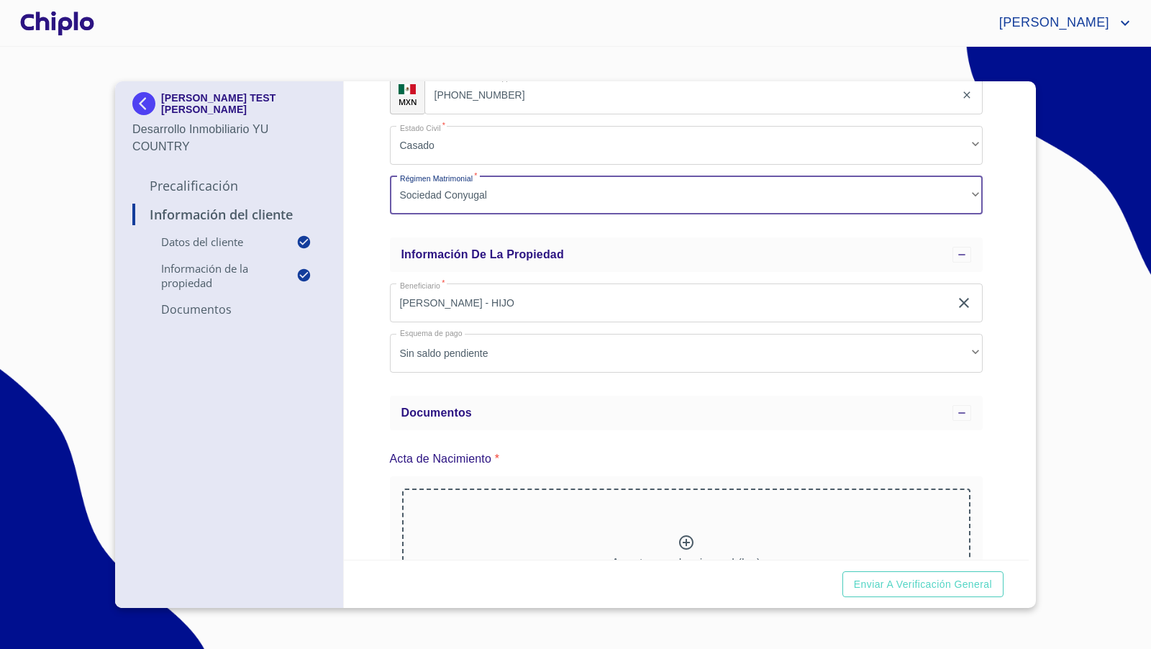
click at [365, 331] on div "Información del Cliente Datos del cliente Email   * [PERSON_NAME][EMAIL_ADDRESS…" at bounding box center [687, 320] width 686 height 478
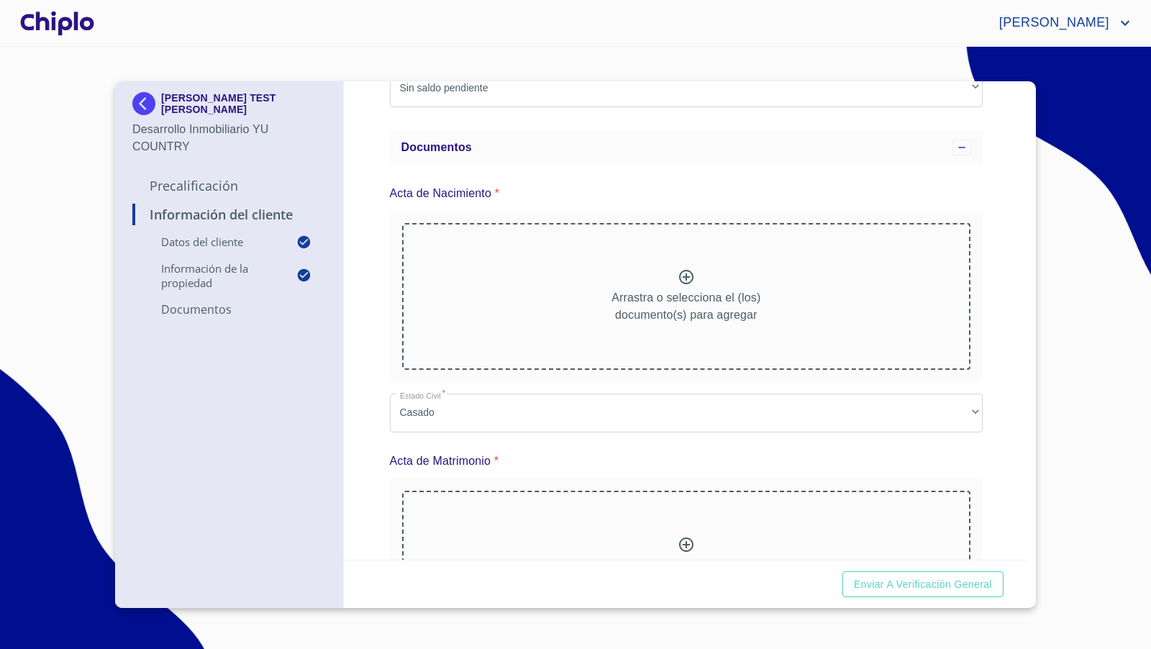
scroll to position [658, 0]
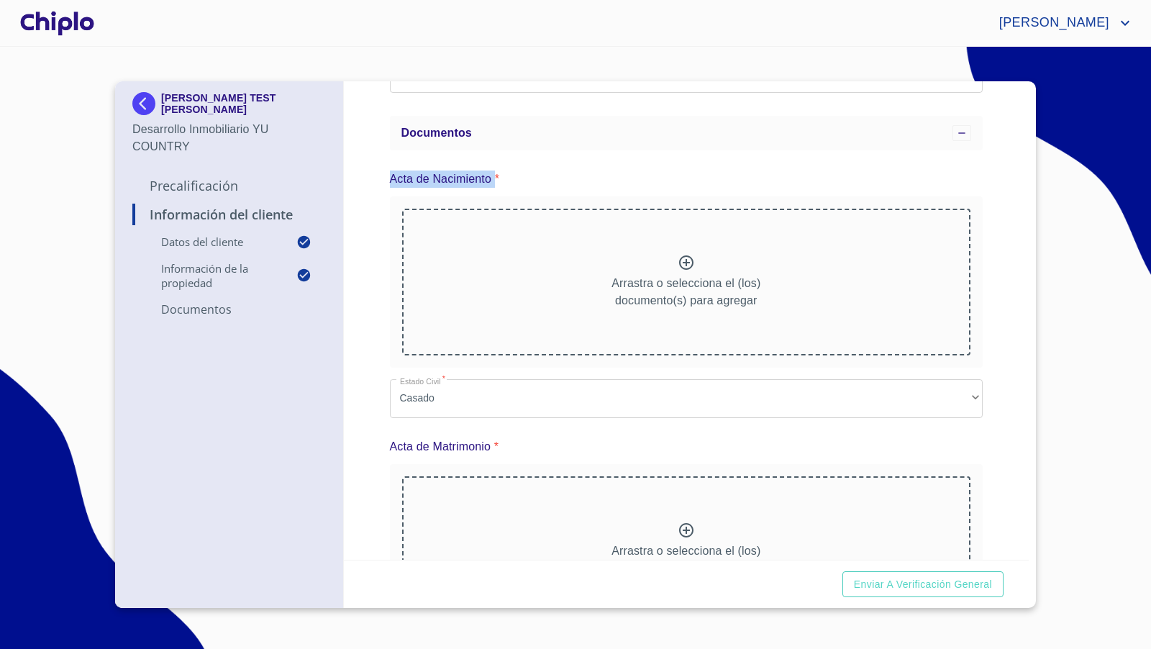
drag, startPoint x: 386, startPoint y: 178, endPoint x: 493, endPoint y: 176, distance: 107.9
click at [493, 176] on div "Información del Cliente Datos del cliente Email   * [PERSON_NAME][EMAIL_ADDRESS…" at bounding box center [687, 320] width 686 height 478
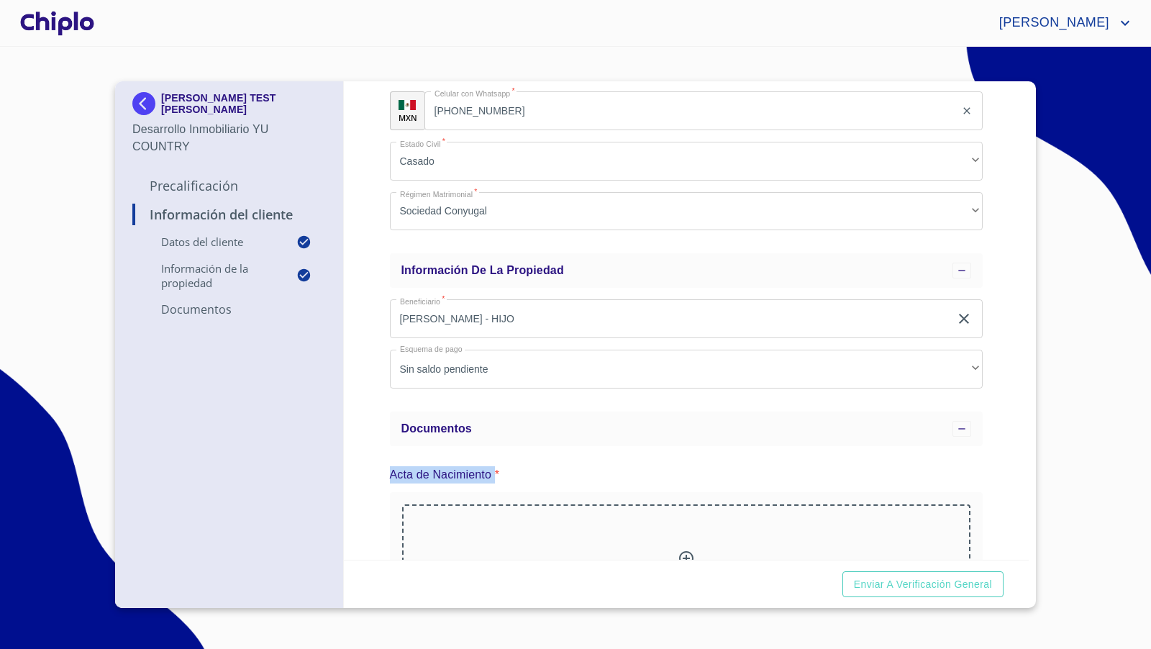
scroll to position [279, 0]
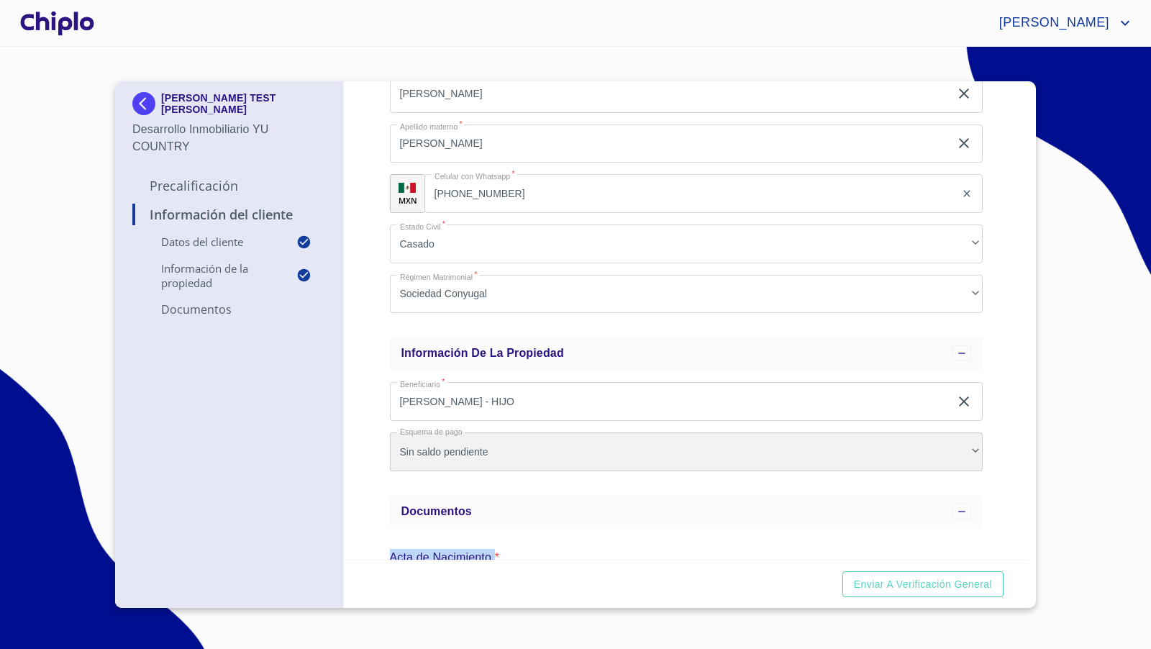
click at [478, 455] on div "Sin saldo pendiente" at bounding box center [686, 451] width 593 height 39
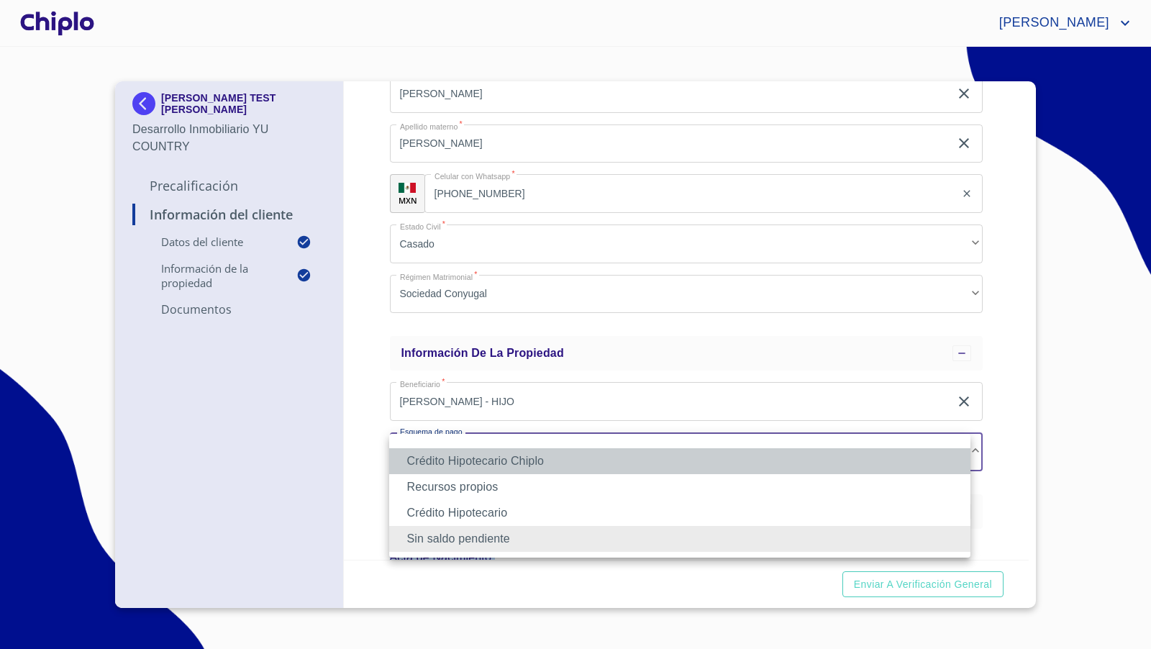
click at [483, 463] on li "Crédito Hipotecario Chiplo" at bounding box center [679, 461] width 581 height 26
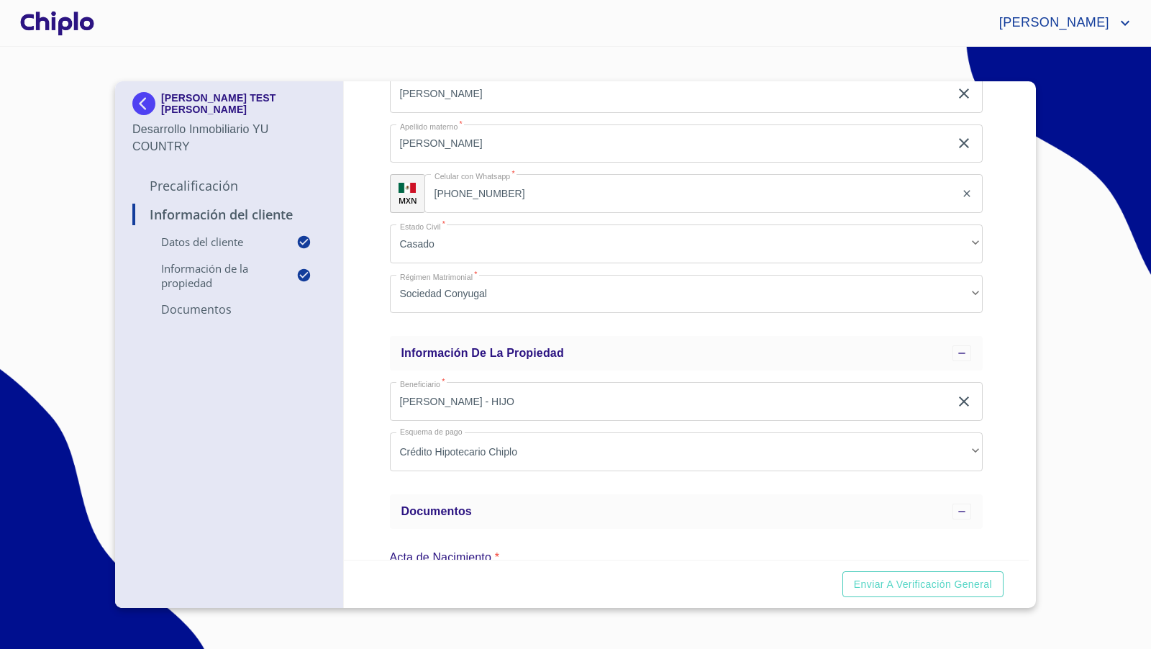
click at [369, 505] on div "Información del Cliente Datos del cliente Email   * [PERSON_NAME][EMAIL_ADDRESS…" at bounding box center [687, 320] width 686 height 478
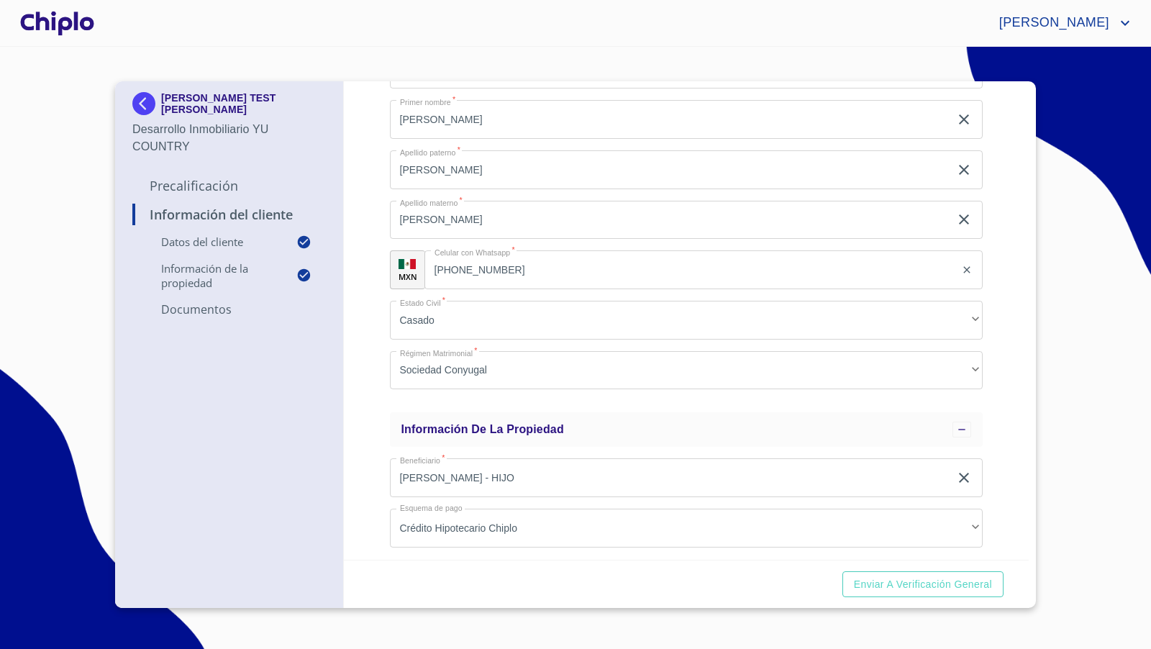
scroll to position [0, 0]
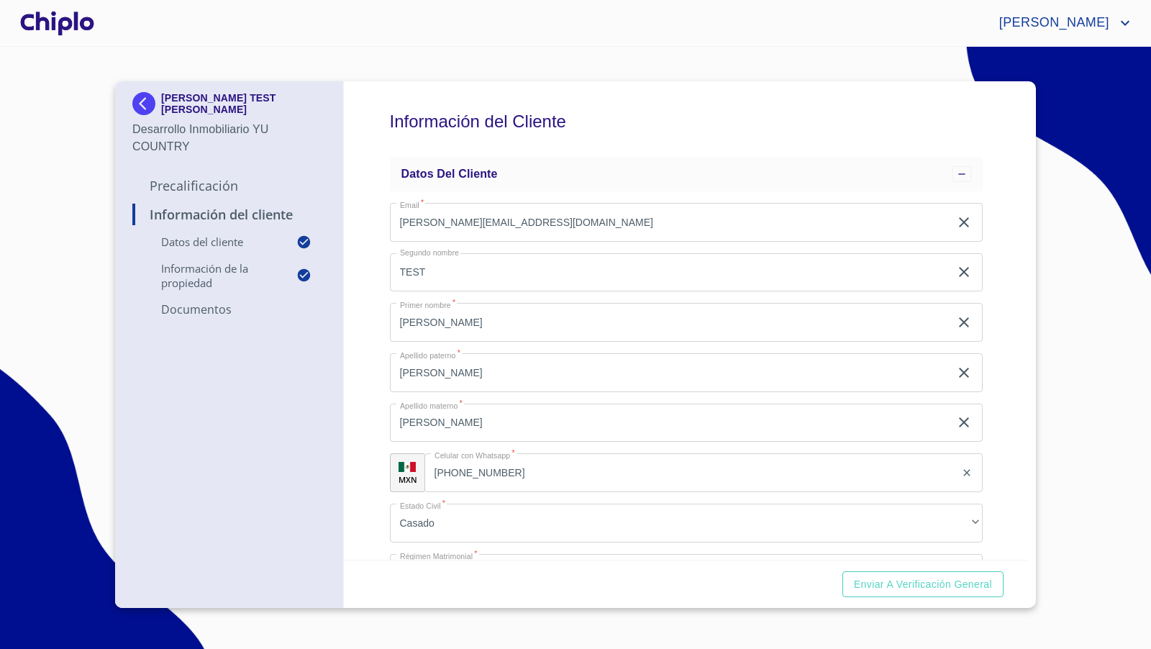
click at [378, 398] on div "Información del Cliente Datos del cliente Email   * [PERSON_NAME][EMAIL_ADDRESS…" at bounding box center [687, 320] width 686 height 478
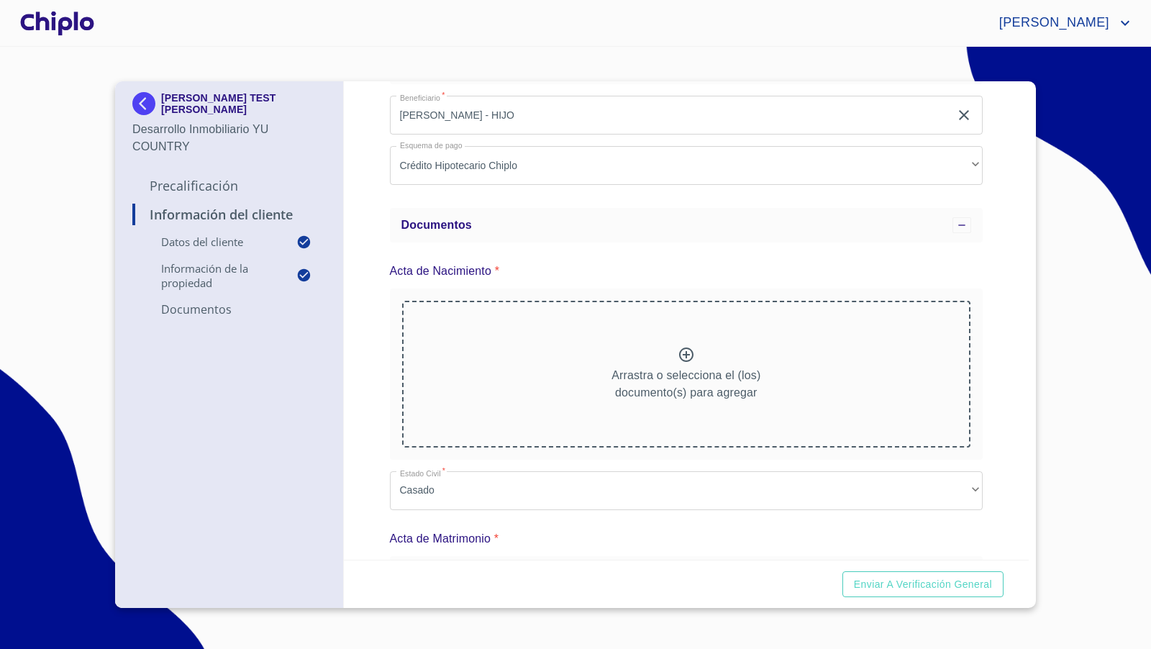
scroll to position [570, 0]
click at [687, 347] on div "Arrastra o selecciona el (los) documento(s) para agregar" at bounding box center [686, 369] width 569 height 147
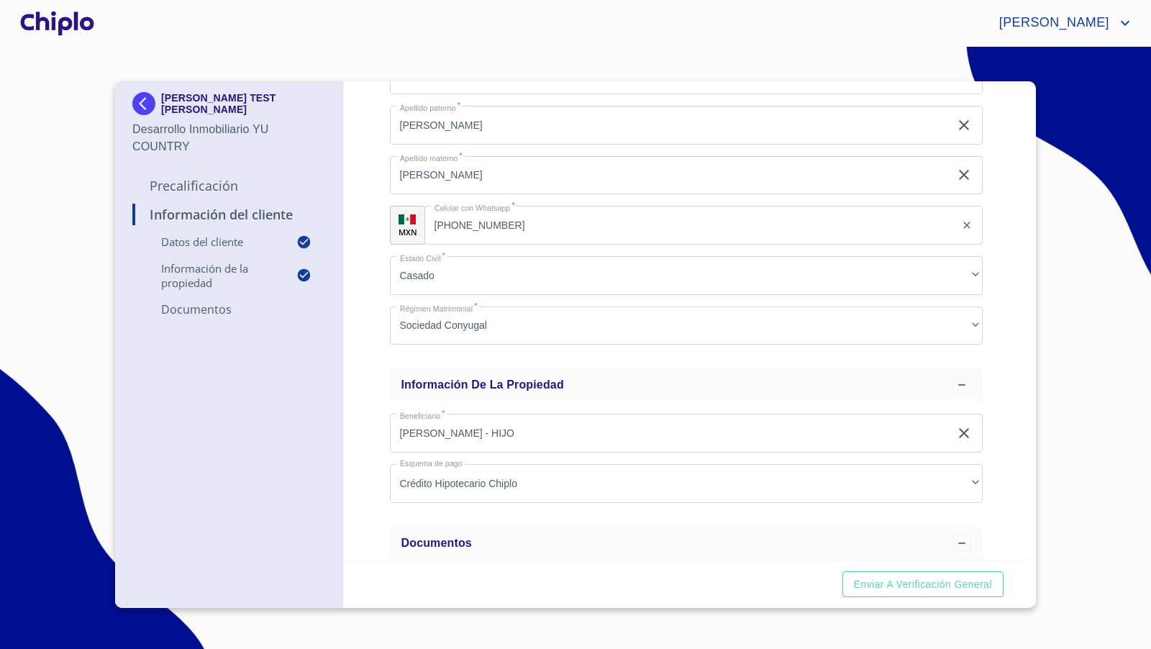
scroll to position [248, 0]
click at [379, 350] on div "Información del Cliente Datos del cliente Email   * [PERSON_NAME][EMAIL_ADDRESS…" at bounding box center [687, 320] width 686 height 478
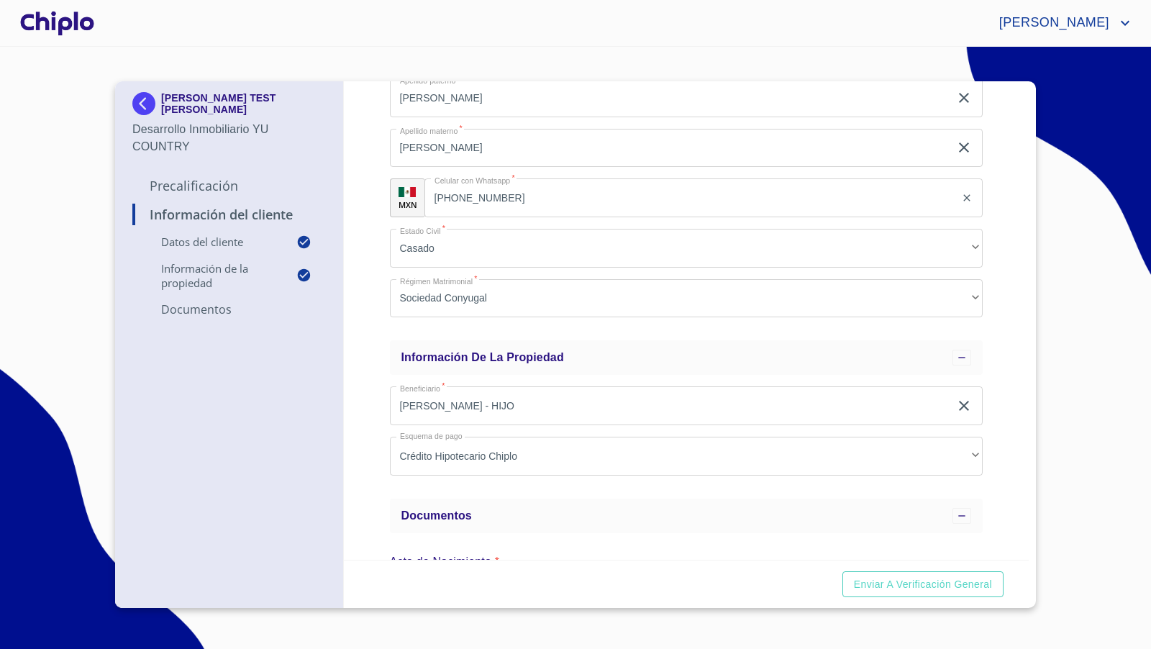
scroll to position [272, 0]
click at [354, 406] on div "Información del Cliente Datos del cliente Email   * [PERSON_NAME][EMAIL_ADDRESS…" at bounding box center [687, 320] width 686 height 478
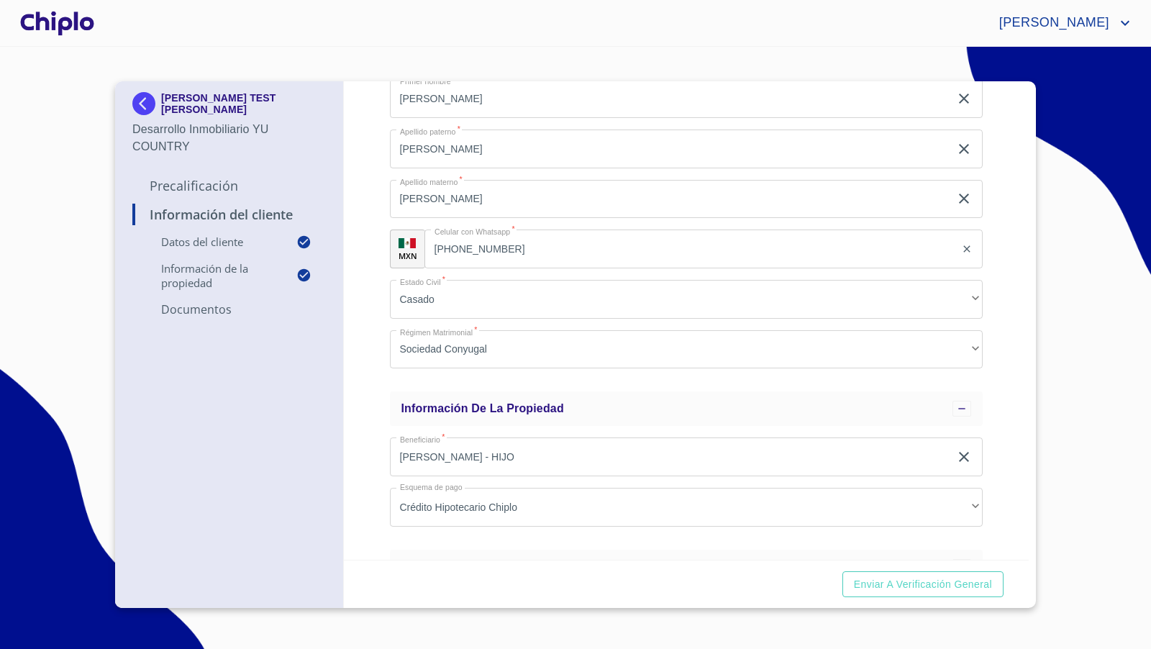
scroll to position [214, 0]
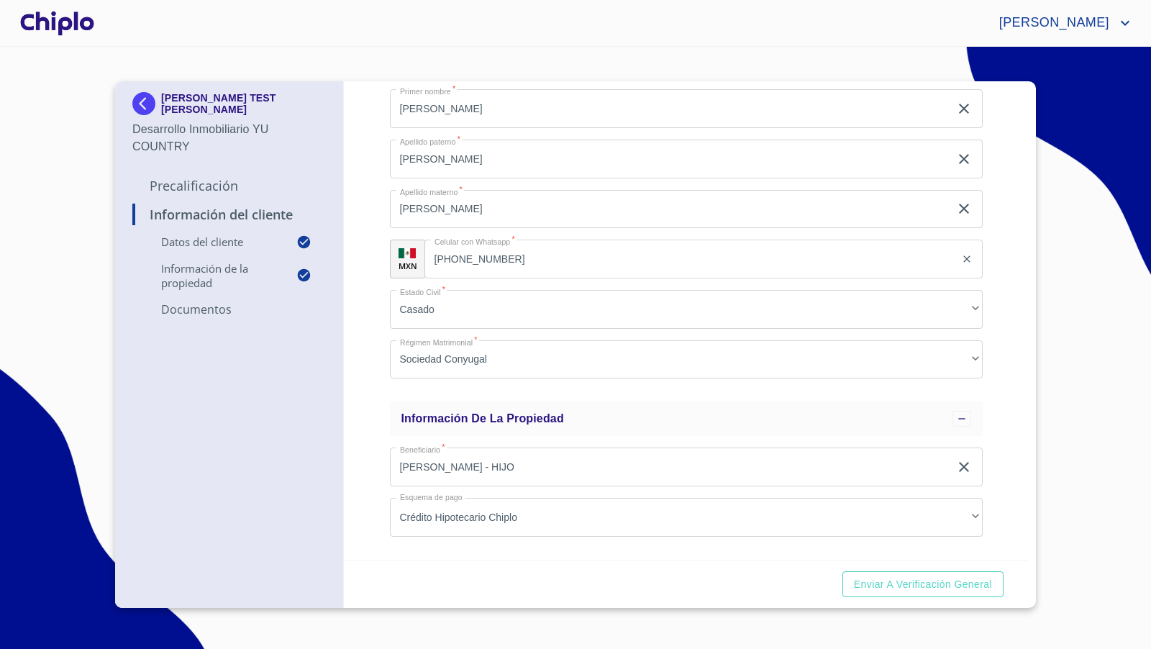
click at [371, 377] on div "Información del Cliente Datos del cliente Email   * [PERSON_NAME][EMAIL_ADDRESS…" at bounding box center [687, 320] width 686 height 478
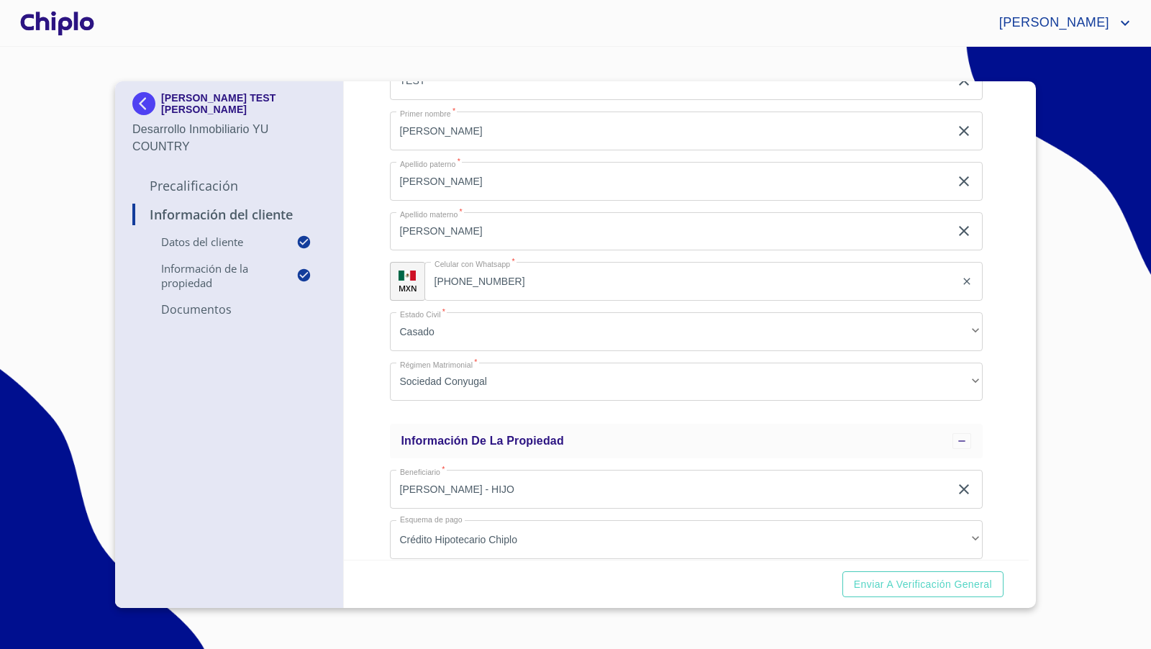
scroll to position [193, 0]
click at [985, 322] on div "Información del Cliente Datos del cliente Email   * [PERSON_NAME][EMAIL_ADDRESS…" at bounding box center [687, 320] width 686 height 478
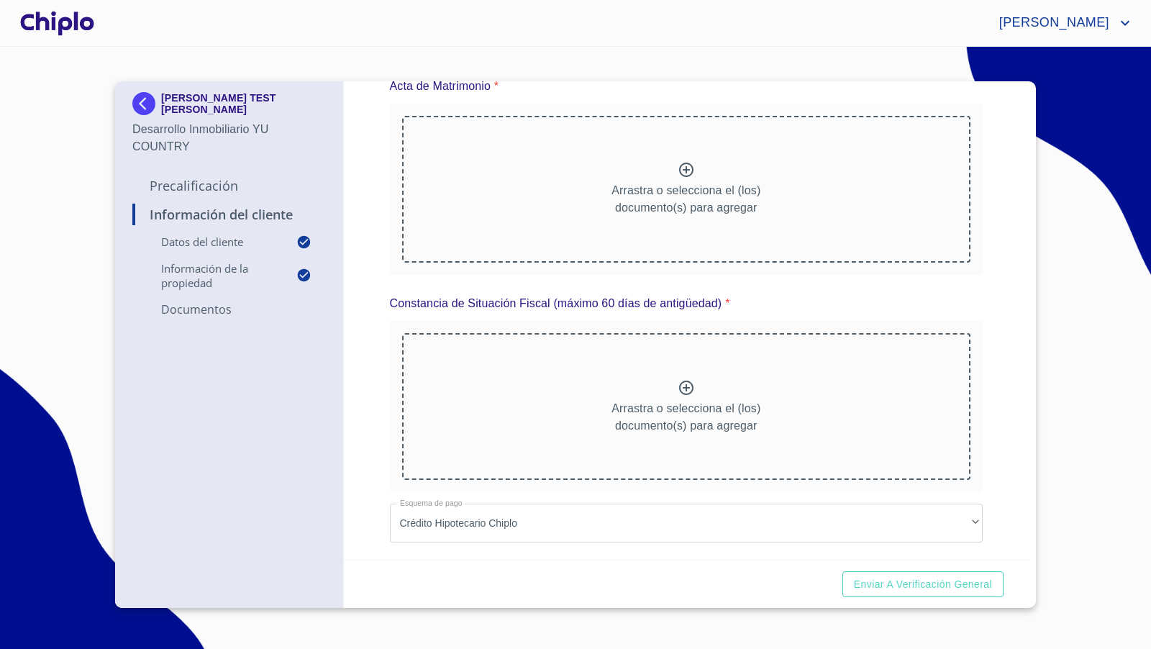
scroll to position [1430, 0]
click at [996, 420] on div "Información del Cliente Datos del cliente Email   * [PERSON_NAME][EMAIL_ADDRESS…" at bounding box center [687, 320] width 686 height 478
click at [670, 263] on div "Arrastra o selecciona el (los) documento(s) para agregar" at bounding box center [686, 189] width 569 height 147
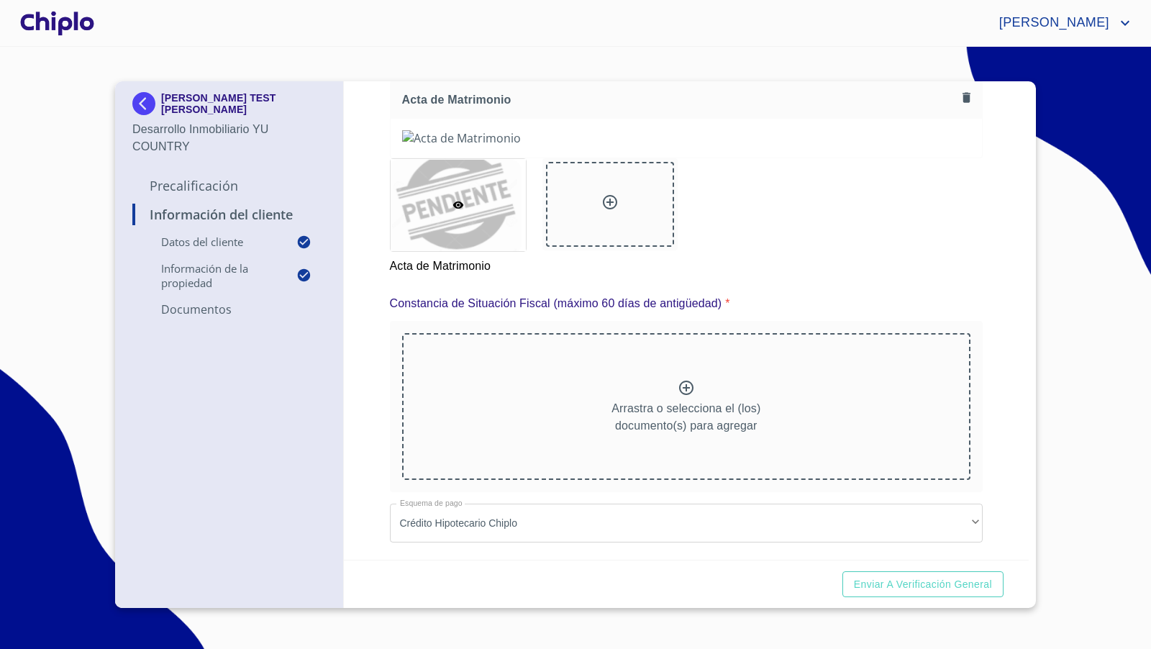
scroll to position [1846, 0]
click at [645, 416] on p "Arrastra o selecciona el (los) documento(s) para agregar" at bounding box center [685, 417] width 149 height 35
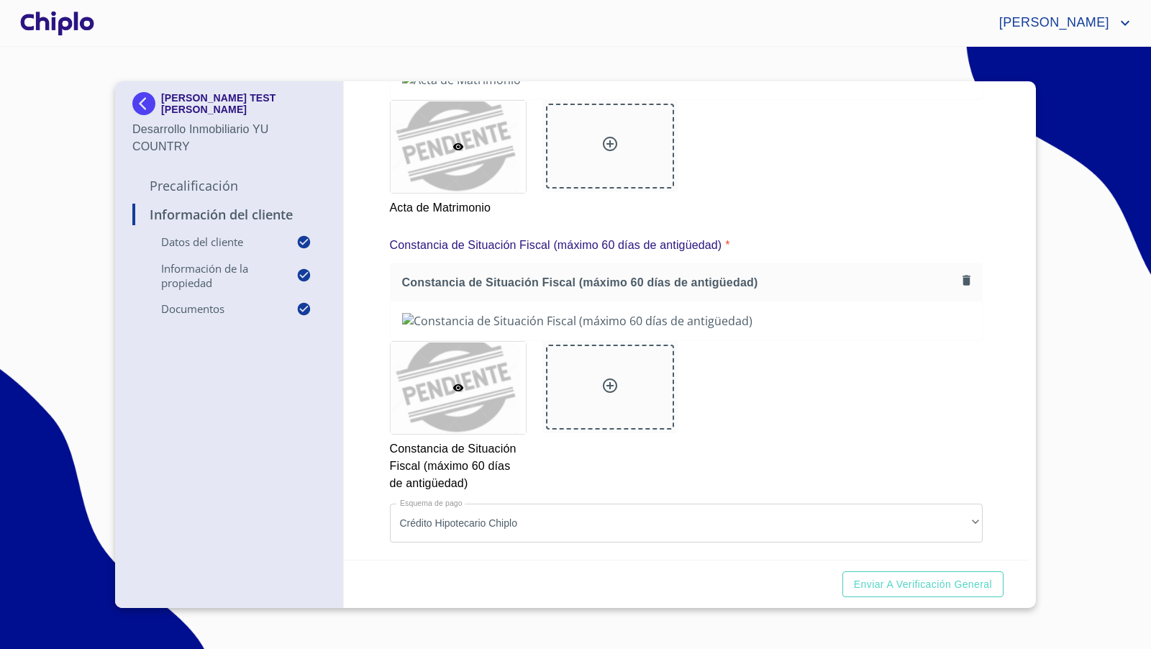
click at [981, 364] on div "Información del Cliente Datos del cliente Email   * [PERSON_NAME][EMAIL_ADDRESS…" at bounding box center [687, 320] width 686 height 478
drag, startPoint x: 1070, startPoint y: 389, endPoint x: 1011, endPoint y: 445, distance: 80.9
click at [1063, 398] on section "[PERSON_NAME] TEST [PERSON_NAME] Desarrollo Inmobiliario YU COUNTRY Precalifica…" at bounding box center [575, 348] width 1151 height 602
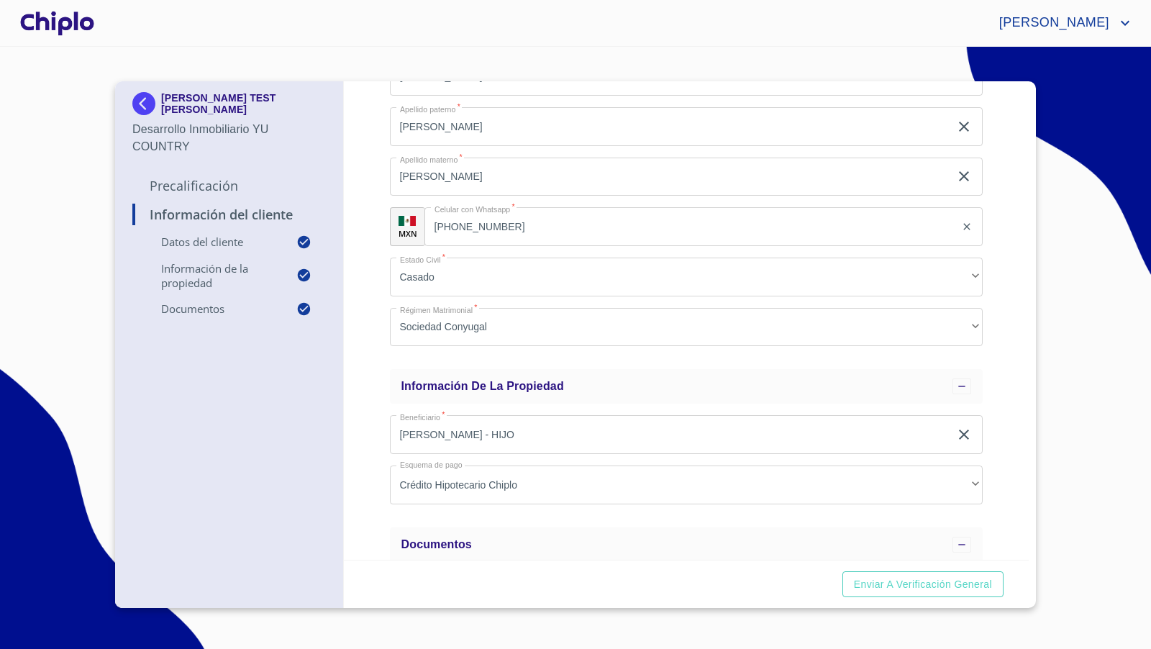
scroll to position [272, 0]
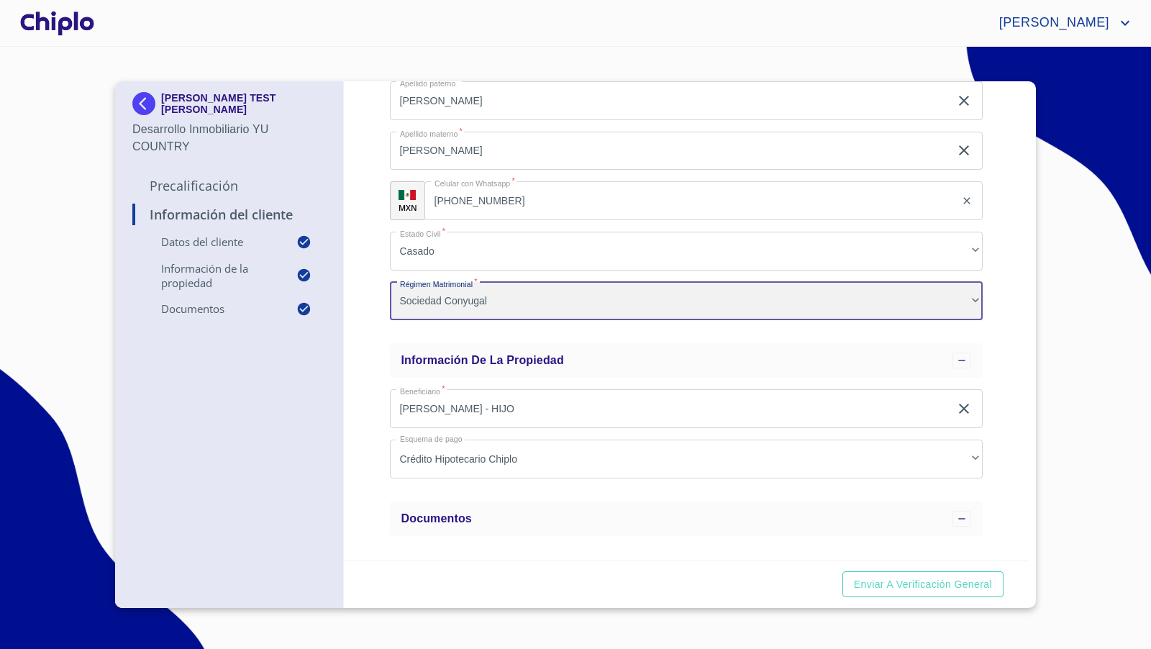
click at [572, 297] on div "Sociedad Conyugal" at bounding box center [686, 301] width 593 height 39
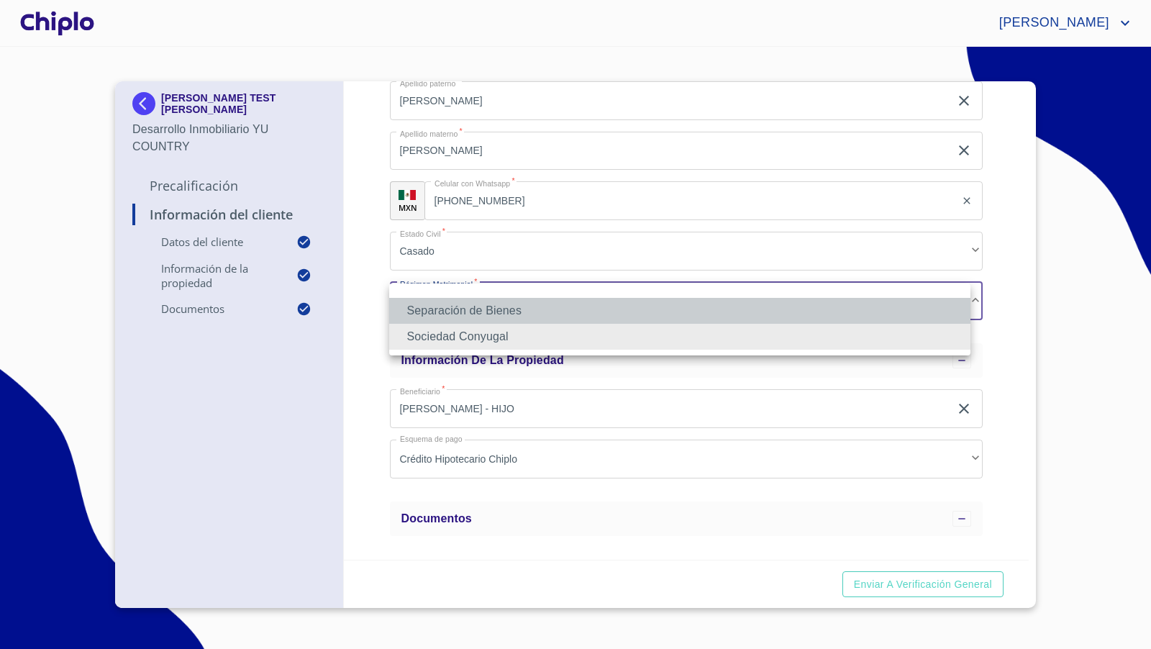
click at [440, 311] on li "Separación de Bienes" at bounding box center [679, 311] width 581 height 26
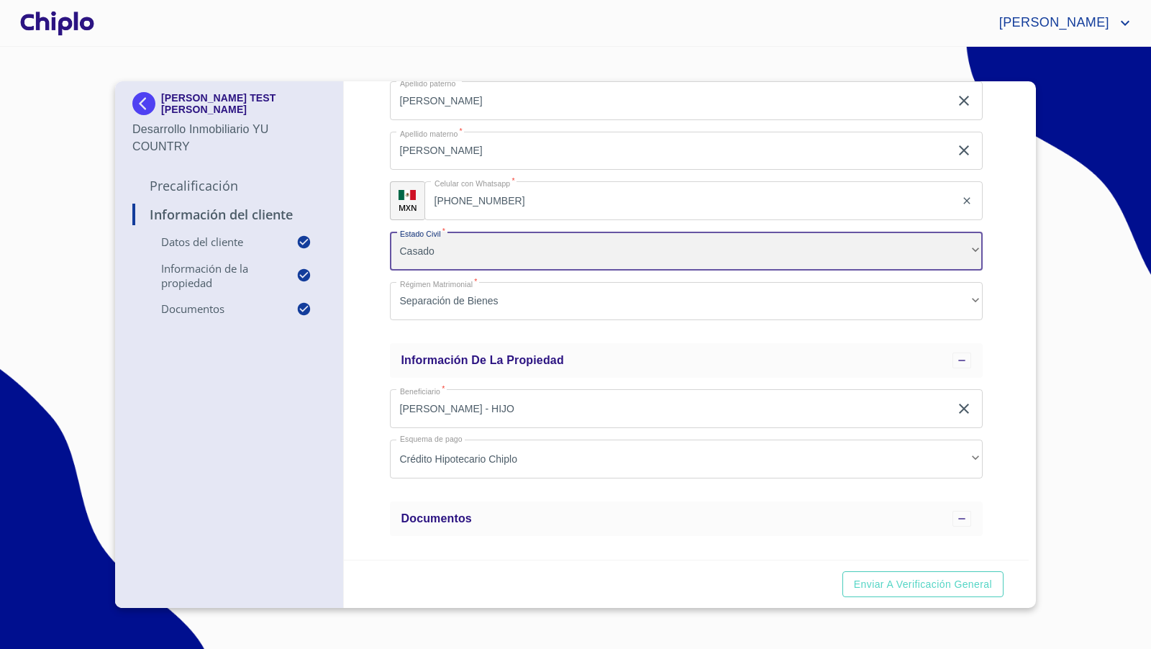
click at [437, 232] on div "Casado" at bounding box center [686, 251] width 593 height 39
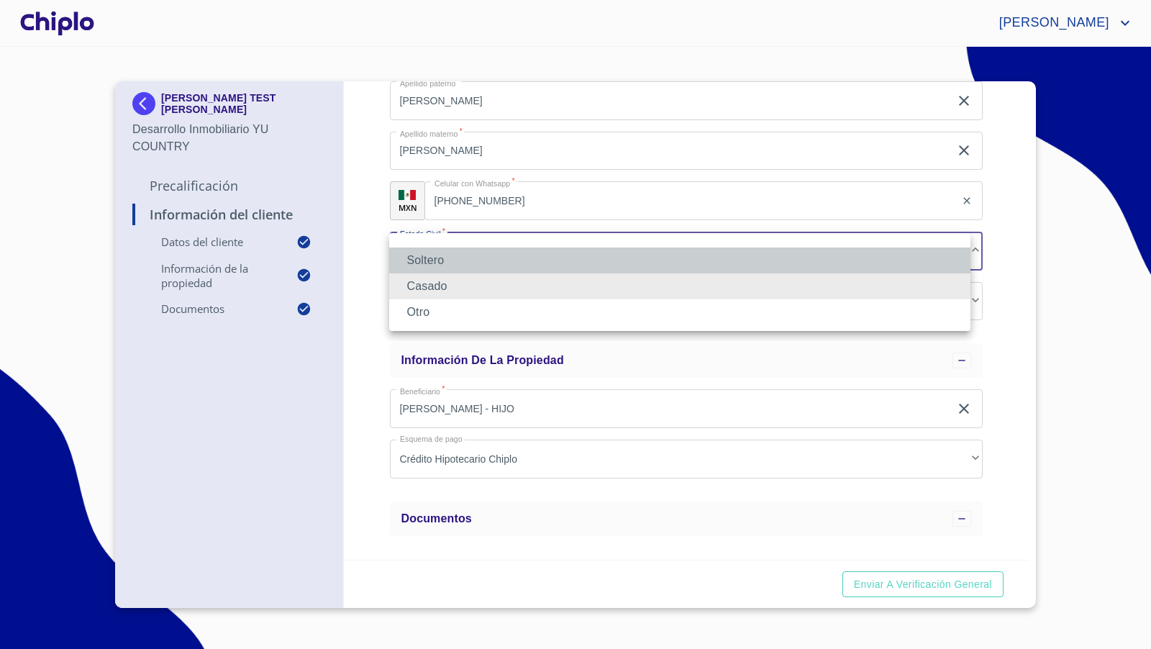
click at [437, 258] on li "Soltero" at bounding box center [679, 260] width 581 height 26
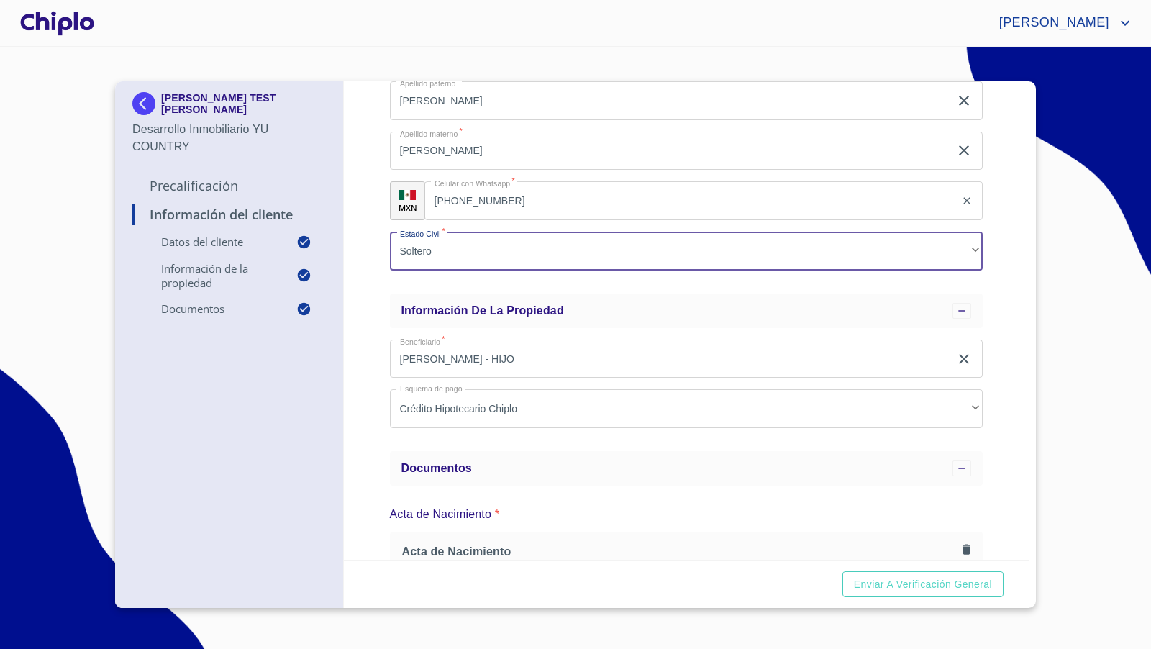
drag, startPoint x: 379, startPoint y: 284, endPoint x: 496, endPoint y: 283, distance: 117.3
click at [380, 284] on div "Información del Cliente Datos del cliente Email   * [PERSON_NAME][EMAIL_ADDRESS…" at bounding box center [687, 320] width 686 height 478
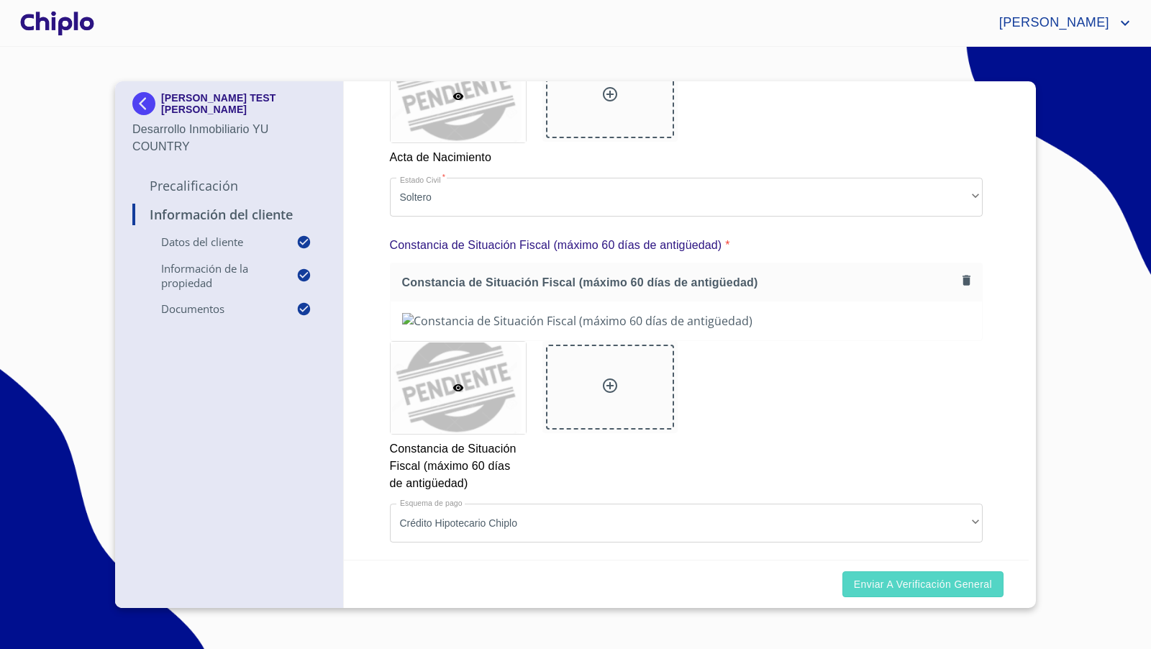
scroll to position [1609, 0]
click at [868, 581] on span "Enviar a Verificación General" at bounding box center [923, 585] width 138 height 18
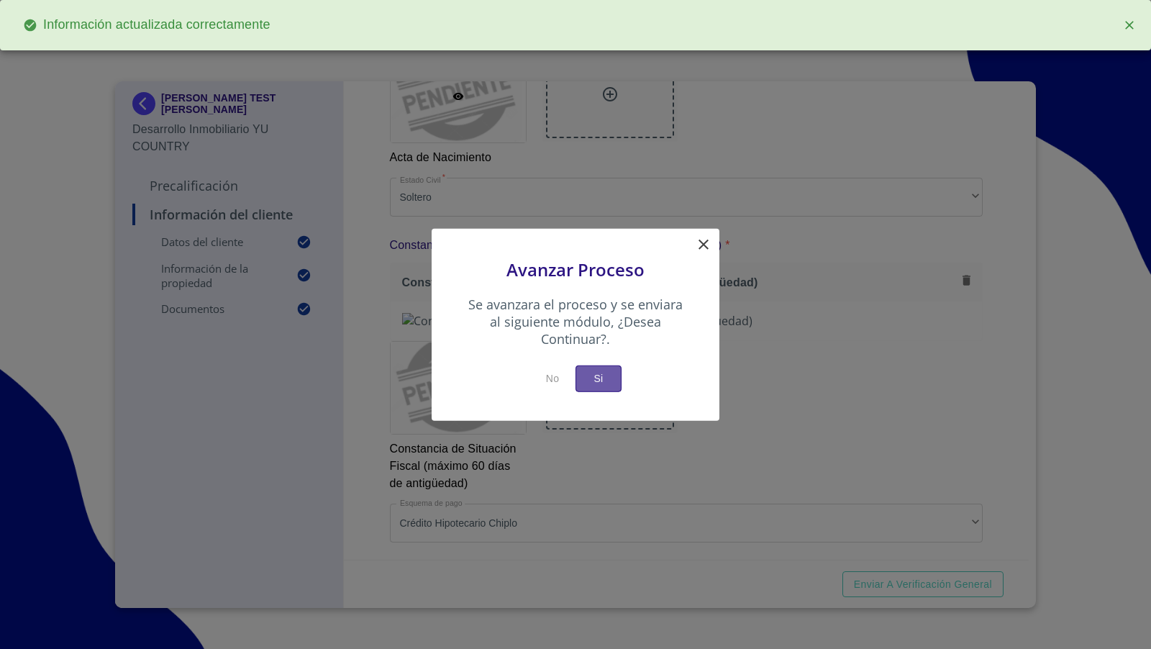
click at [601, 378] on span "Si" at bounding box center [598, 379] width 23 height 18
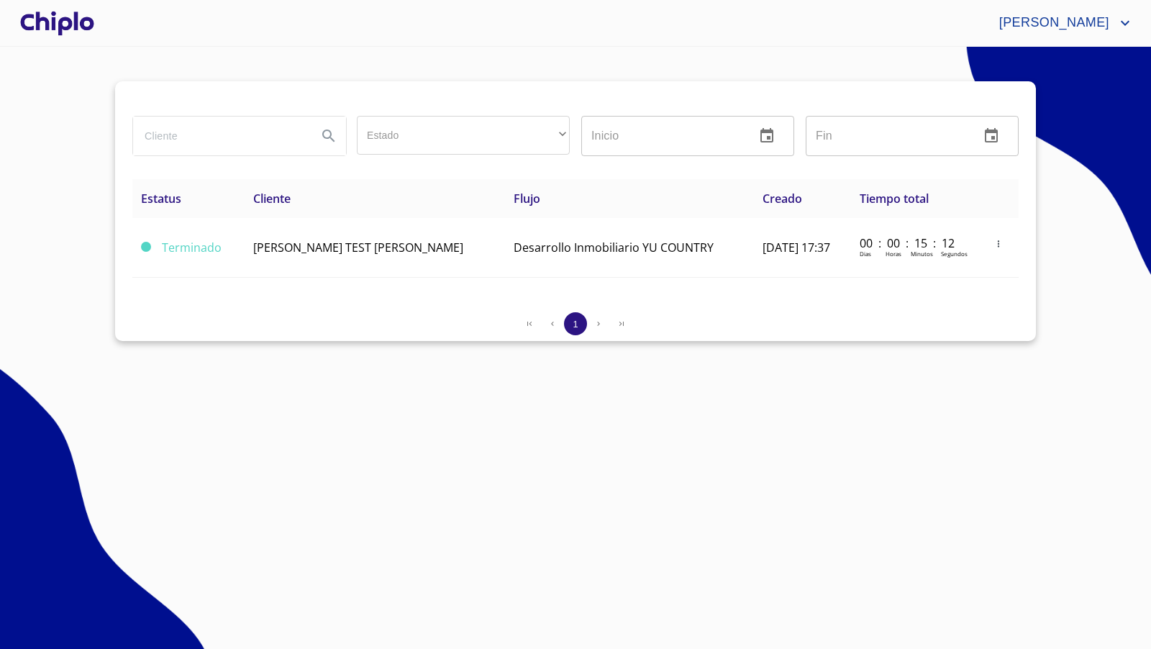
click at [76, 22] on div at bounding box center [57, 23] width 80 height 46
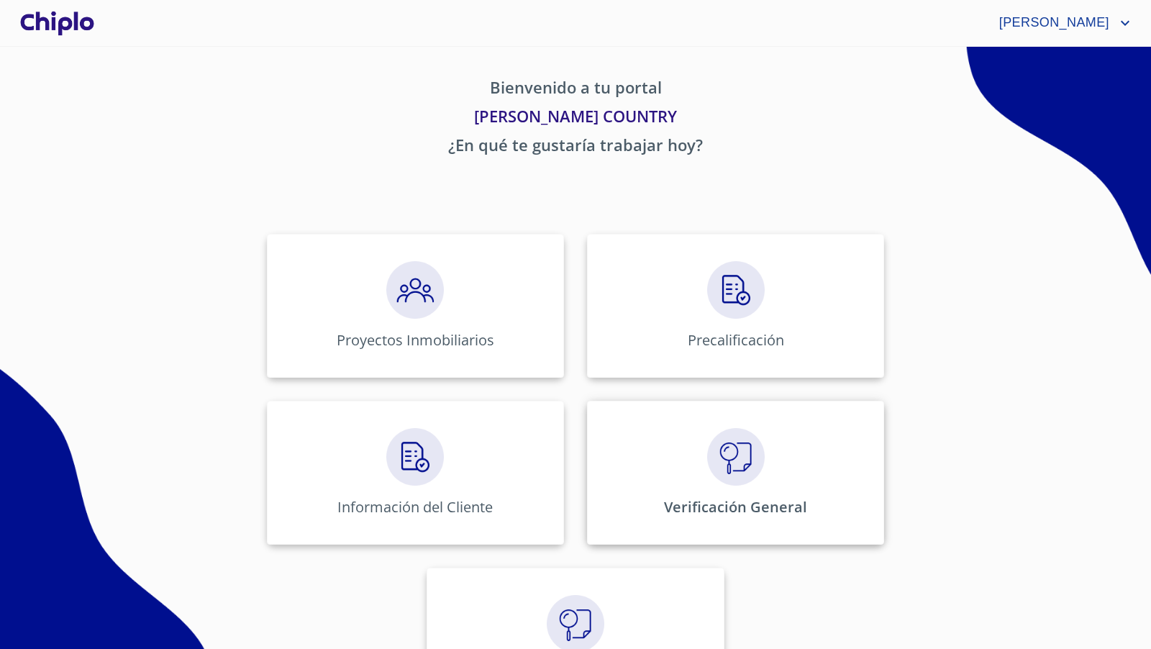
click at [743, 470] on img at bounding box center [736, 457] width 58 height 58
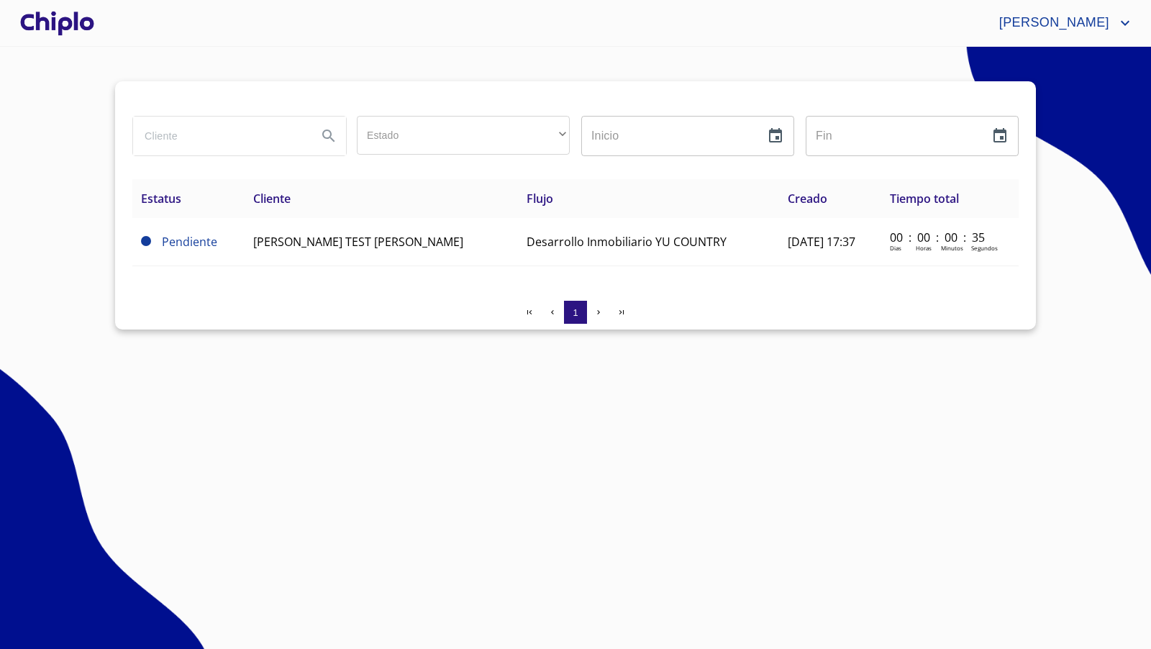
click at [612, 378] on section "Estado ​ ​ Inicio ​ Fin ​ Estatus Cliente Flujo Creado Tiempo total Pendiente […" at bounding box center [575, 348] width 1151 height 602
click at [553, 554] on section "Estado ​ ​ Inicio ​ Fin ​ Estatus Cliente Flujo Creado Tiempo total Pendiente […" at bounding box center [575, 348] width 1151 height 602
click at [545, 486] on section "Estado ​ ​ Inicio ​ Fin ​ Estatus Cliente Flujo Creado Tiempo total Pendiente […" at bounding box center [575, 348] width 1151 height 602
click at [71, 17] on div at bounding box center [57, 23] width 80 height 46
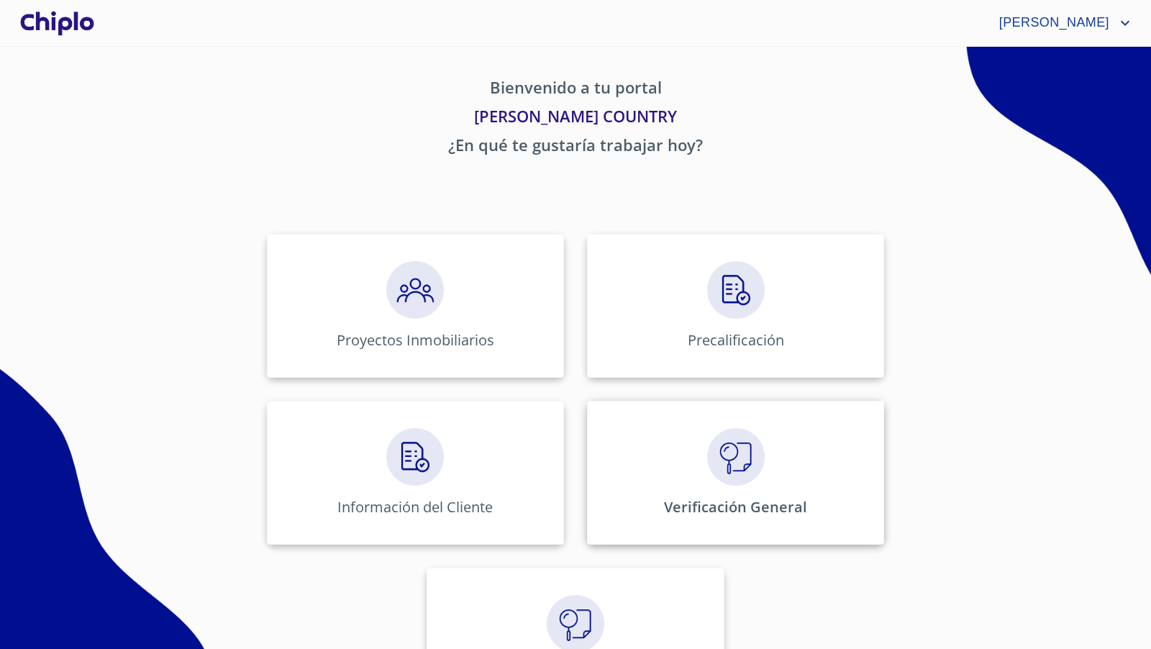
click at [701, 449] on div "Verificación General" at bounding box center [735, 473] width 297 height 144
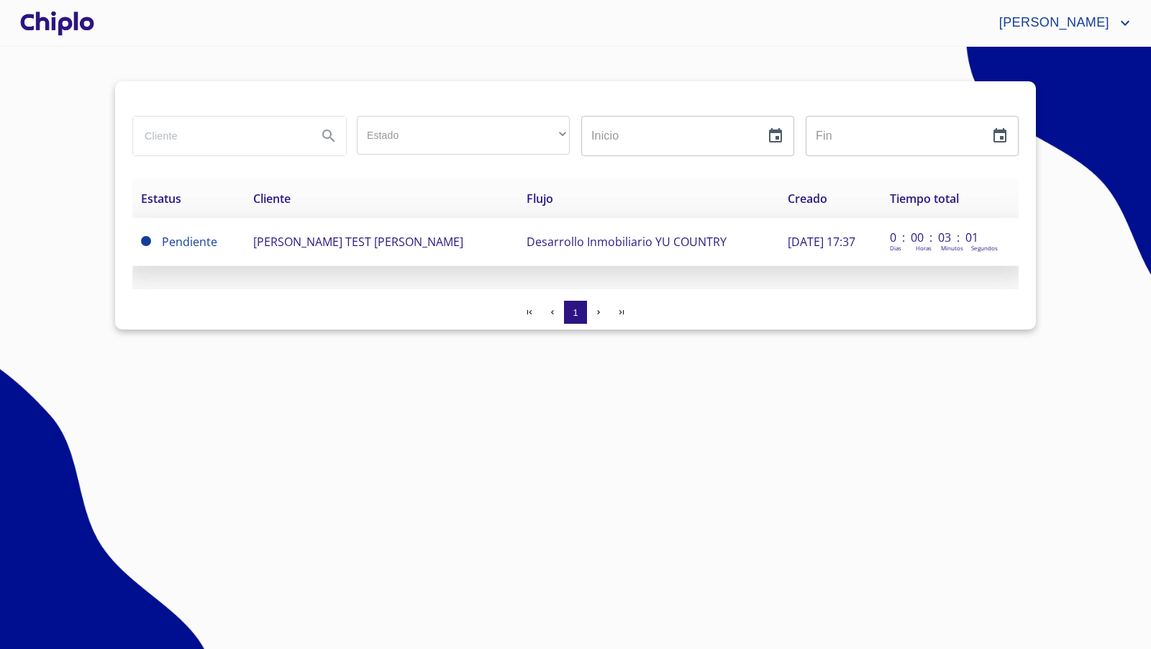
click at [298, 239] on span "[PERSON_NAME] TEST [PERSON_NAME]" at bounding box center [358, 242] width 210 height 16
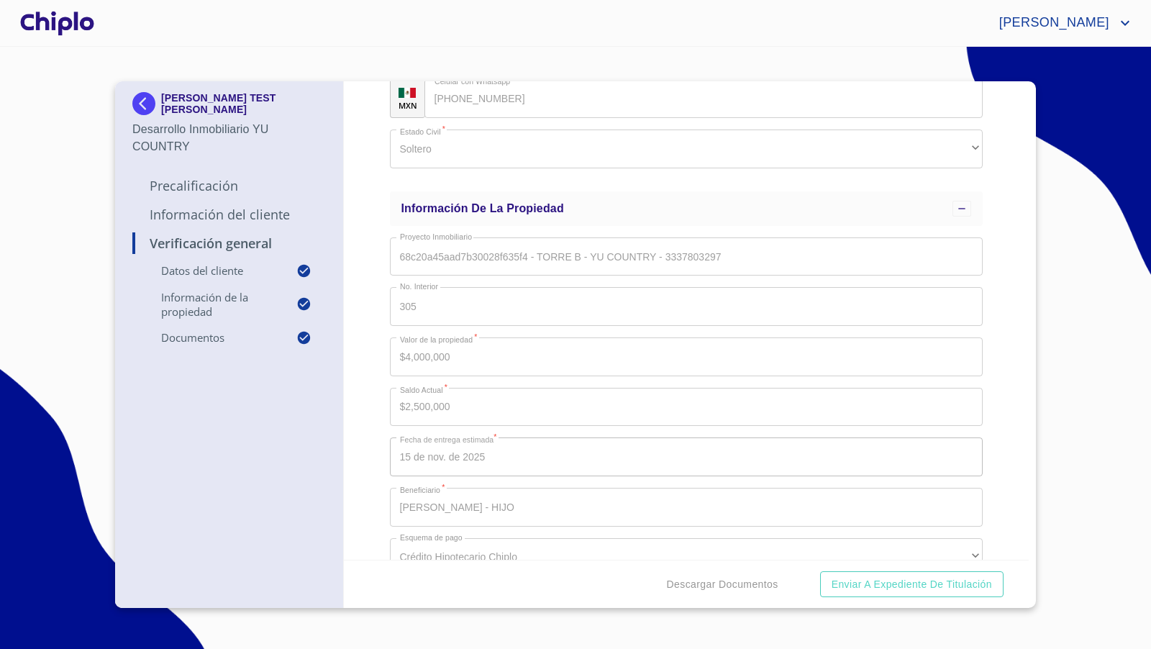
scroll to position [398, 0]
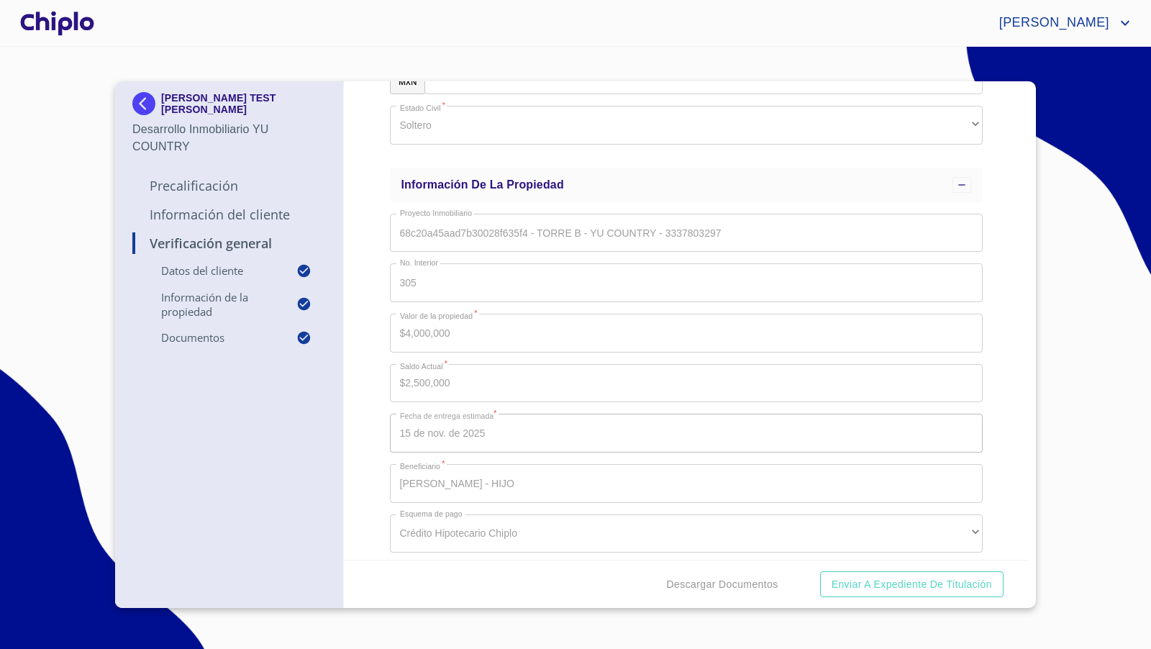
click at [50, 23] on div at bounding box center [57, 23] width 80 height 46
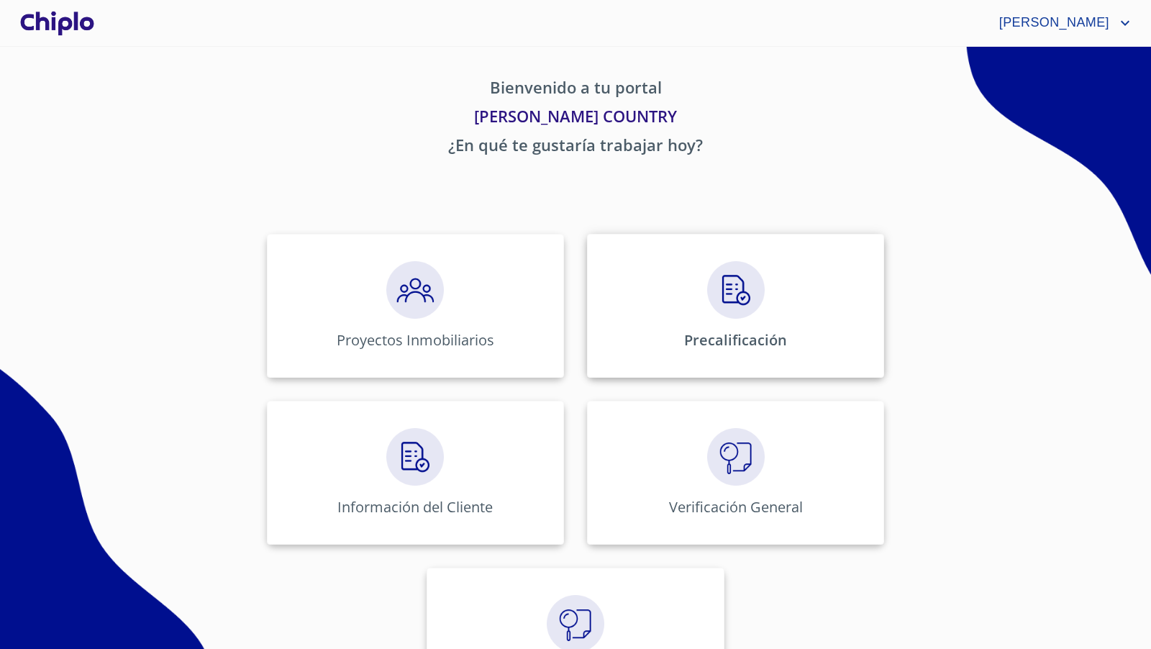
click at [727, 307] on img at bounding box center [736, 290] width 58 height 58
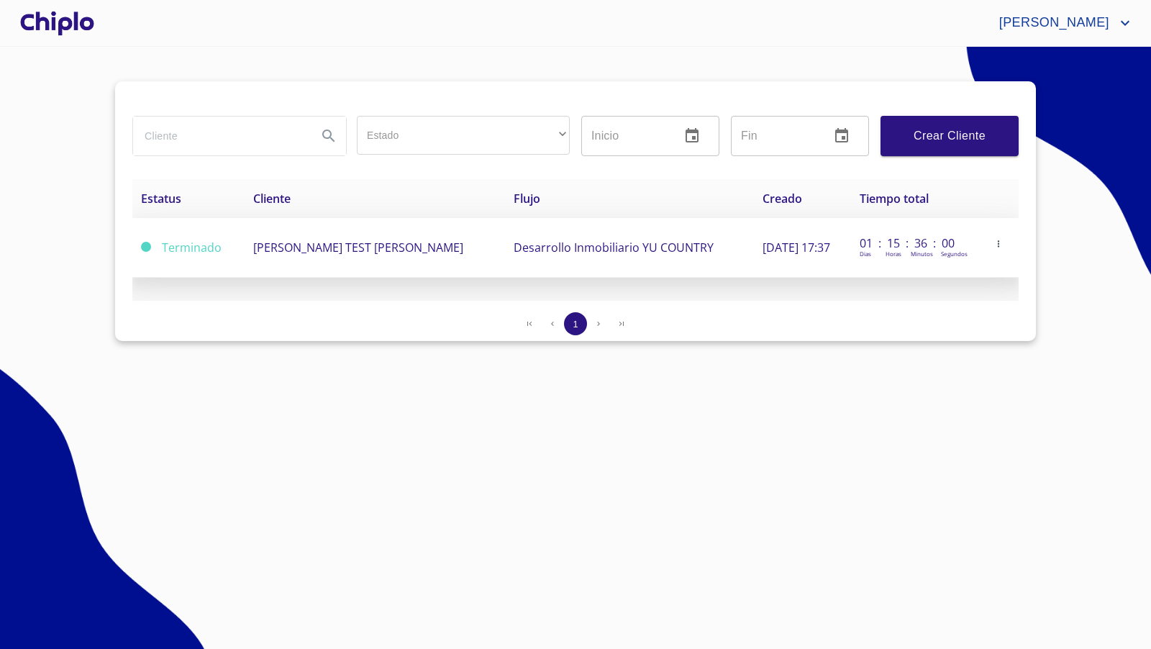
click at [253, 247] on span "[PERSON_NAME] TEST [PERSON_NAME]" at bounding box center [358, 248] width 210 height 16
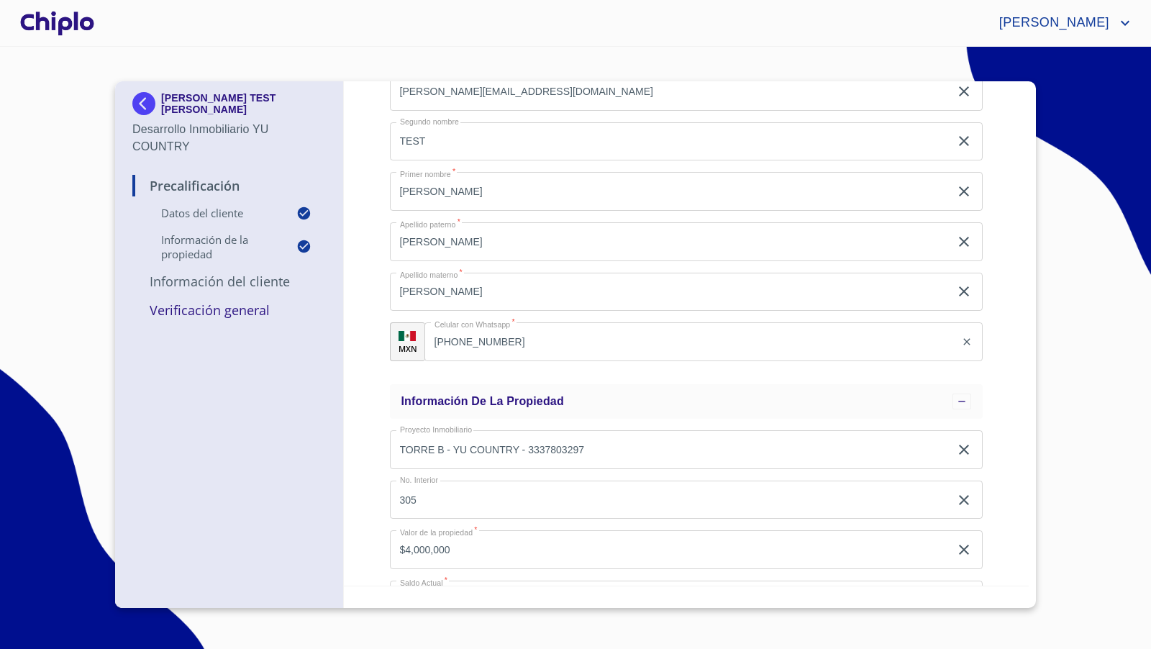
scroll to position [231, 0]
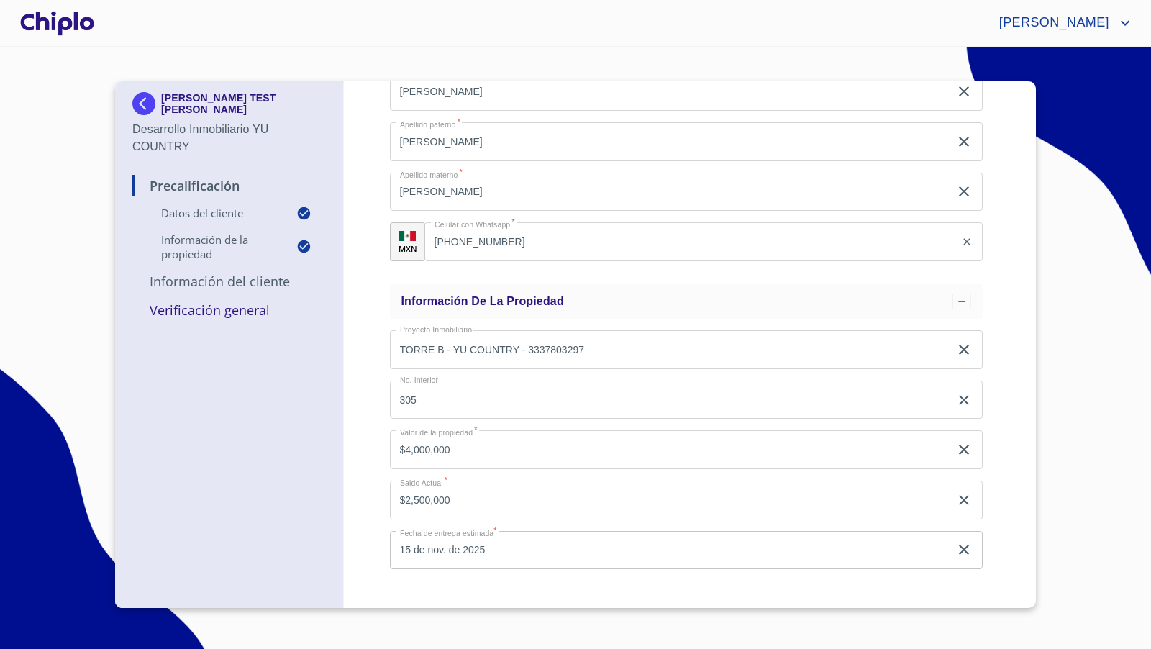
click at [78, 24] on div at bounding box center [57, 23] width 80 height 46
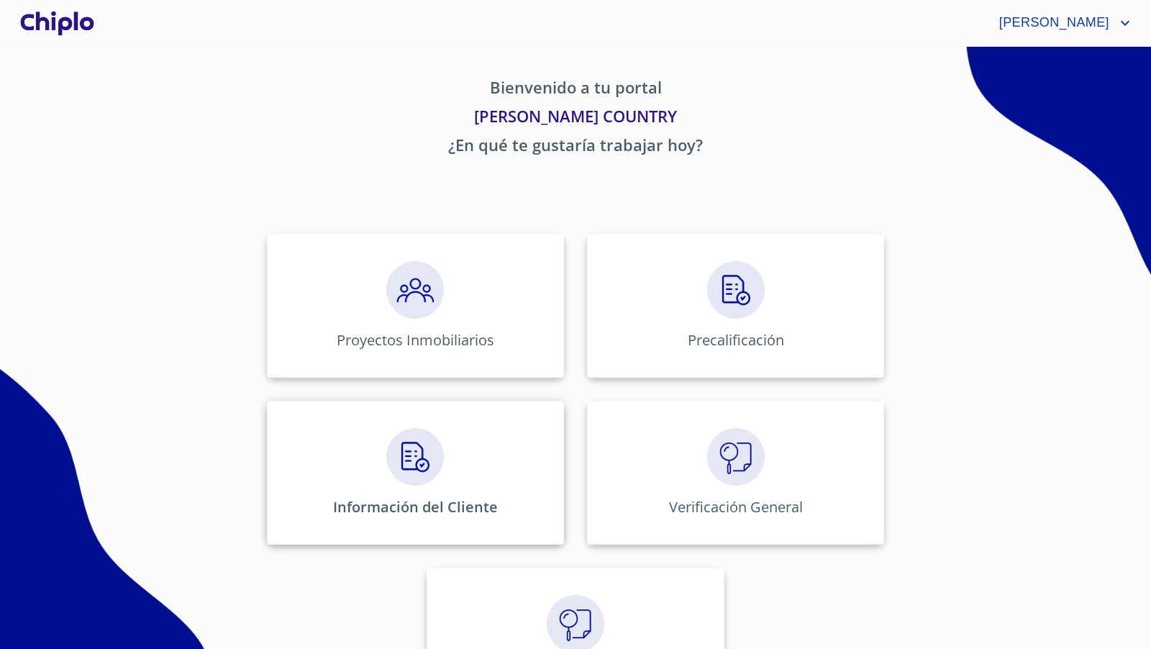
click at [433, 472] on img at bounding box center [415, 457] width 58 height 58
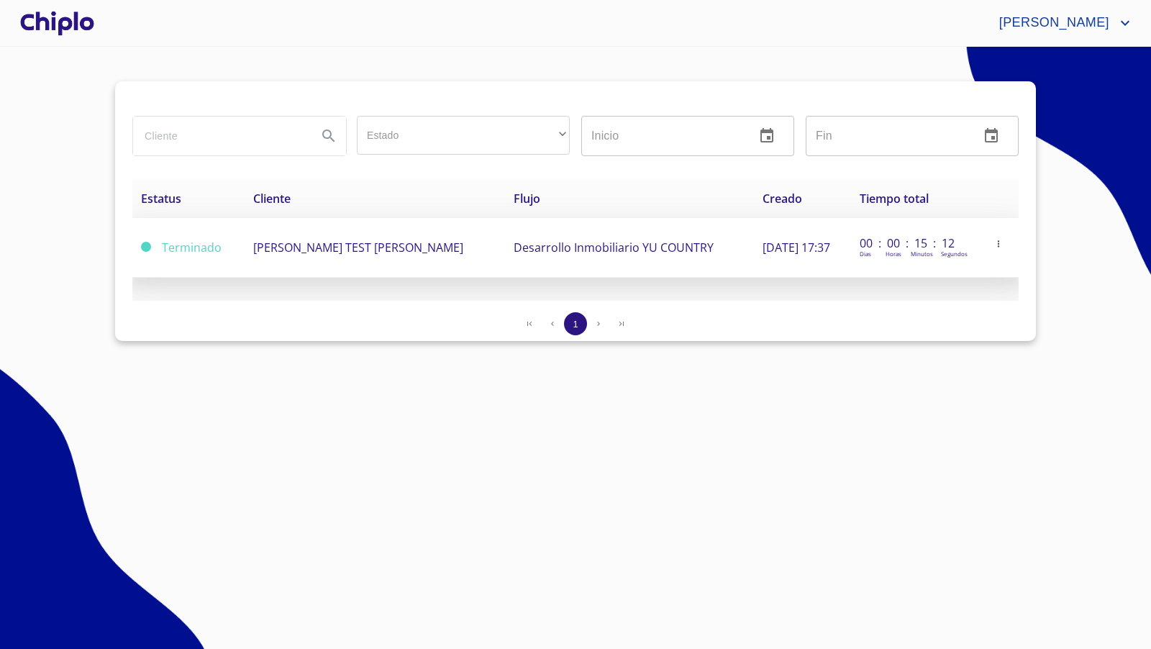
click at [999, 243] on icon "button" at bounding box center [998, 244] width 10 height 10
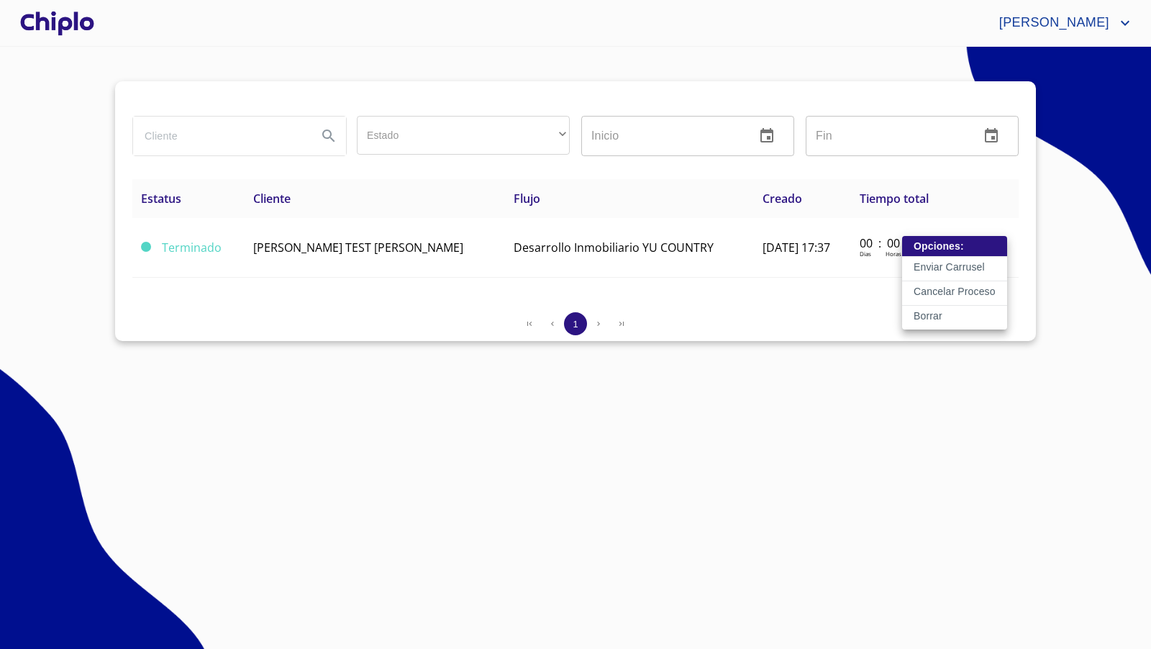
drag, startPoint x: 605, startPoint y: 469, endPoint x: 396, endPoint y: 286, distance: 277.3
click at [594, 460] on div at bounding box center [575, 324] width 1151 height 649
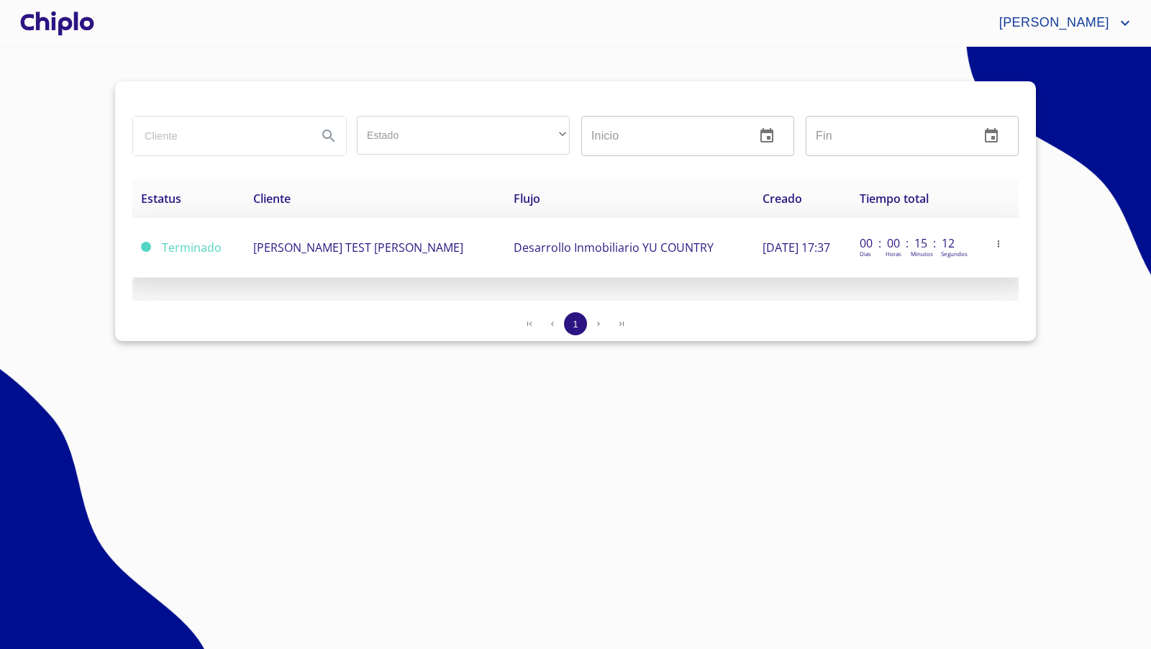
click at [370, 242] on span "[PERSON_NAME] TEST [PERSON_NAME]" at bounding box center [358, 248] width 210 height 16
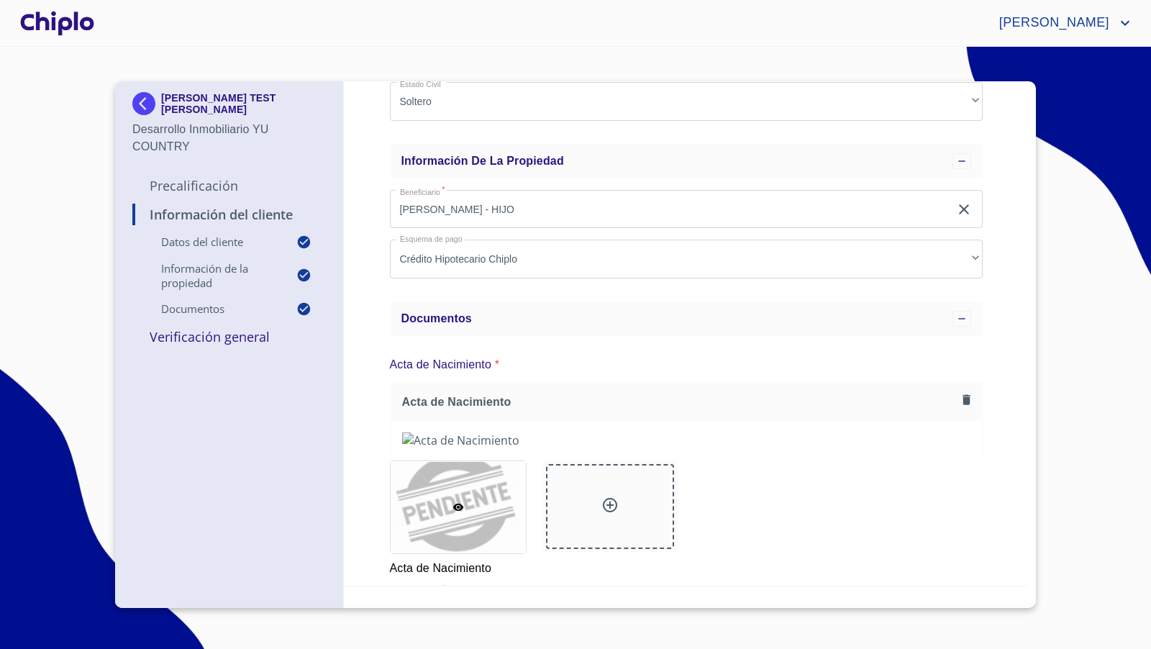
scroll to position [419, 0]
click at [146, 104] on img at bounding box center [146, 103] width 29 height 23
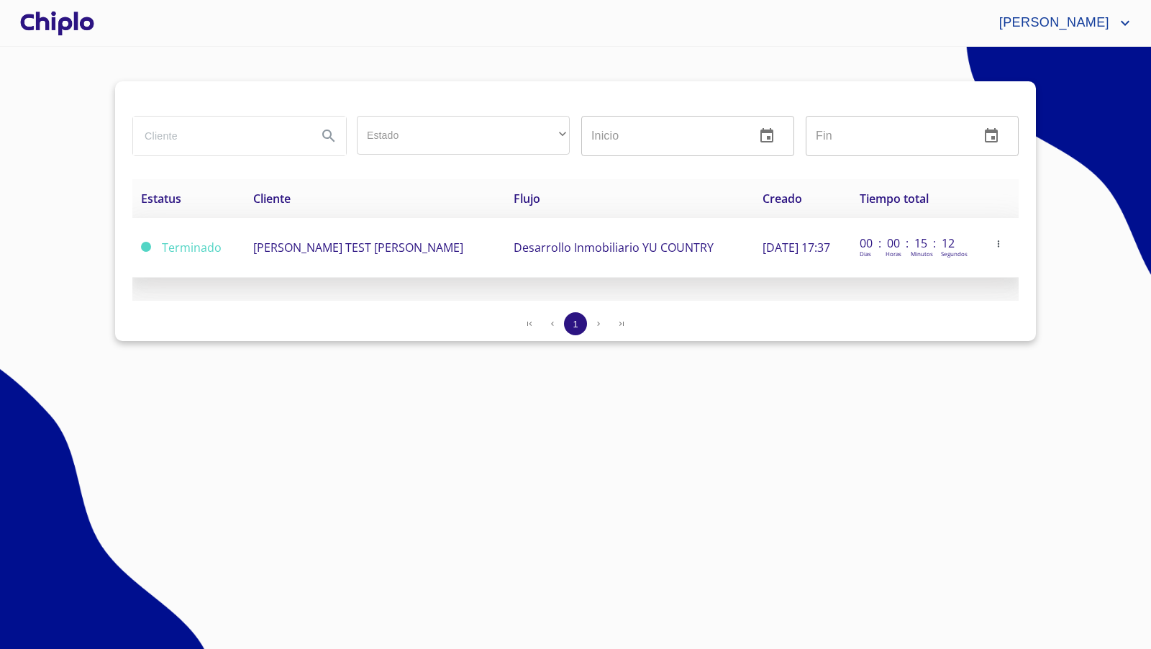
click at [1001, 243] on icon "button" at bounding box center [998, 244] width 10 height 10
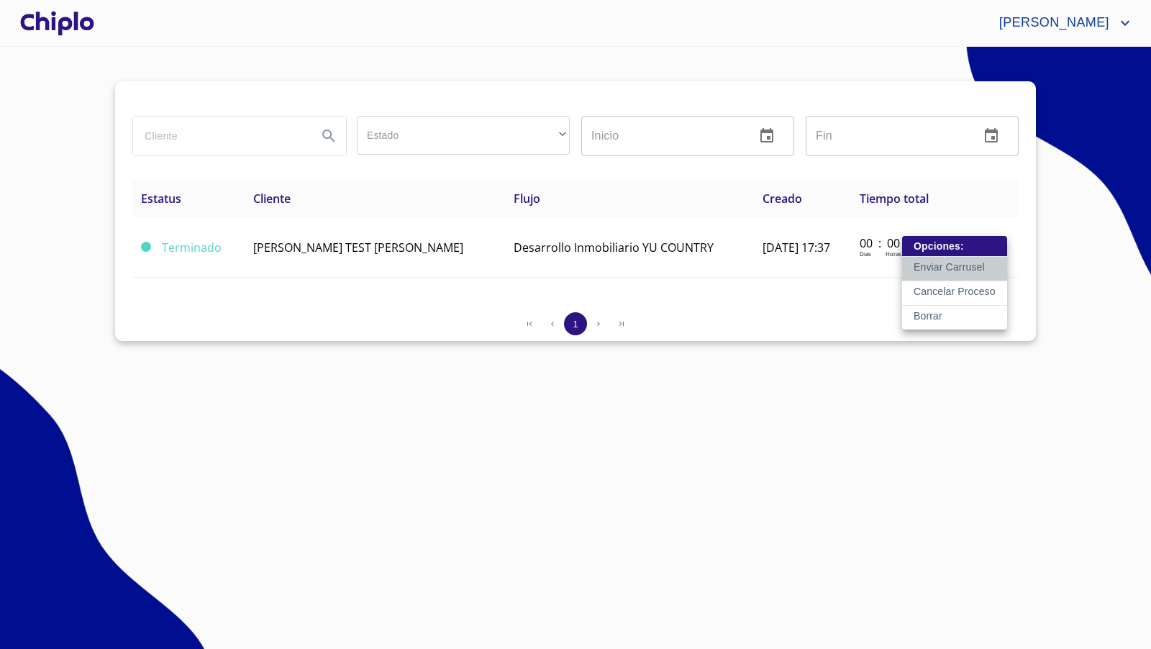
click at [948, 265] on p "Enviar Carrusel" at bounding box center [949, 267] width 71 height 14
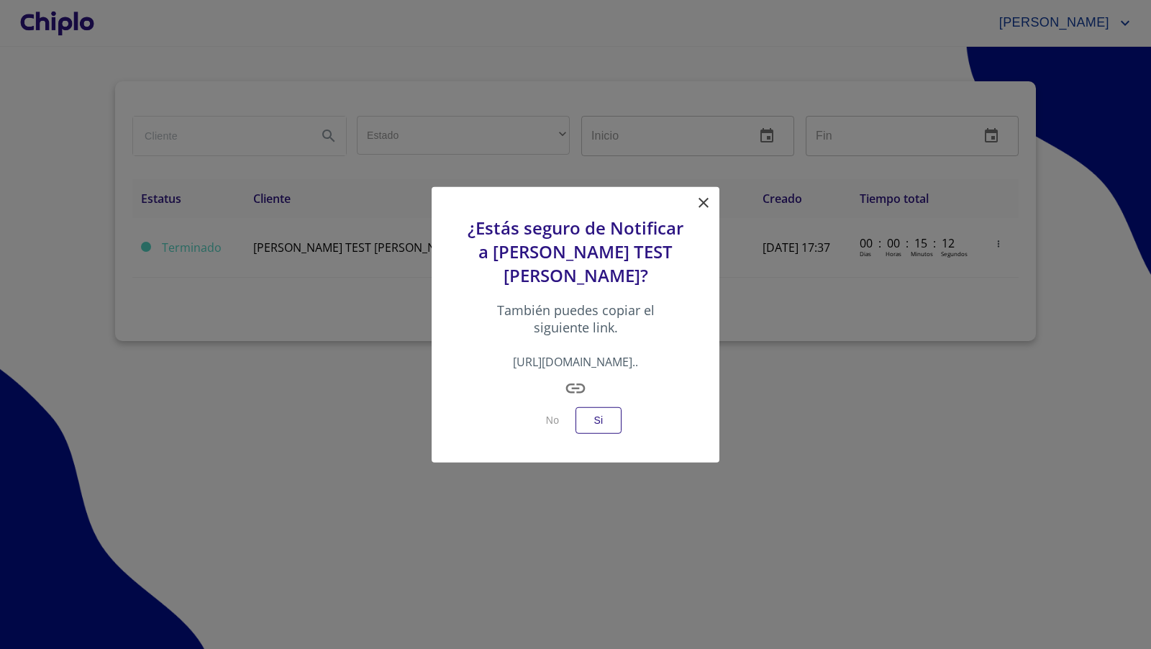
click at [578, 393] on icon "button" at bounding box center [575, 387] width 19 height 9
click at [702, 198] on icon at bounding box center [704, 203] width 10 height 10
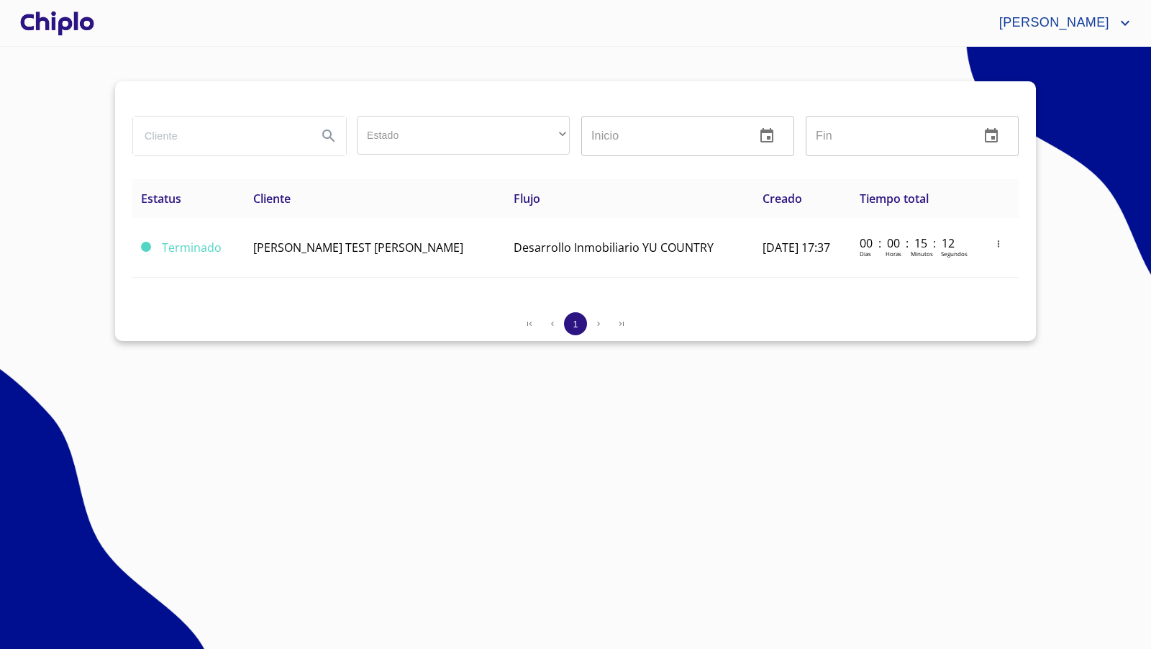
click at [68, 17] on div at bounding box center [57, 23] width 80 height 46
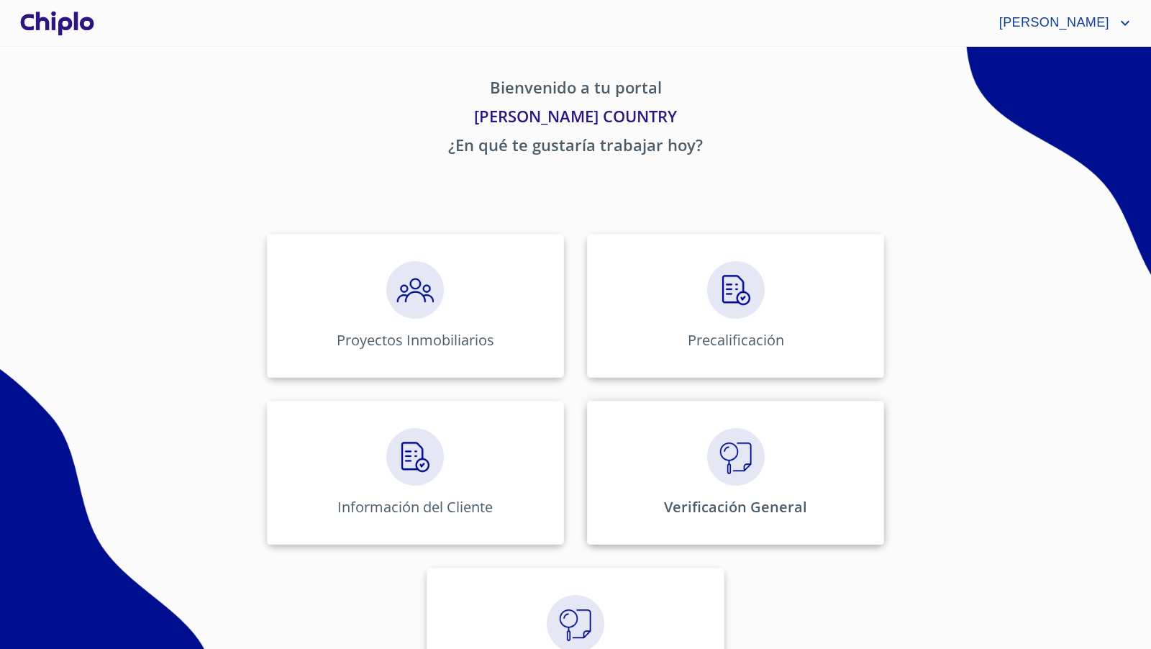
click at [737, 486] on div "Verificación General" at bounding box center [735, 473] width 297 height 144
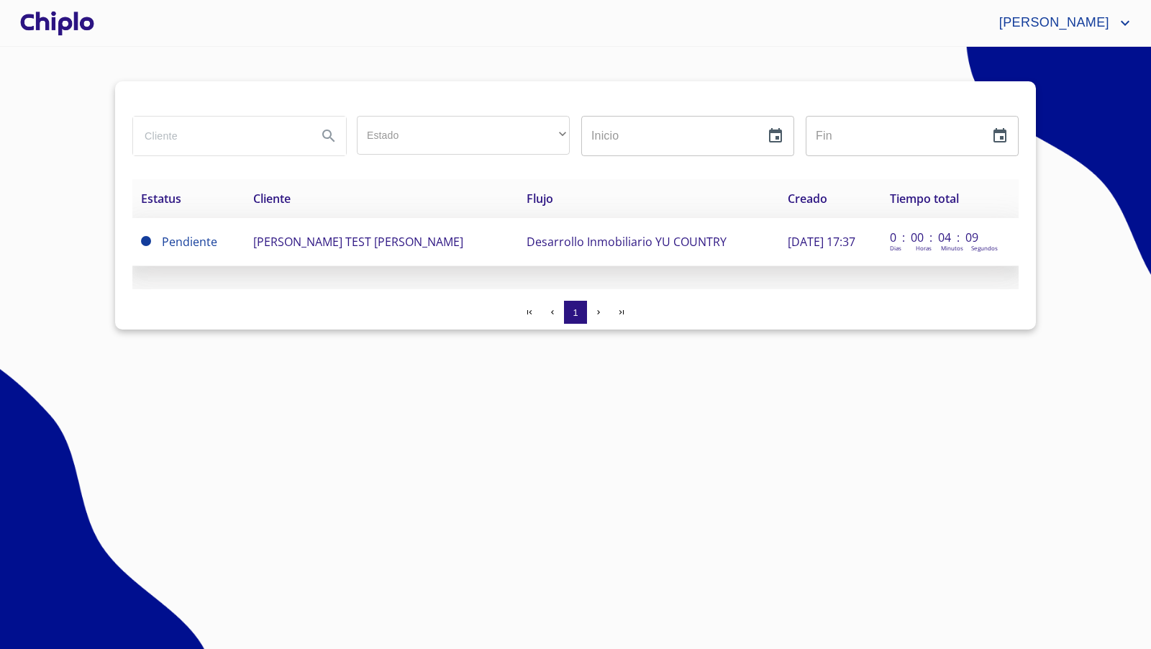
click at [390, 234] on span "[PERSON_NAME] TEST [PERSON_NAME]" at bounding box center [358, 242] width 210 height 16
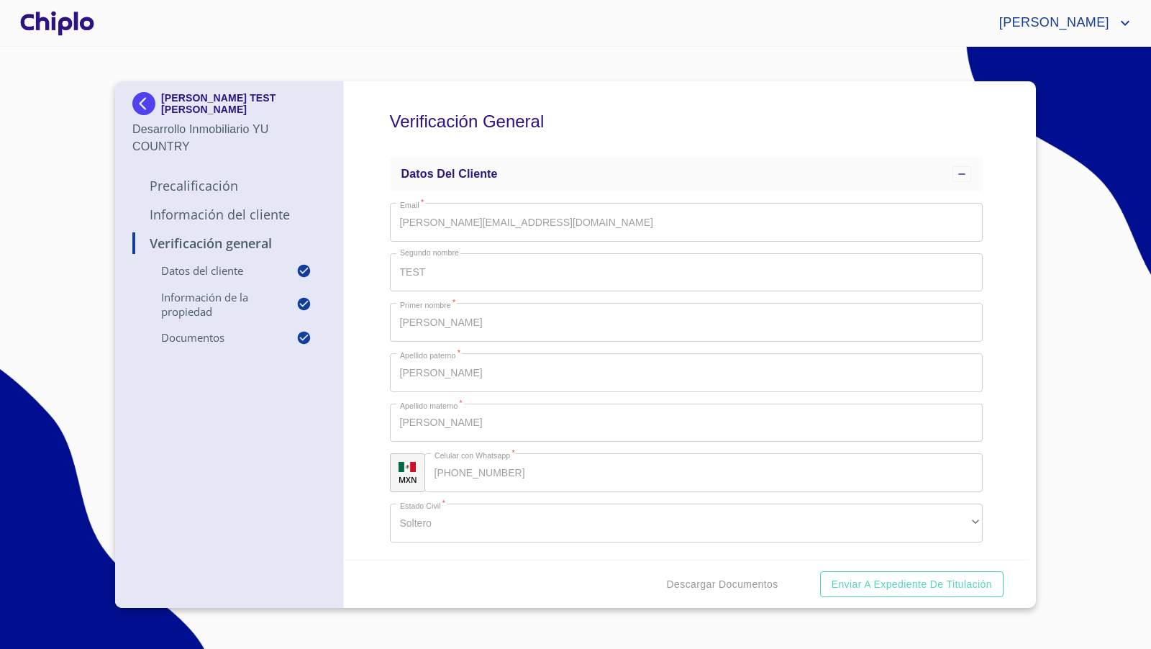
click at [249, 217] on p "Información del Cliente" at bounding box center [229, 214] width 194 height 17
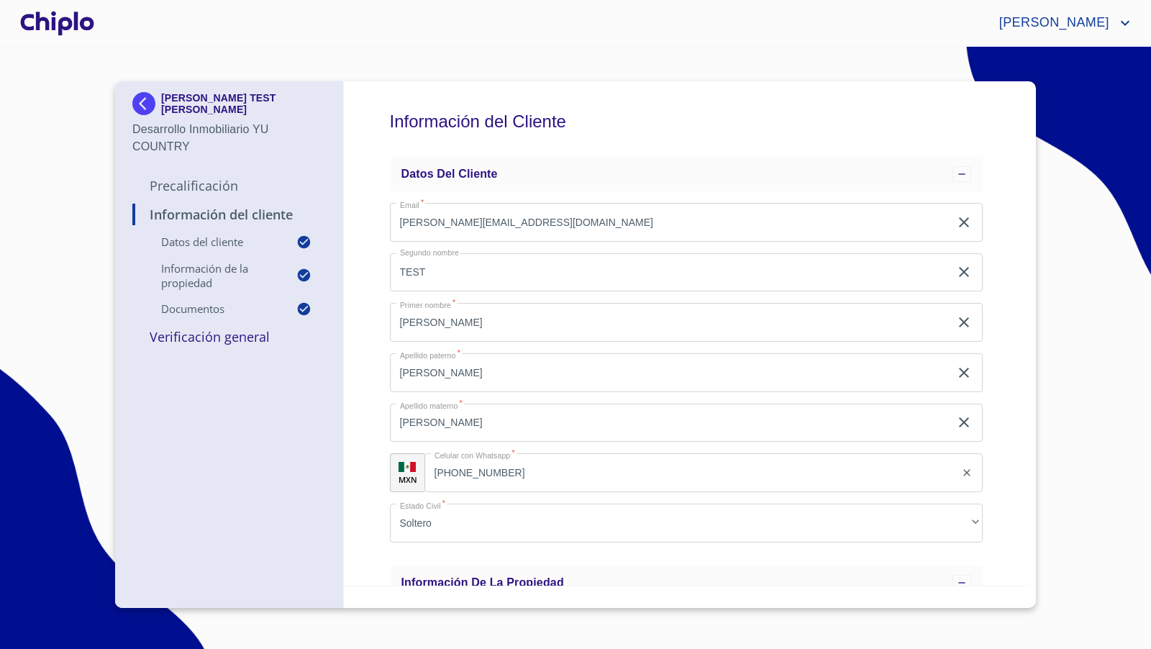
click at [237, 342] on p "Verificación General" at bounding box center [229, 336] width 194 height 17
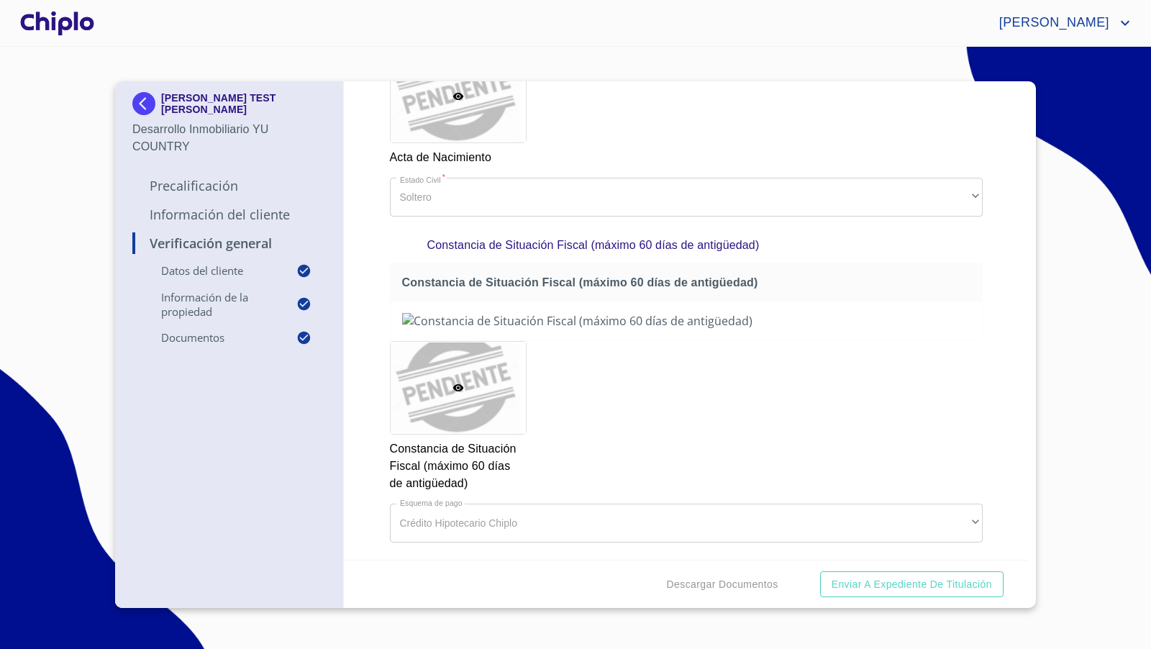
scroll to position [1865, 0]
click at [727, 578] on span "Descargar Documentos" at bounding box center [723, 585] width 112 height 18
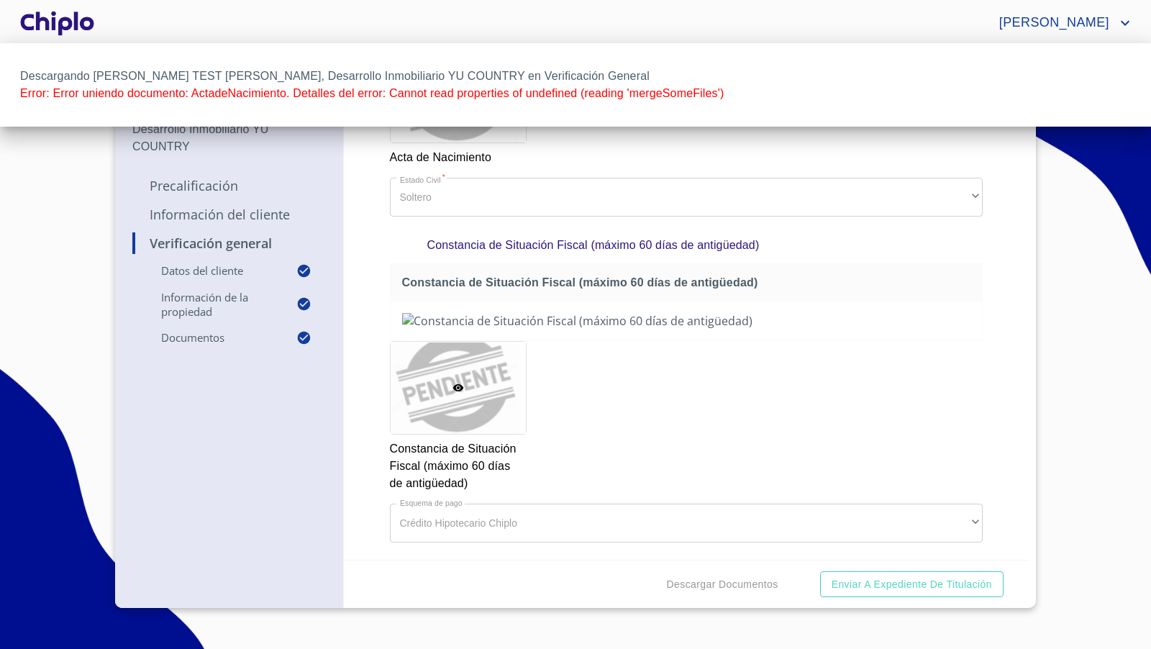
click at [878, 590] on div at bounding box center [575, 324] width 1151 height 649
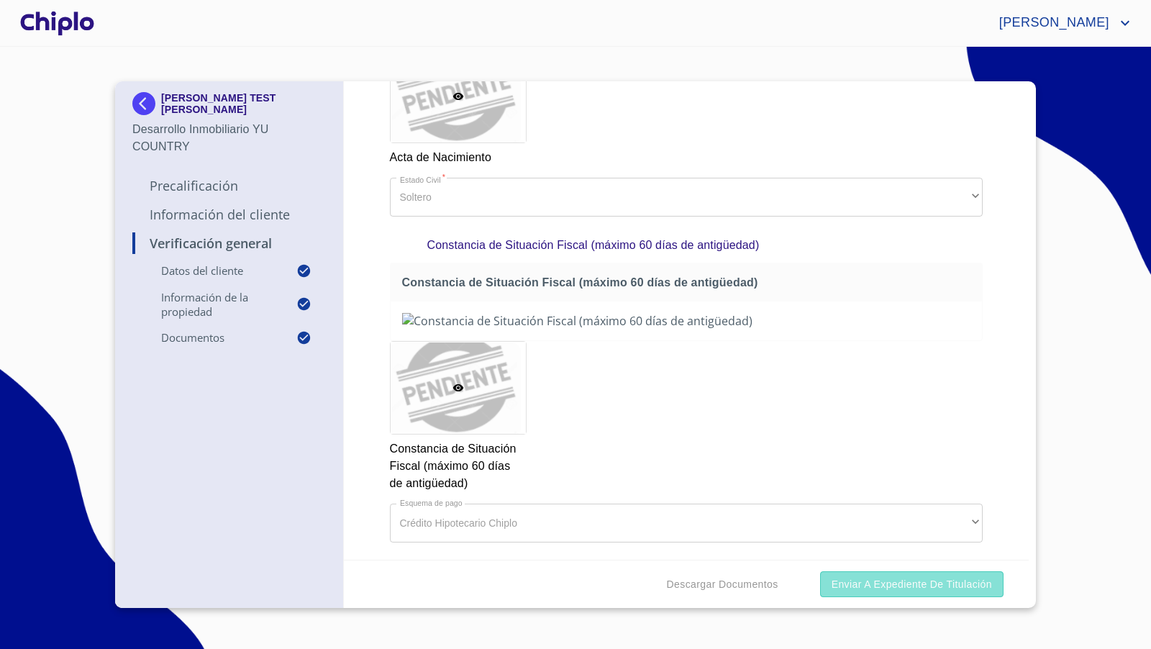
click at [882, 578] on span "Enviar a Expediente de Titulación" at bounding box center [912, 585] width 160 height 18
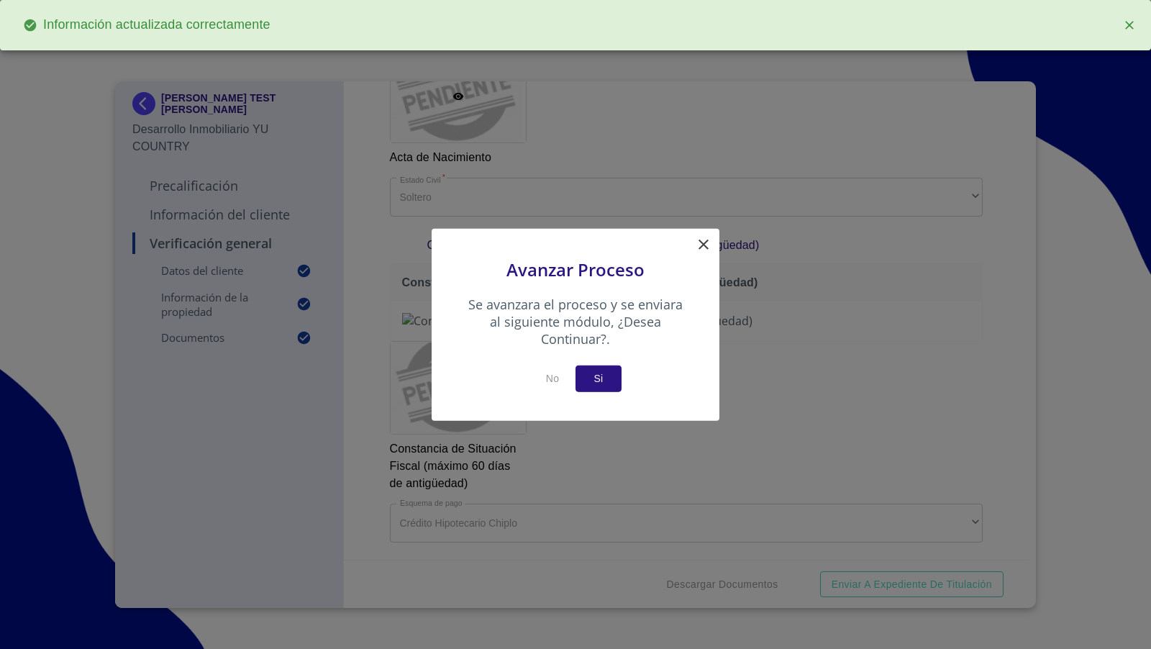
click at [604, 381] on span "Si" at bounding box center [598, 379] width 23 height 18
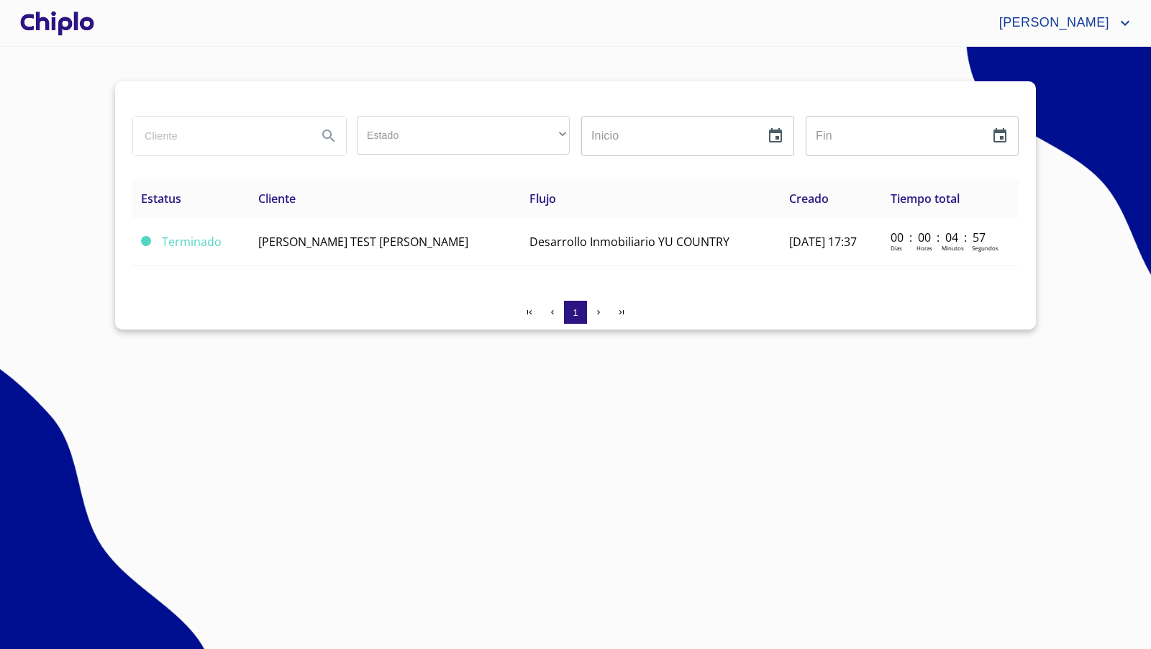
click at [65, 15] on div at bounding box center [57, 23] width 80 height 46
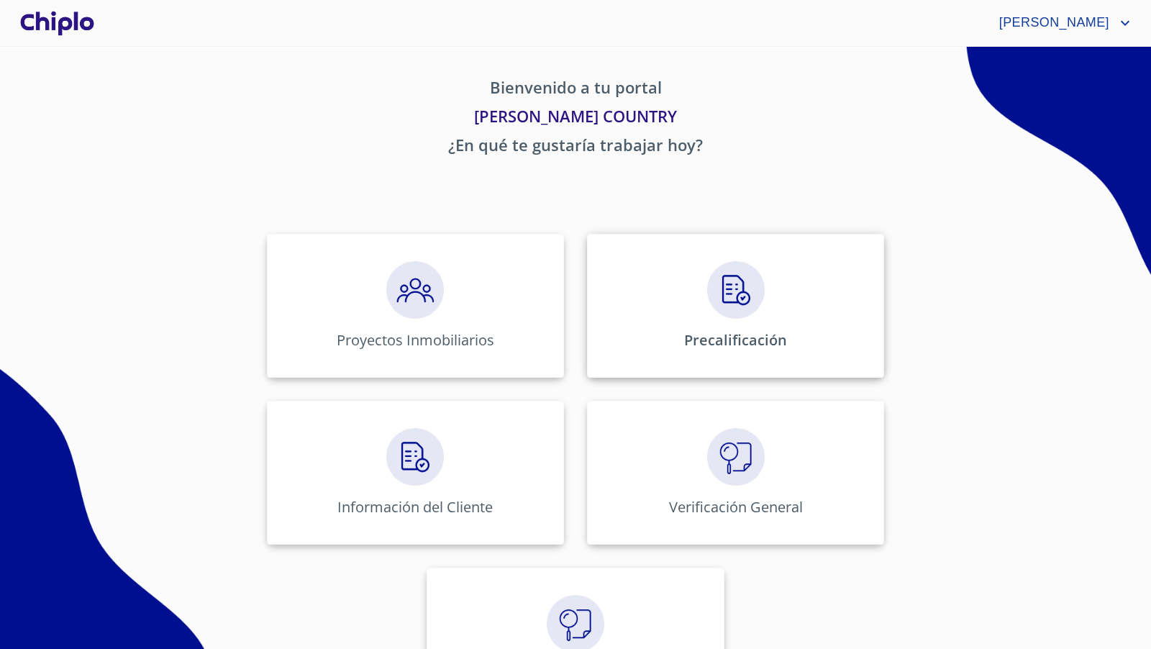
scroll to position [72, 0]
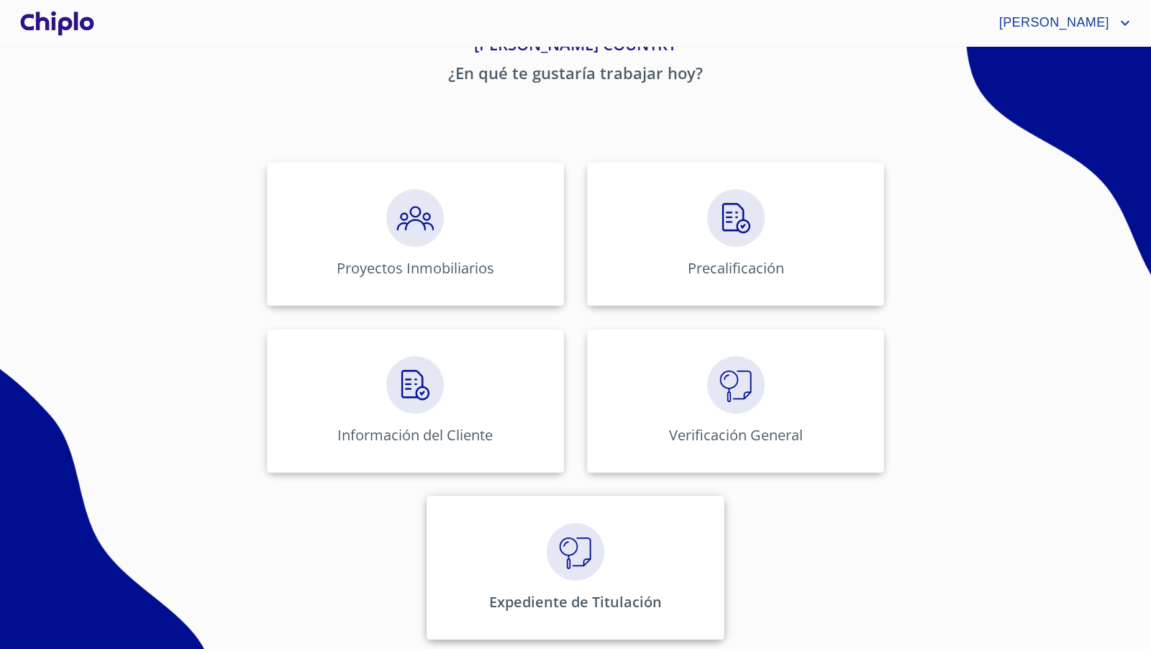
click at [583, 580] on div "Expediente de Titulación" at bounding box center [575, 568] width 297 height 144
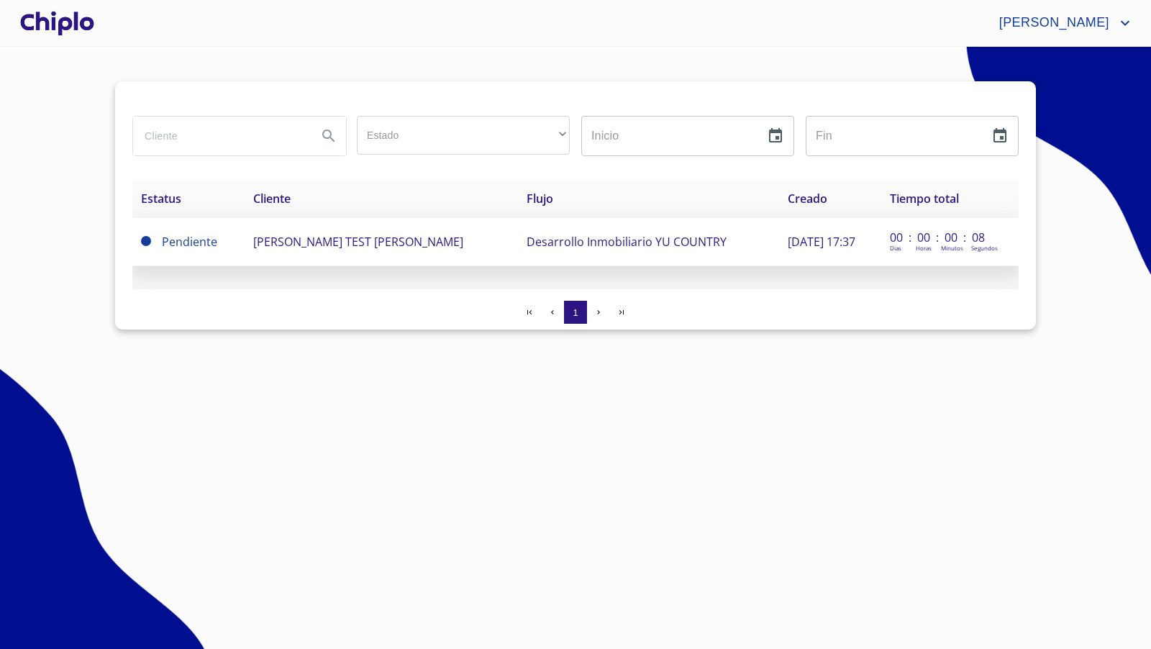
click at [406, 240] on span "[PERSON_NAME] TEST [PERSON_NAME]" at bounding box center [358, 242] width 210 height 16
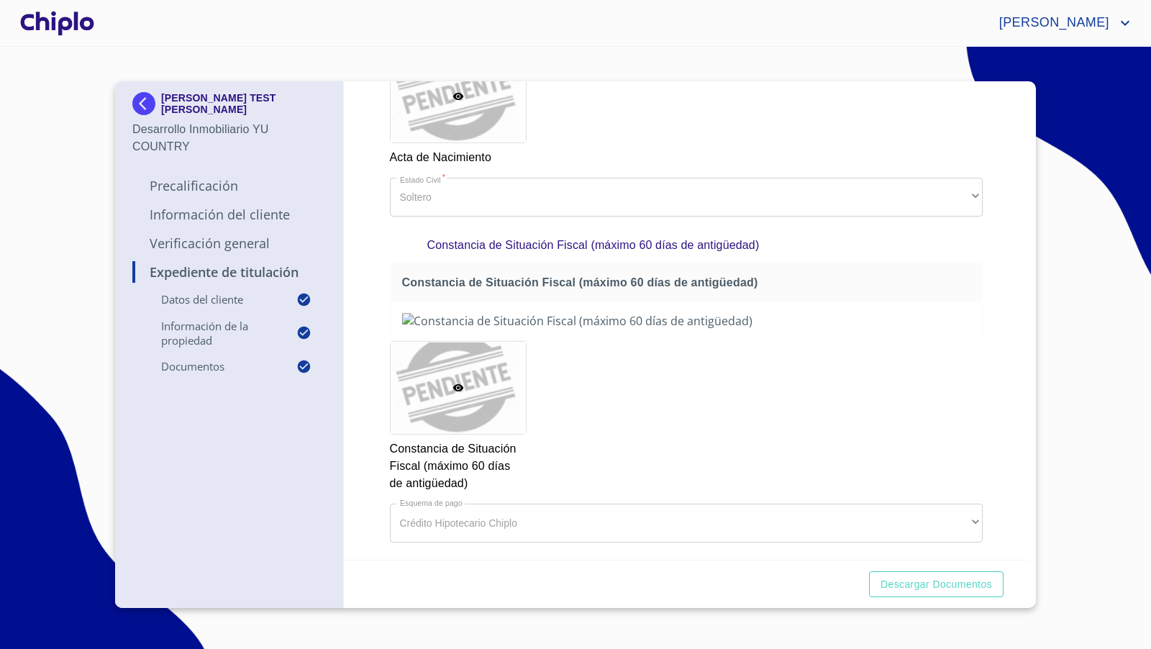
scroll to position [1864, 0]
click at [907, 586] on span "Descargar Documentos" at bounding box center [937, 585] width 112 height 18
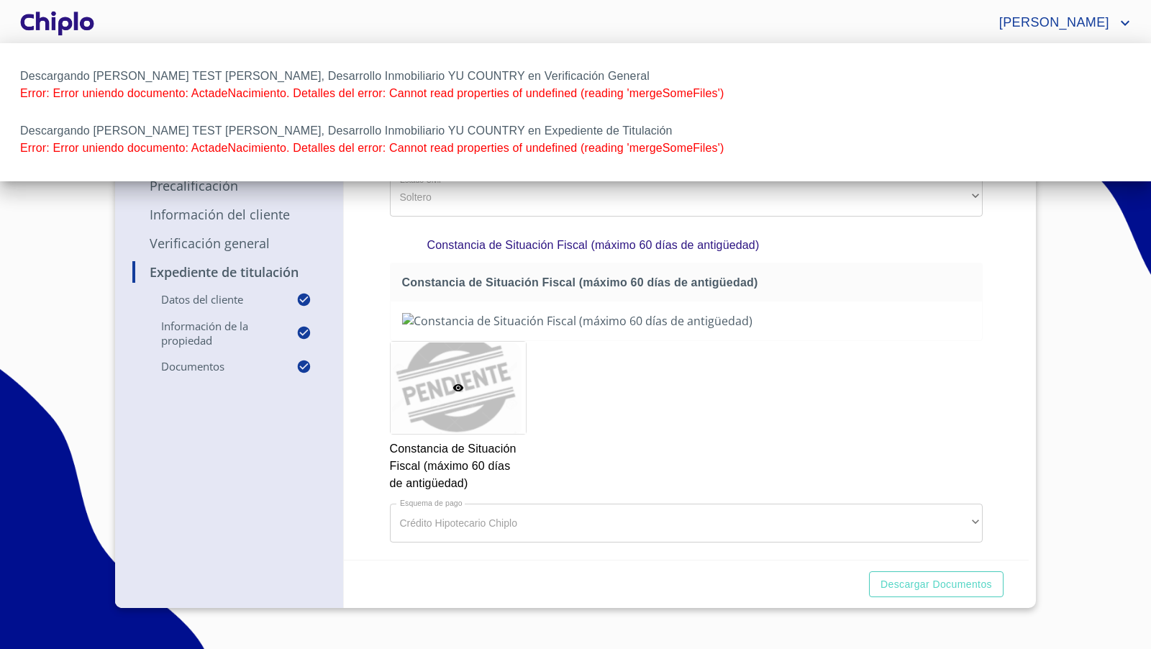
click at [992, 458] on div at bounding box center [575, 324] width 1151 height 649
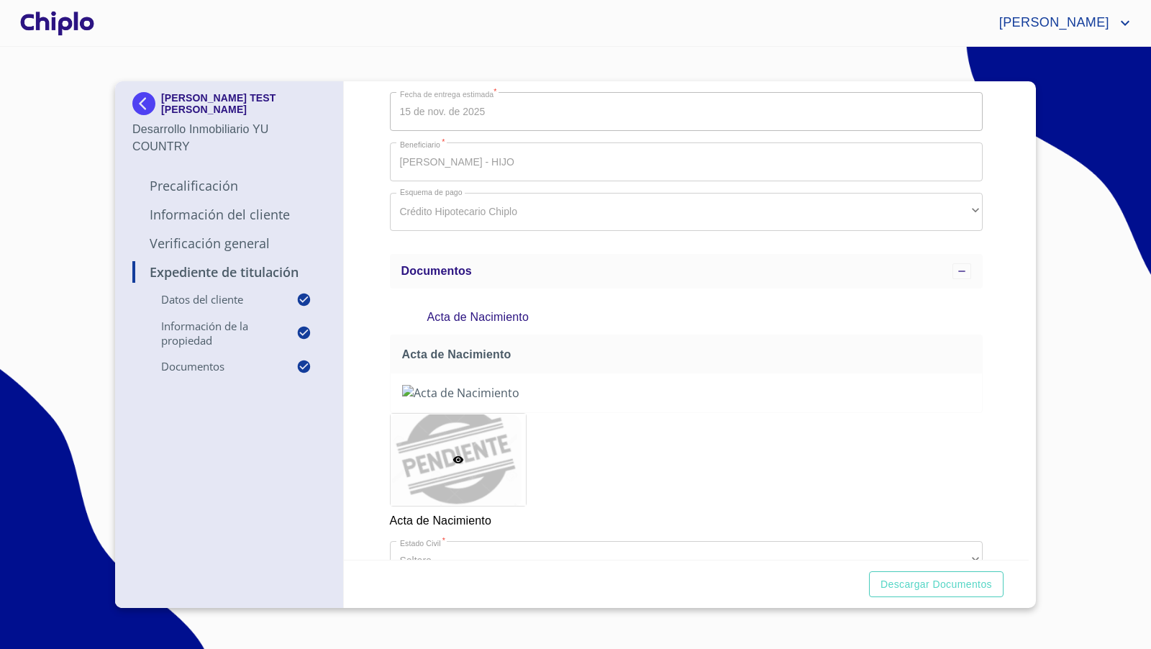
scroll to position [275, 0]
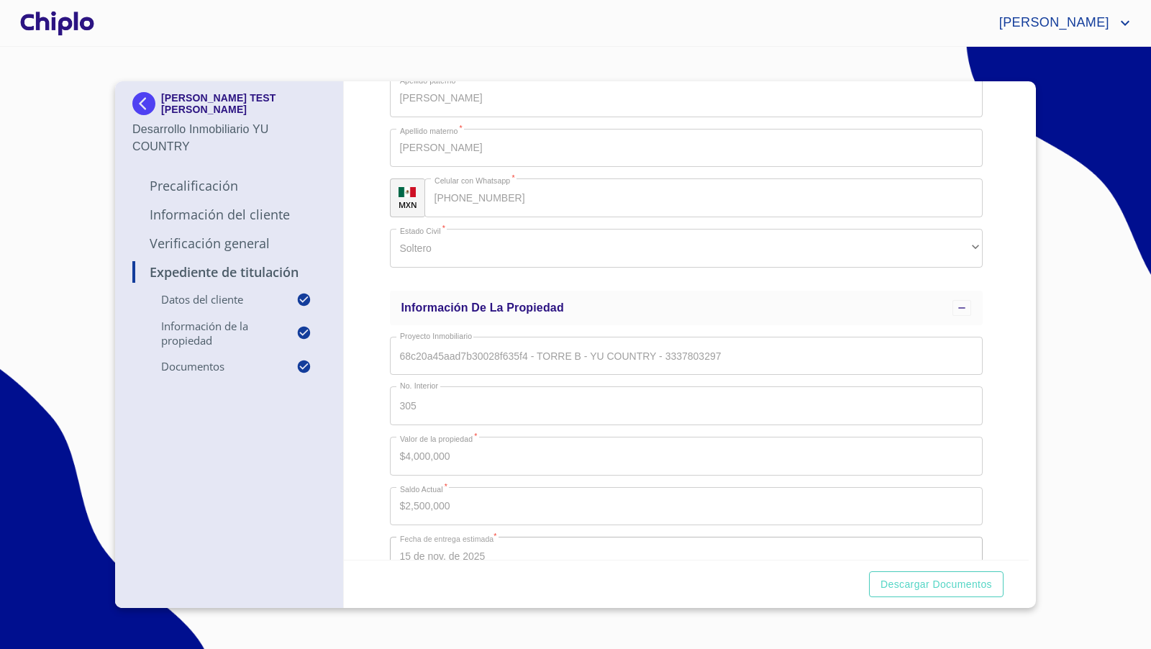
click at [51, 32] on div at bounding box center [57, 23] width 80 height 46
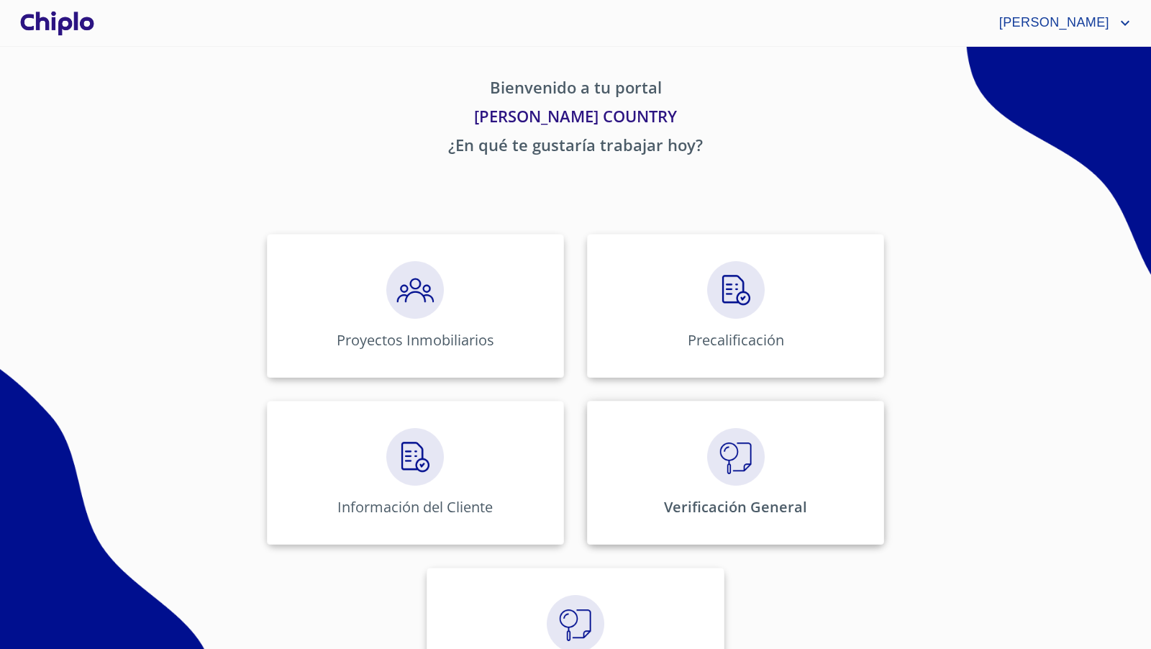
scroll to position [72, 0]
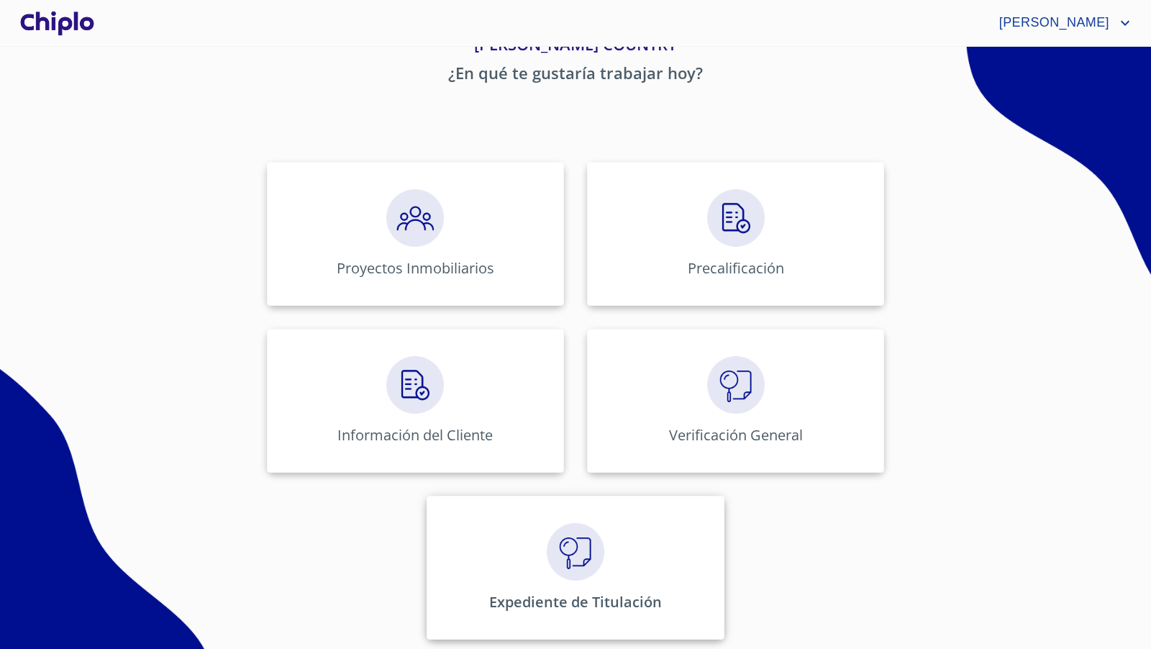
click at [617, 575] on div "Expediente de Titulación" at bounding box center [575, 568] width 297 height 144
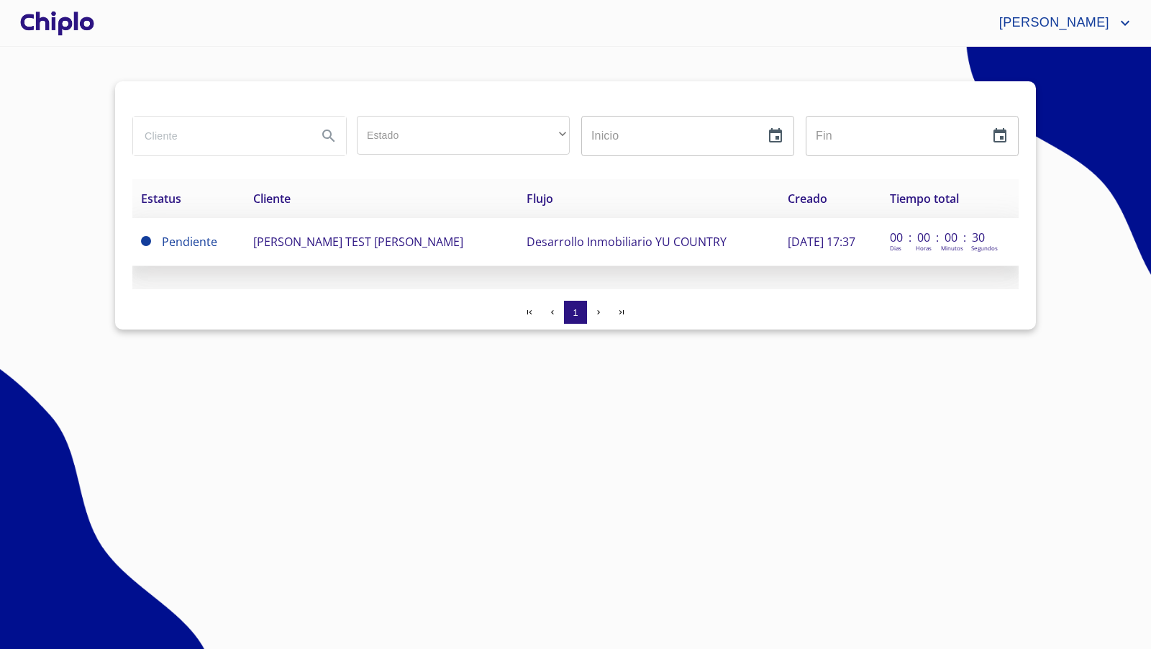
click at [386, 239] on span "[PERSON_NAME] TEST [PERSON_NAME]" at bounding box center [358, 242] width 210 height 16
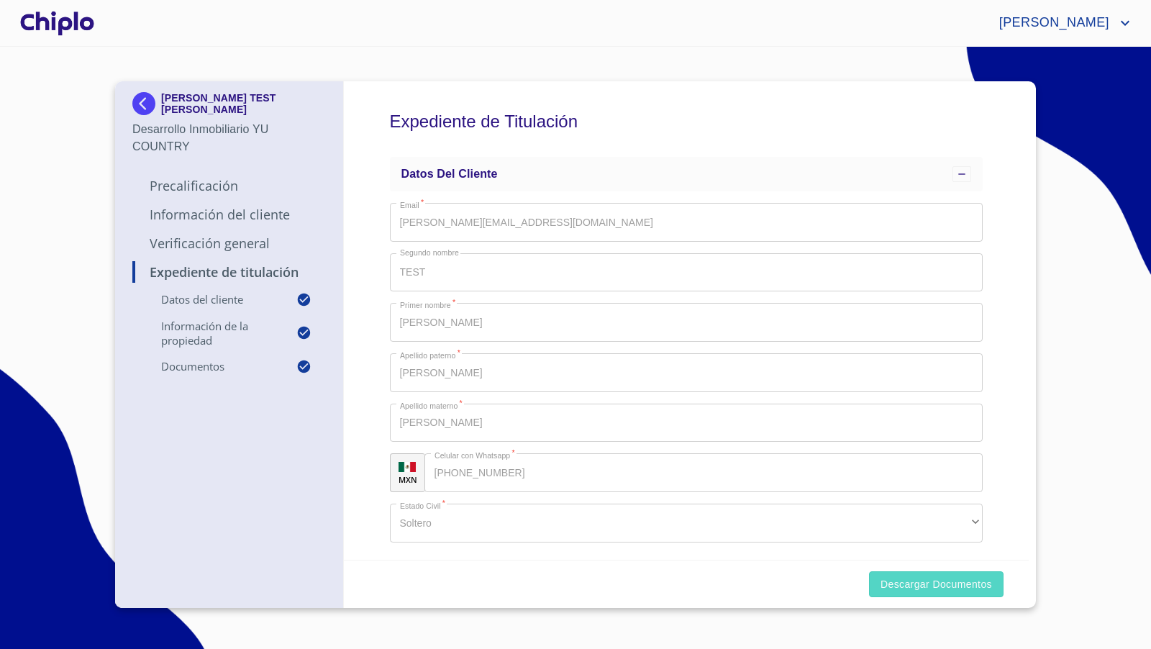
click at [937, 572] on button "Descargar Documentos" at bounding box center [936, 584] width 135 height 27
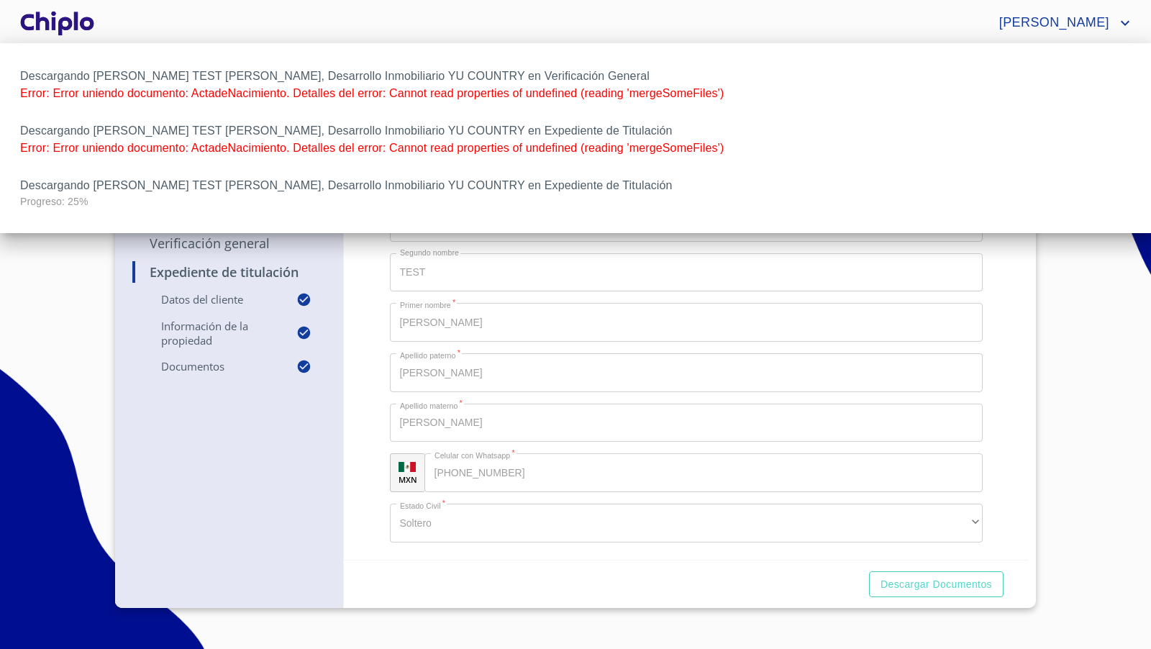
click at [364, 423] on div at bounding box center [575, 324] width 1151 height 649
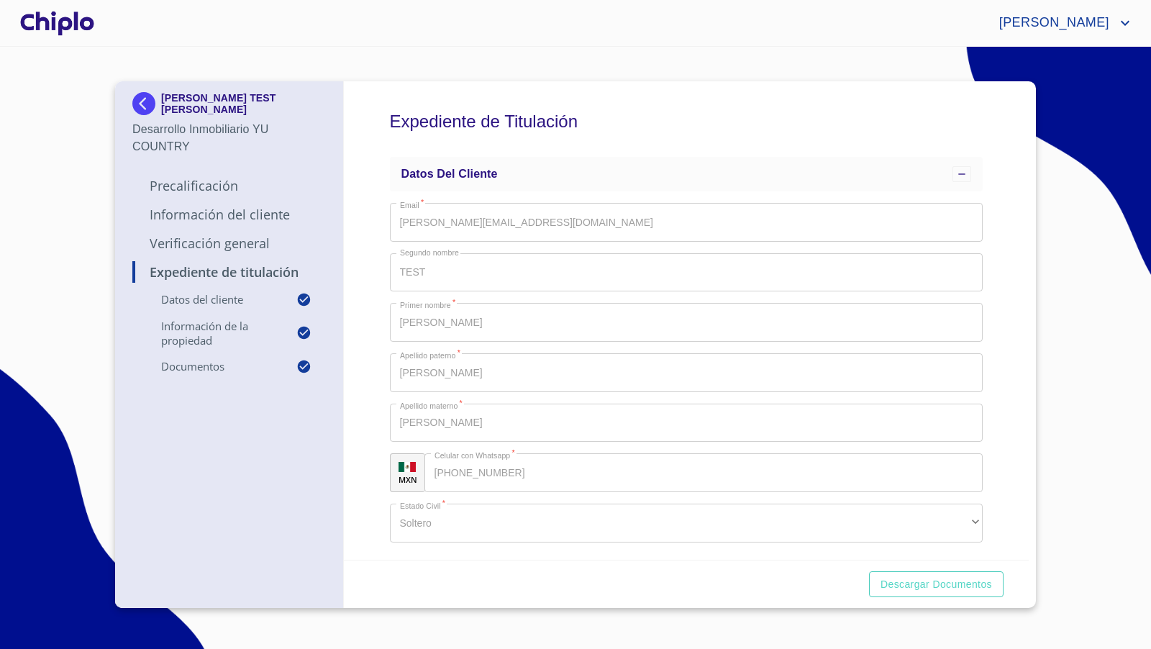
click at [982, 22] on div "[PERSON_NAME]" at bounding box center [615, 23] width 1037 height 23
click at [919, 581] on span "Descargar Documentos" at bounding box center [937, 585] width 112 height 18
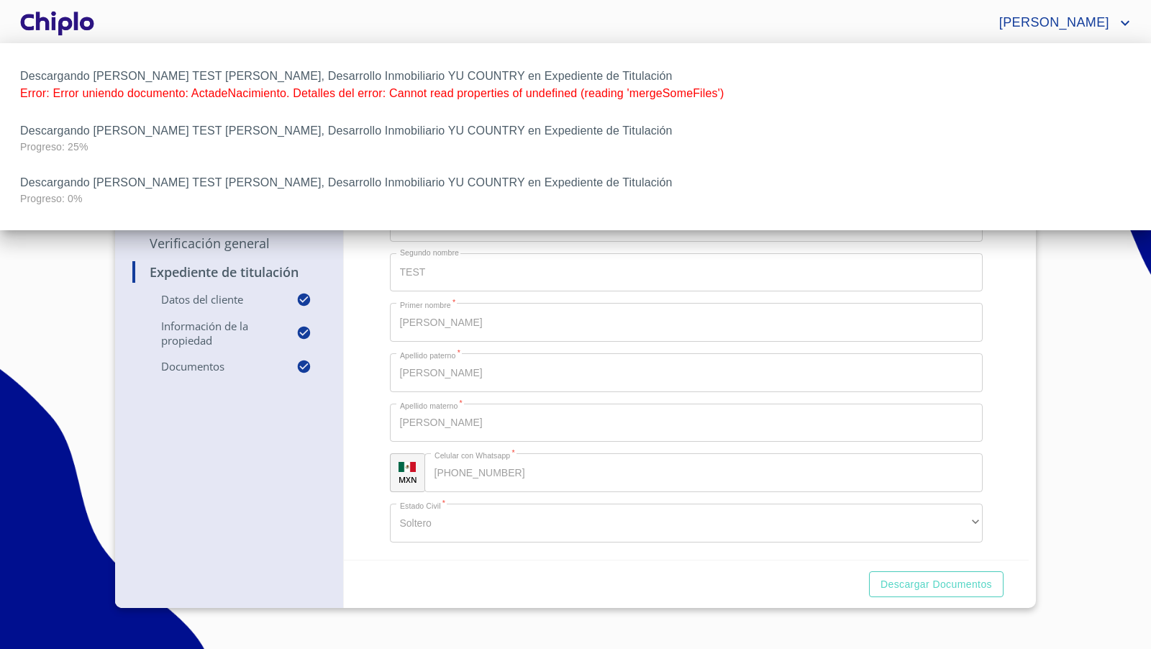
click at [1063, 380] on div at bounding box center [575, 324] width 1151 height 649
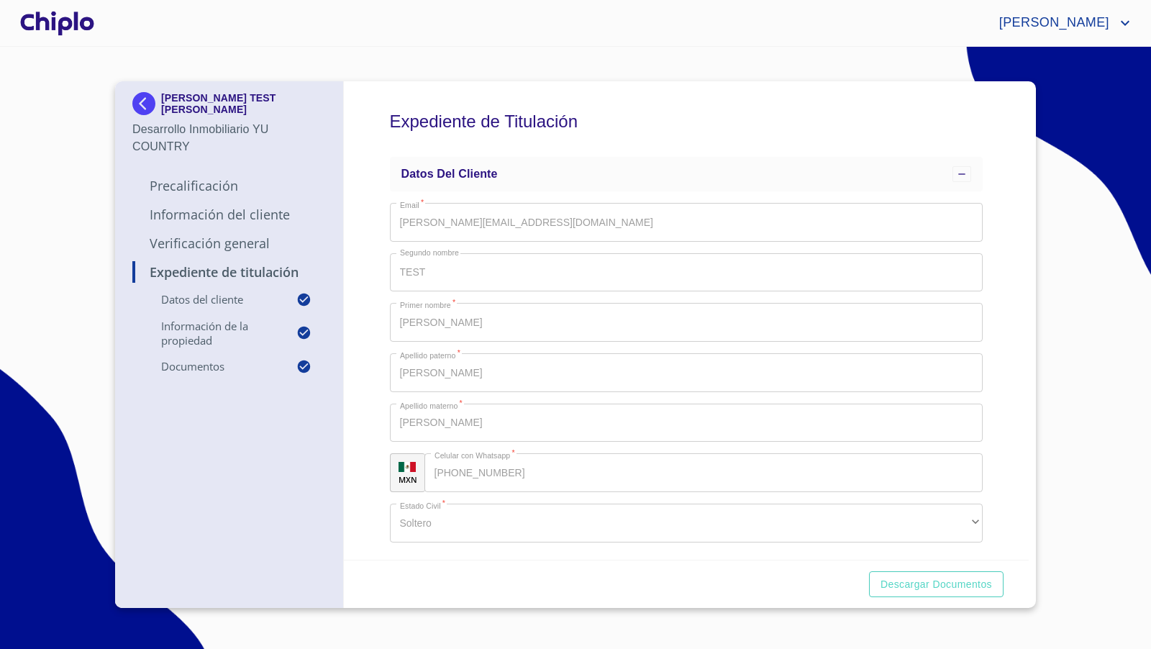
click at [63, 17] on div at bounding box center [57, 23] width 80 height 46
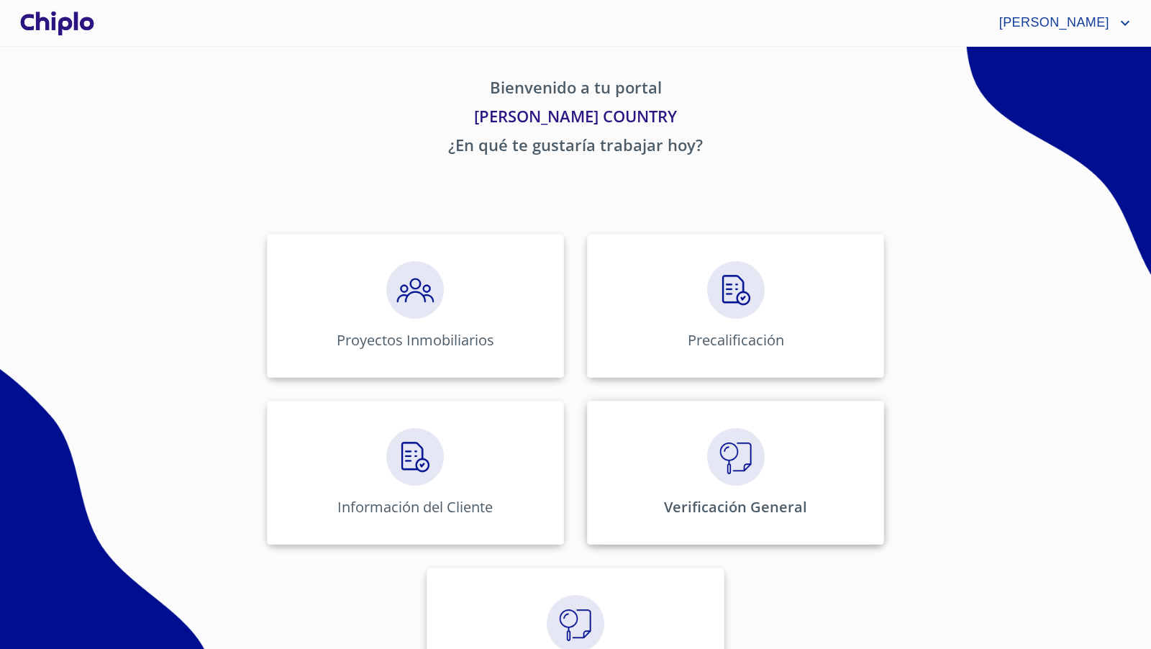
click at [721, 476] on img at bounding box center [736, 457] width 58 height 58
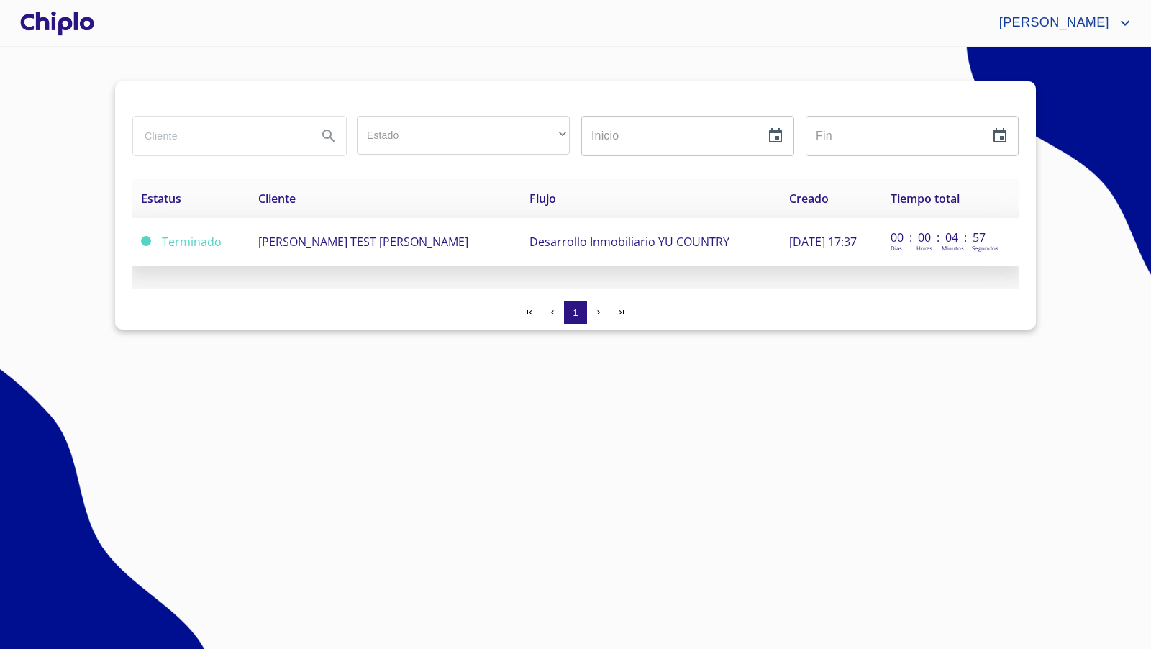
click at [303, 236] on span "[PERSON_NAME] TEST [PERSON_NAME]" at bounding box center [363, 242] width 210 height 16
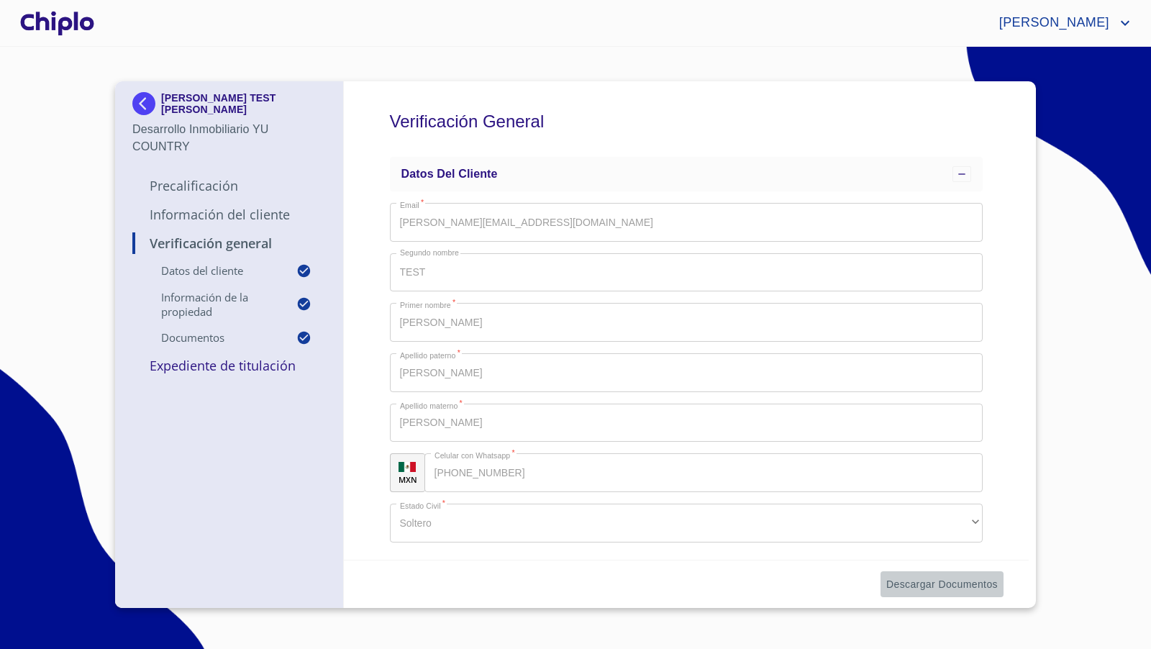
click at [929, 584] on span "Descargar Documentos" at bounding box center [942, 585] width 112 height 18
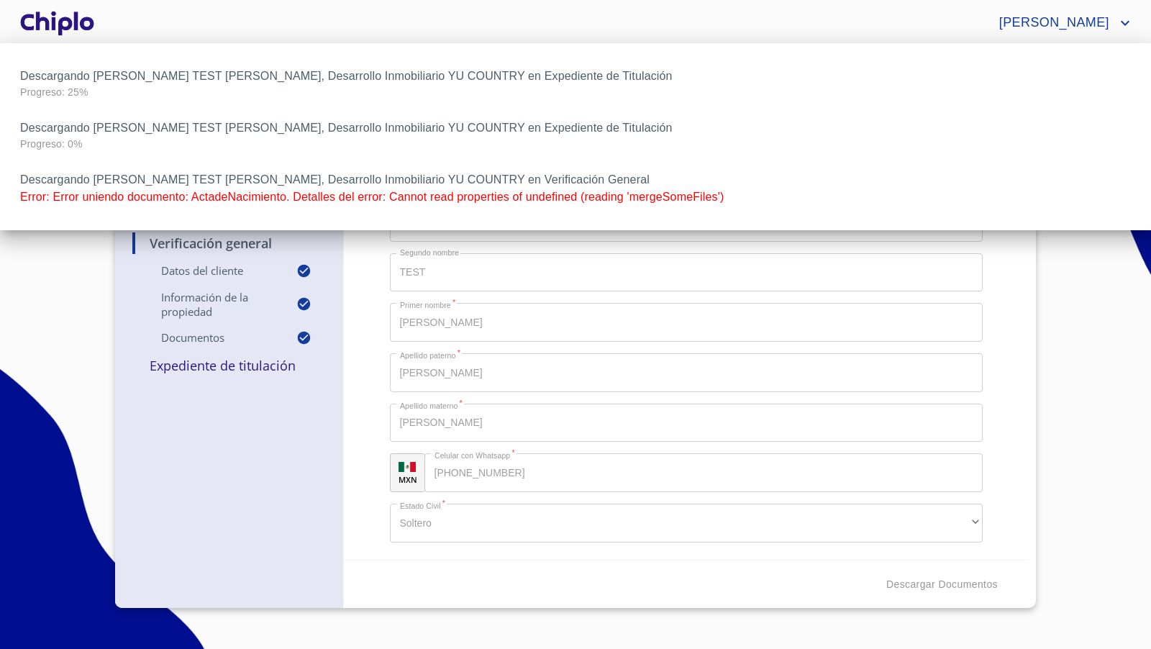
click at [995, 415] on div at bounding box center [575, 324] width 1151 height 649
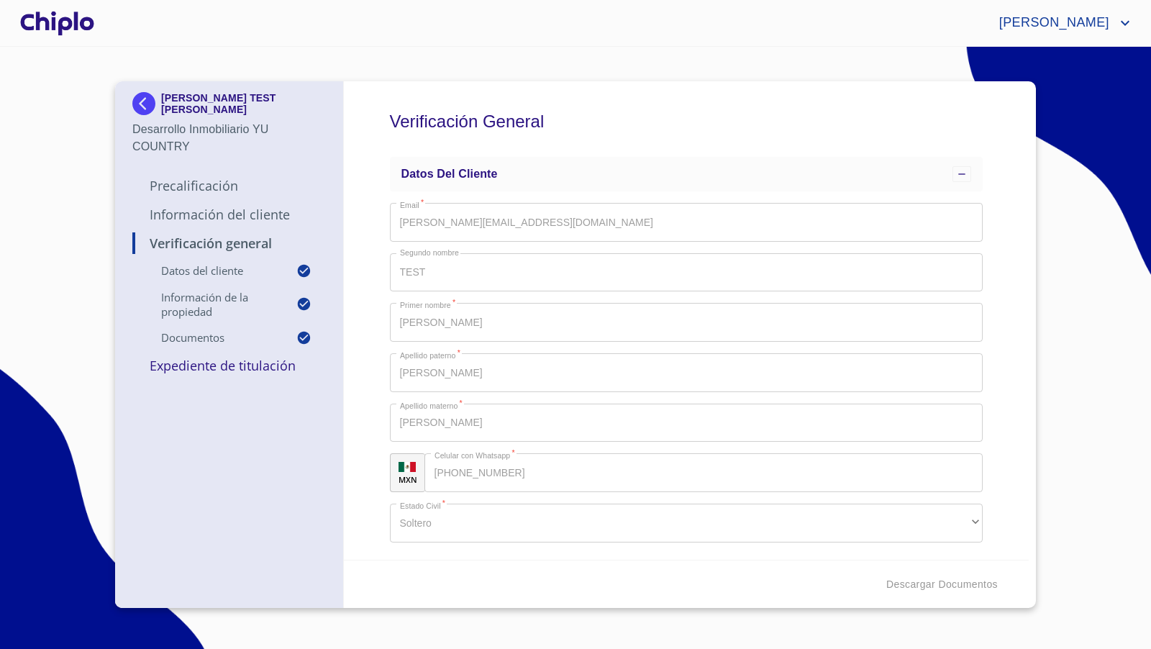
click at [77, 26] on div at bounding box center [57, 23] width 80 height 46
